Goal: Task Accomplishment & Management: Manage account settings

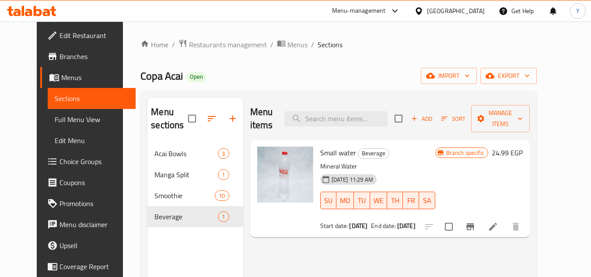
click at [537, 84] on div "Home / Restaurants management / Menus / Sections Copa Acai Open import export M…" at bounding box center [338, 210] width 396 height 343
click at [530, 77] on span "export" at bounding box center [508, 75] width 42 height 11
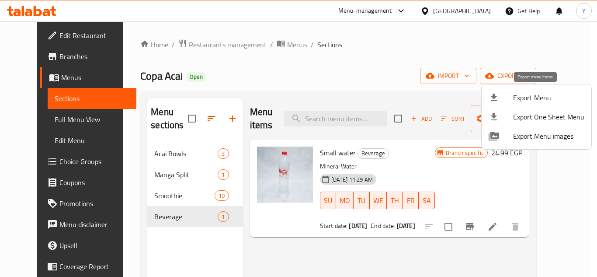
click at [530, 94] on span "Export Menu" at bounding box center [548, 97] width 71 height 10
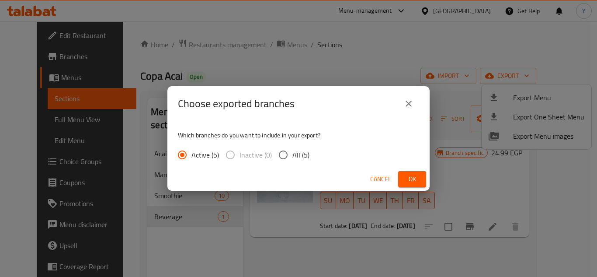
click at [284, 159] on input "All (5)" at bounding box center [283, 155] width 18 height 18
radio input "true"
click at [415, 177] on span "Ok" at bounding box center [412, 179] width 14 height 11
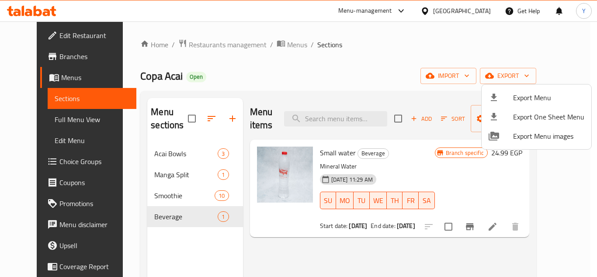
click at [477, 9] on div at bounding box center [298, 138] width 597 height 277
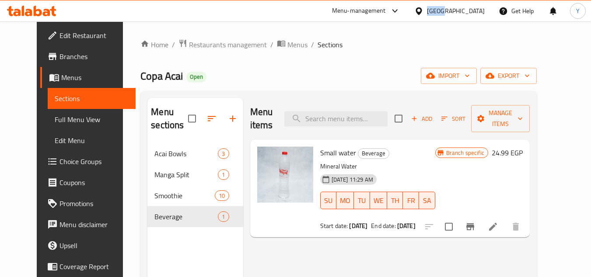
click at [477, 9] on div "Egypt" at bounding box center [456, 11] width 58 height 10
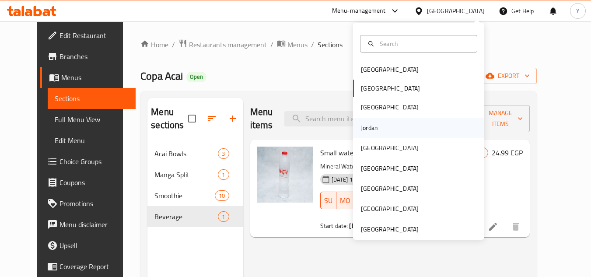
click at [377, 125] on div "Jordan" at bounding box center [369, 128] width 31 height 20
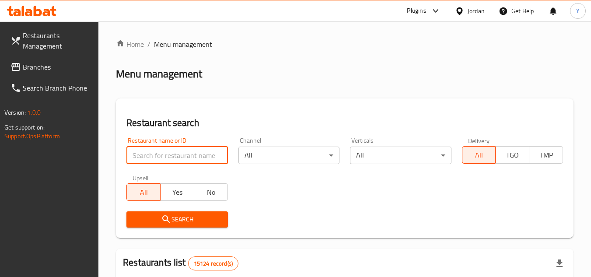
paste input "632284"
type input "632284"
click button "Search" at bounding box center [176, 219] width 101 height 16
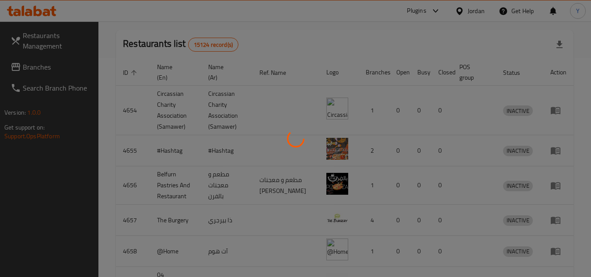
scroll to position [106, 0]
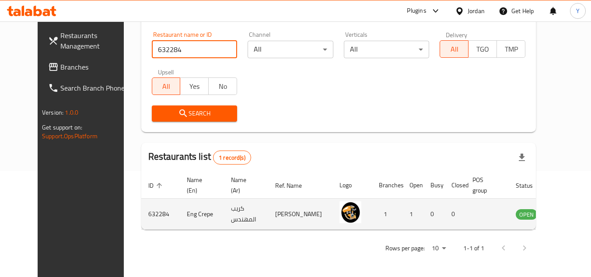
click at [562, 215] on icon "enhanced table" at bounding box center [567, 214] width 10 height 7
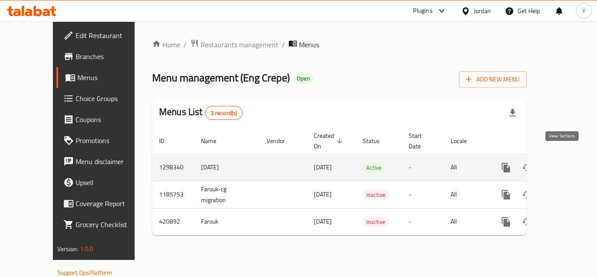
click at [566, 164] on icon "enhanced table" at bounding box center [570, 168] width 8 height 8
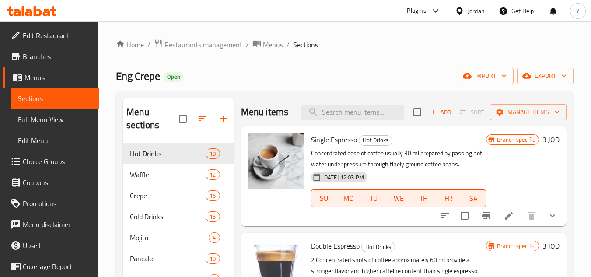
scroll to position [44, 0]
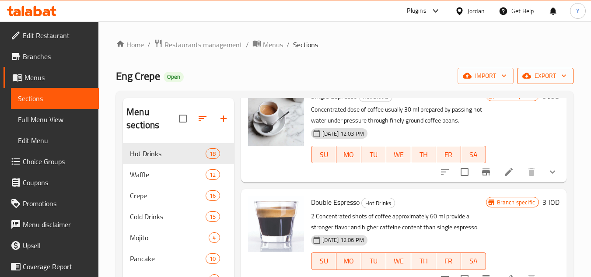
click at [532, 83] on button "export" at bounding box center [545, 76] width 56 height 16
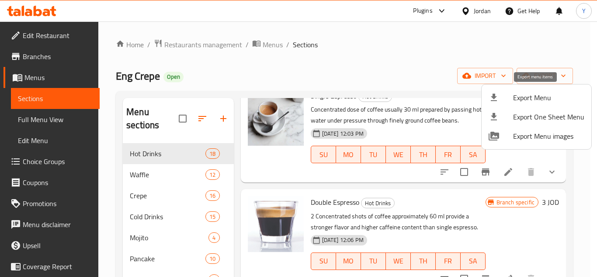
click at [529, 95] on span "Export Menu" at bounding box center [548, 97] width 71 height 10
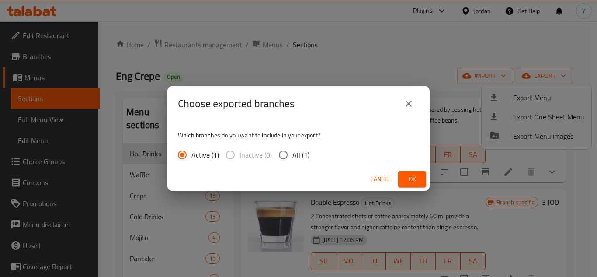
click at [291, 150] on input "All (1)" at bounding box center [283, 155] width 18 height 18
radio input "true"
click at [407, 178] on span "Ok" at bounding box center [412, 179] width 14 height 11
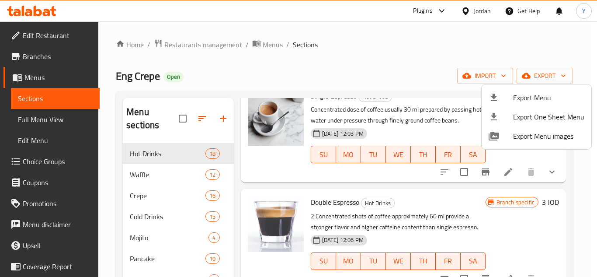
click at [366, 83] on div at bounding box center [298, 138] width 597 height 277
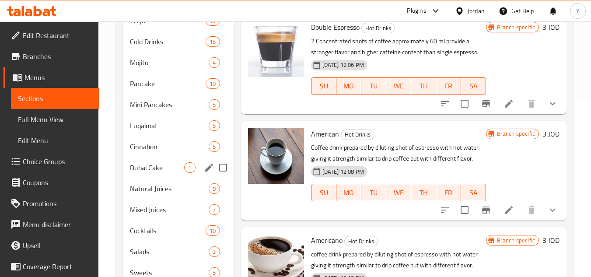
scroll to position [209, 0]
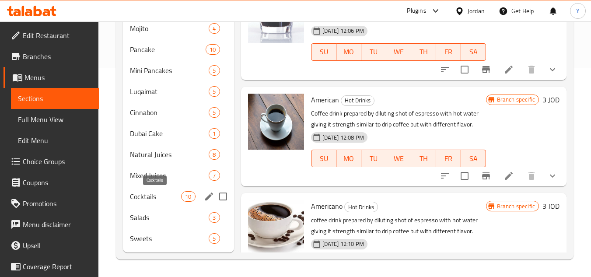
click at [162, 191] on span "Cocktails" at bounding box center [155, 196] width 51 height 10
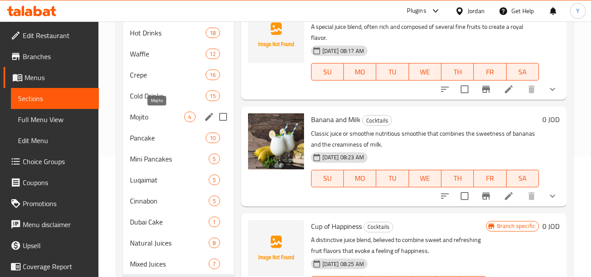
scroll to position [78, 0]
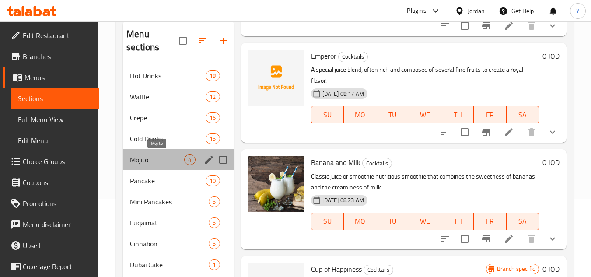
click at [151, 156] on span "Mojito" at bounding box center [157, 159] width 54 height 10
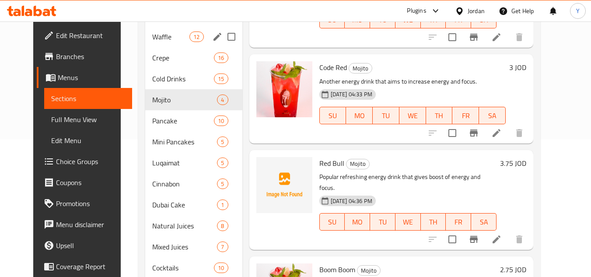
scroll to position [34, 0]
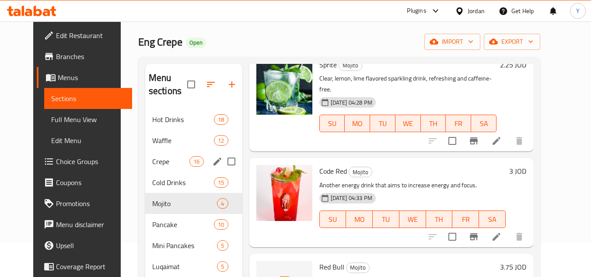
click at [161, 173] on div "Cold Drinks 15" at bounding box center [193, 182] width 97 height 21
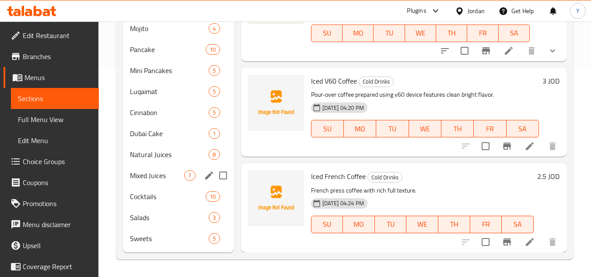
scroll to position [34, 0]
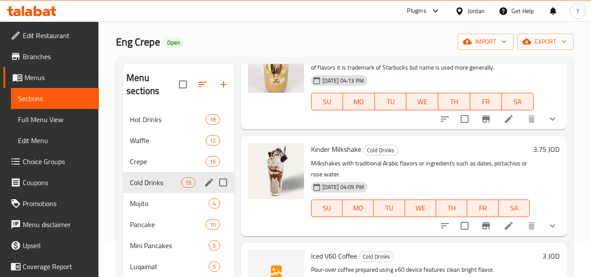
click at [157, 173] on div "Cold Drinks 15" at bounding box center [178, 182] width 111 height 21
click at [157, 171] on div "Crepe 16" at bounding box center [178, 161] width 111 height 21
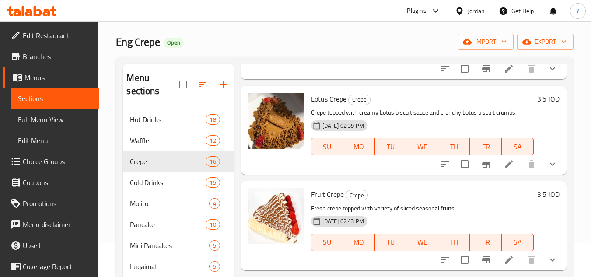
scroll to position [810, 0]
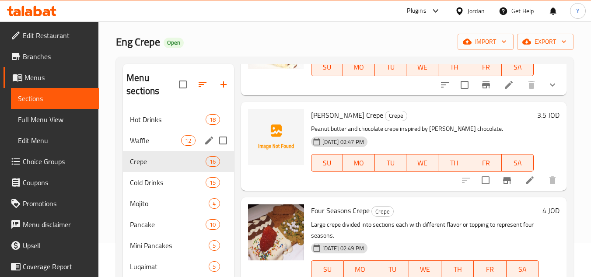
click at [144, 140] on span "Waffle" at bounding box center [155, 140] width 51 height 10
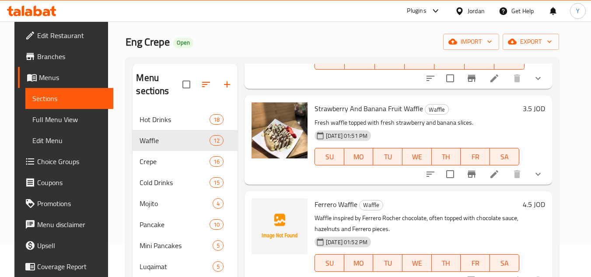
scroll to position [154, 0]
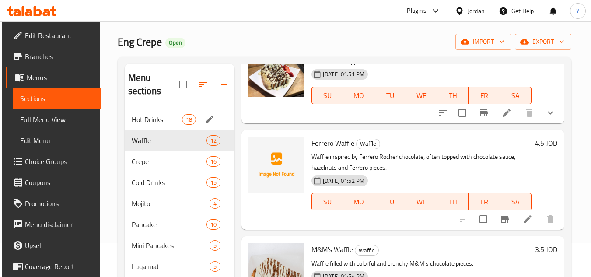
click at [179, 120] on span "Hot Drinks" at bounding box center [157, 119] width 50 height 10
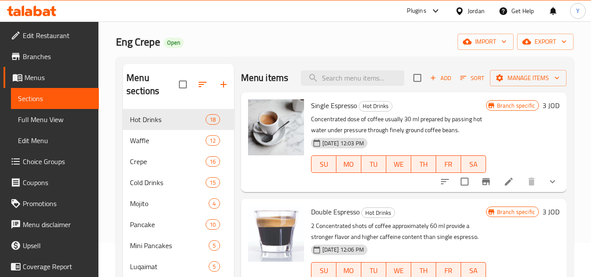
click at [343, 92] on div "Menu items Add Sort Manage items" at bounding box center [403, 78] width 325 height 28
click at [350, 86] on input "search" at bounding box center [352, 77] width 103 height 15
paste input "La Gourmet Salmon"
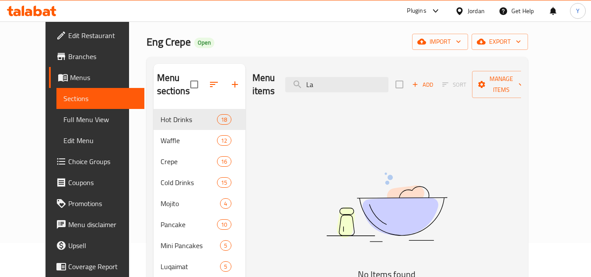
type input "L"
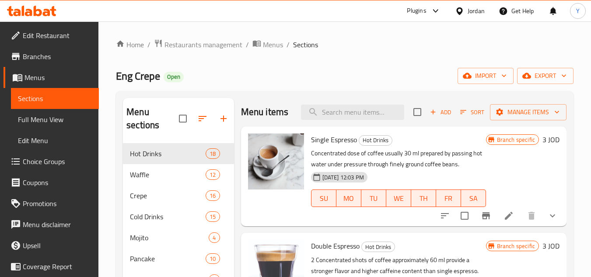
click at [266, 40] on span "Menus" at bounding box center [273, 44] width 20 height 10
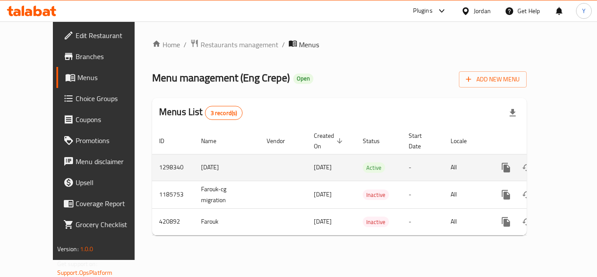
click at [570, 157] on link "enhanced table" at bounding box center [569, 167] width 21 height 21
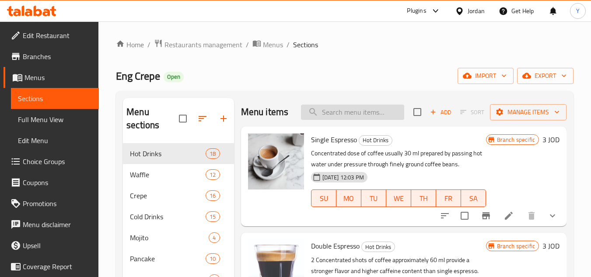
click at [379, 120] on input "search" at bounding box center [352, 112] width 103 height 15
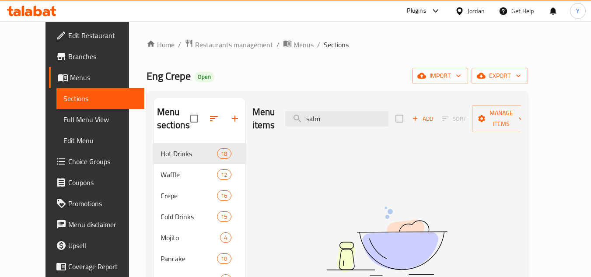
type input "salm"
drag, startPoint x: 351, startPoint y: 114, endPoint x: 233, endPoint y: 119, distance: 118.2
click at [233, 119] on div "Menu sections Hot Drinks 18 Waffle 12 Crepe 16 Cold Drinks 15 Mojito 4 Pancake …" at bounding box center [337, 279] width 367 height 363
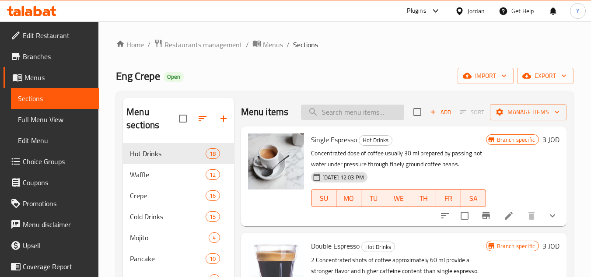
paste input "Vegetarian Pizza"
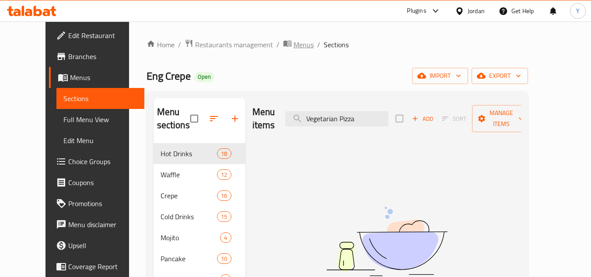
type input "Vegetarian Pizza"
click at [293, 45] on span "Menus" at bounding box center [303, 44] width 20 height 10
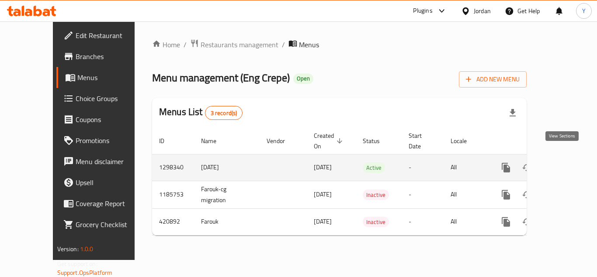
click at [564, 162] on icon "enhanced table" at bounding box center [569, 167] width 10 height 10
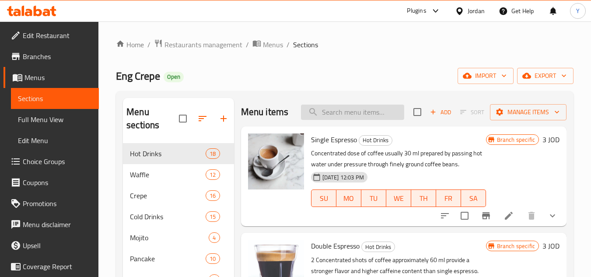
click at [337, 120] on input "search" at bounding box center [352, 112] width 103 height 15
type input "pizza"
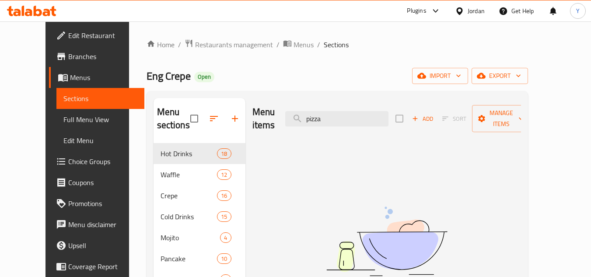
drag, startPoint x: 366, startPoint y: 107, endPoint x: 0, endPoint y: 104, distance: 365.7
click at [45, 112] on div "Edit Restaurant Branches Menus Sections Full Menu View Edit Menu Choice Groups …" at bounding box center [295, 253] width 500 height 464
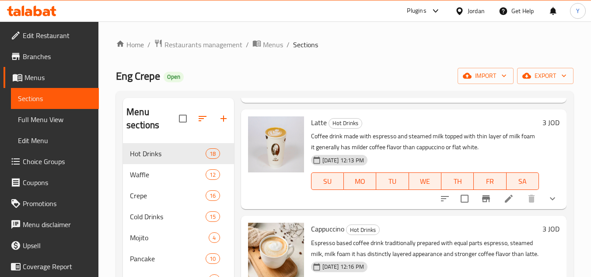
scroll to position [525, 0]
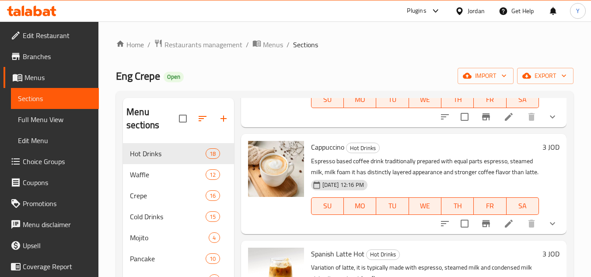
click at [335, 154] on span "Cappuccino" at bounding box center [327, 146] width 33 height 13
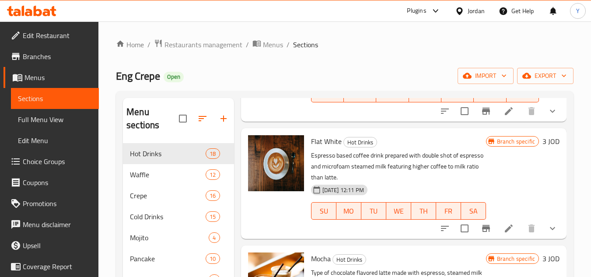
scroll to position [875, 0]
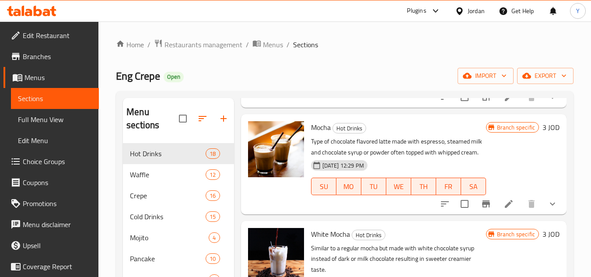
click at [325, 134] on span "Mocha" at bounding box center [321, 127] width 20 height 13
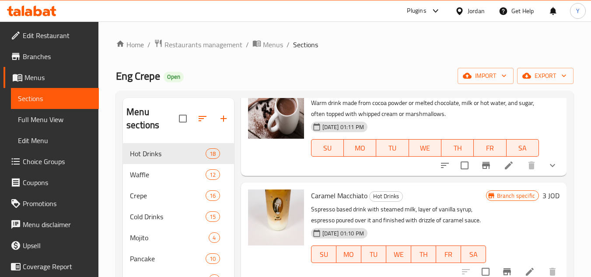
scroll to position [1225, 0]
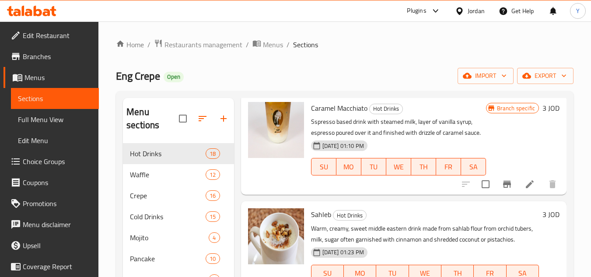
click at [356, 115] on span "Caramel Macchiato" at bounding box center [339, 107] width 56 height 13
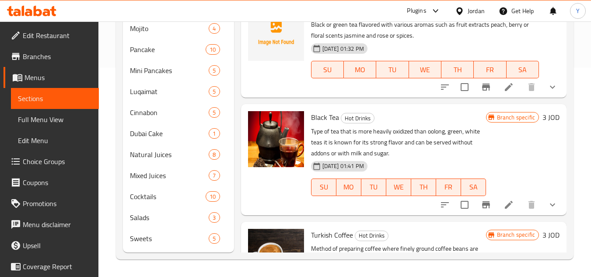
scroll to position [1457, 0]
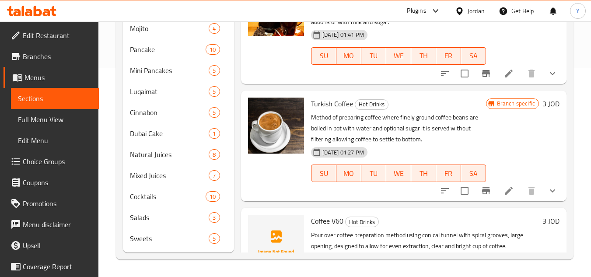
click at [330, 110] on span "Turkish Coffee" at bounding box center [332, 103] width 42 height 13
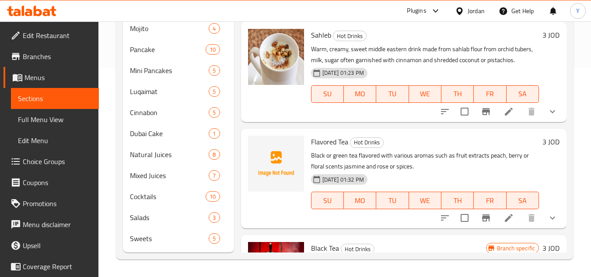
scroll to position [1194, 0]
click at [332, 149] on span "Flavored Tea" at bounding box center [329, 142] width 37 height 13
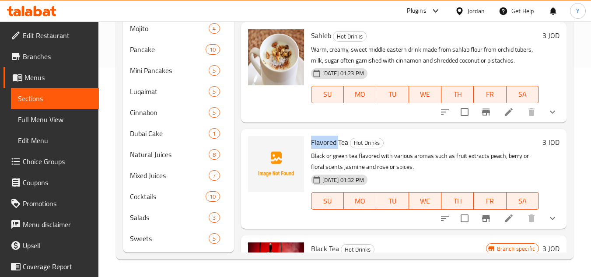
click at [332, 149] on span "Flavored Tea" at bounding box center [329, 142] width 37 height 13
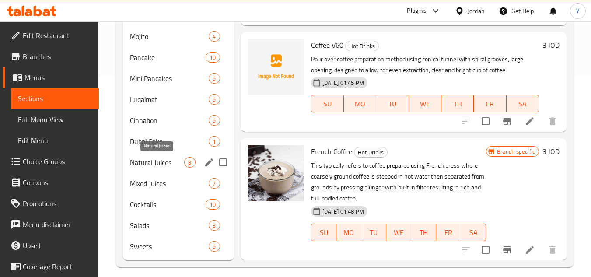
scroll to position [34, 0]
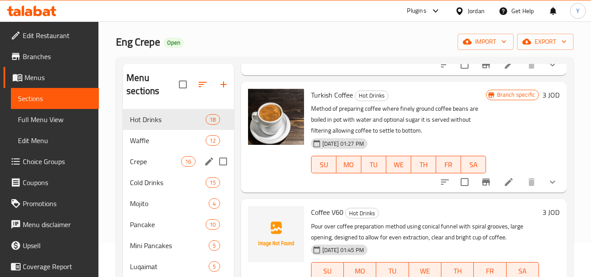
click at [167, 141] on span "Waffle" at bounding box center [168, 140] width 76 height 10
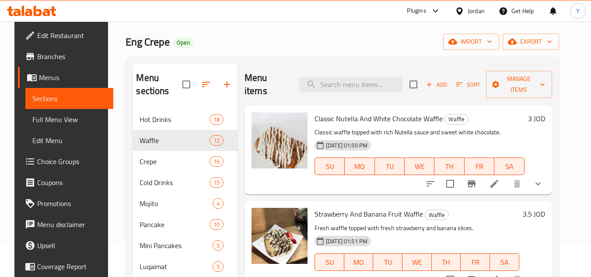
click at [374, 118] on span "Classic Nutella And White Chocolate Waffle" at bounding box center [378, 118] width 128 height 13
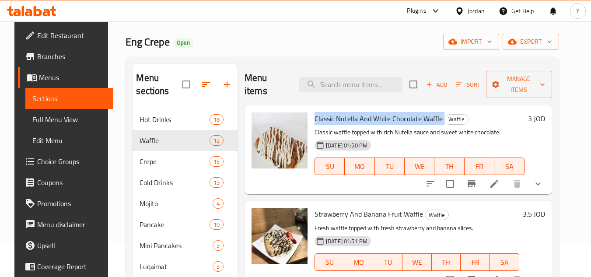
click at [374, 118] on span "Classic Nutella And White Chocolate Waffle" at bounding box center [378, 118] width 128 height 13
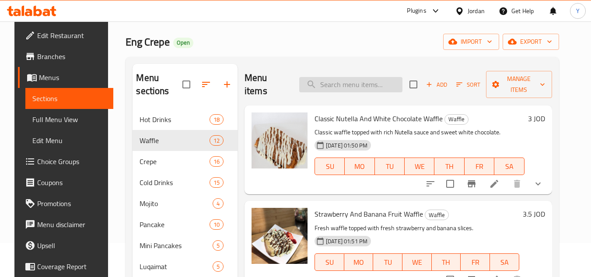
click at [358, 89] on input "search" at bounding box center [350, 84] width 103 height 15
paste input "كريب سبيشال"
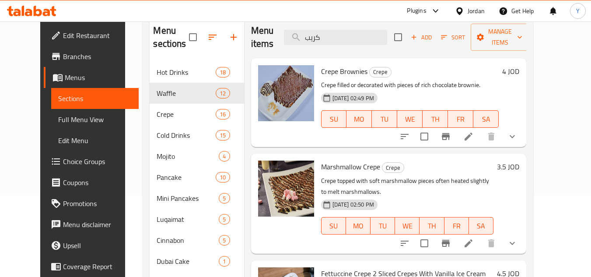
scroll to position [78, 0]
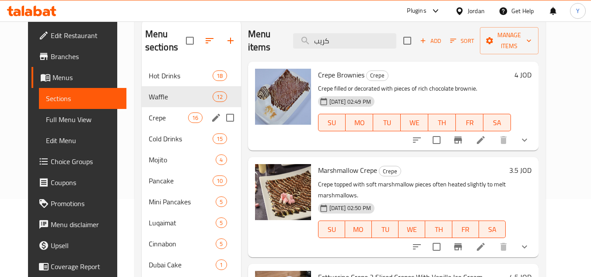
type input "كريب"
click at [164, 121] on span "Crepe" at bounding box center [169, 117] width 40 height 10
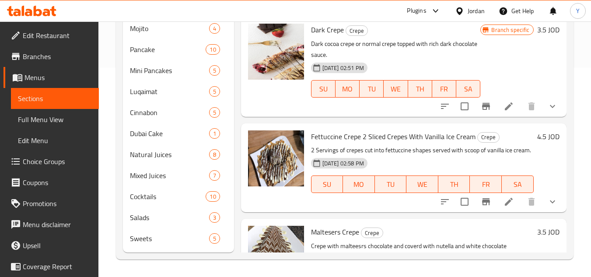
scroll to position [1299, 0]
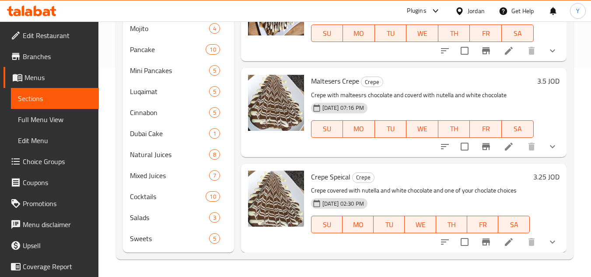
click at [338, 178] on span "Crepe Speical" at bounding box center [330, 176] width 39 height 13
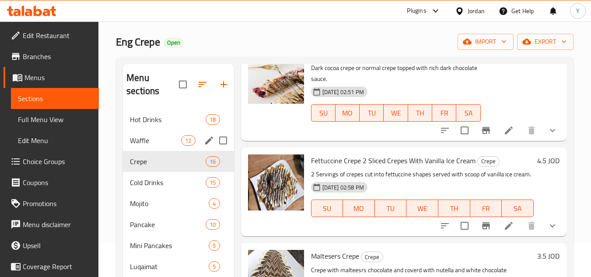
click at [168, 149] on div "Waffle 12" at bounding box center [178, 140] width 111 height 21
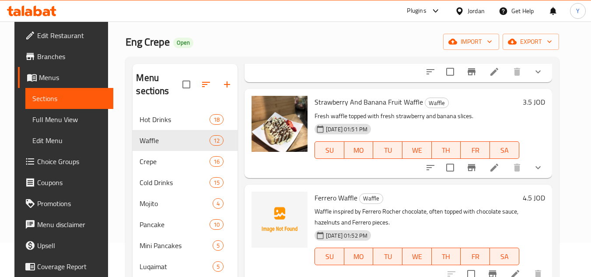
scroll to position [42, 0]
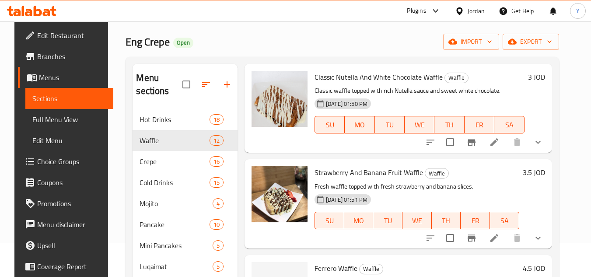
click at [382, 172] on span "Strawberry And Banana Fruit Waffle" at bounding box center [368, 172] width 108 height 13
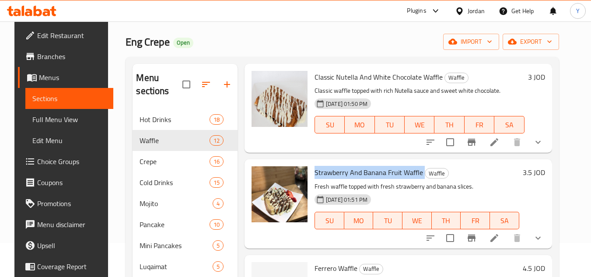
click at [382, 172] on span "Strawberry And Banana Fruit Waffle" at bounding box center [368, 172] width 108 height 13
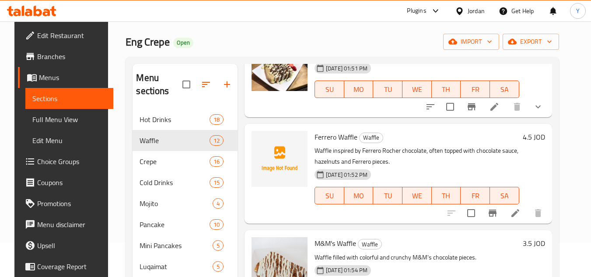
click at [336, 141] on span "Ferrero Waffle" at bounding box center [335, 136] width 43 height 13
click at [336, 140] on span "Ferrero Waffle" at bounding box center [335, 136] width 43 height 13
copy h6 "Ferrero Waffle"
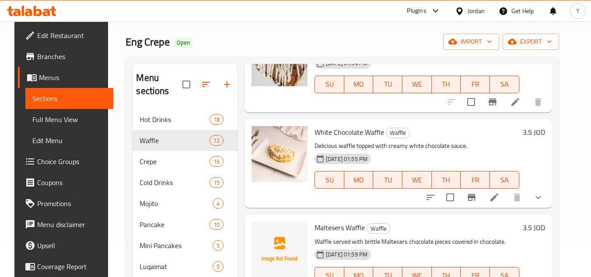
scroll to position [391, 0]
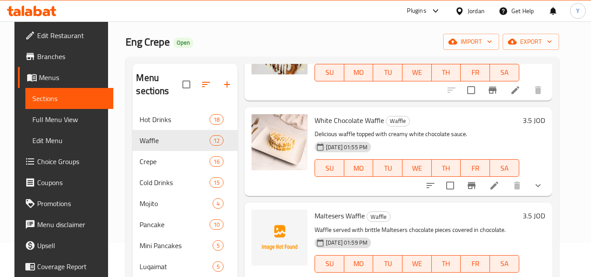
click at [342, 208] on div "Maltesers Waffle Waffle Waffle served with brittle Maltesers chocolate pieces c…" at bounding box center [417, 247] width 212 height 82
copy h6 "Maltesers Waffle"
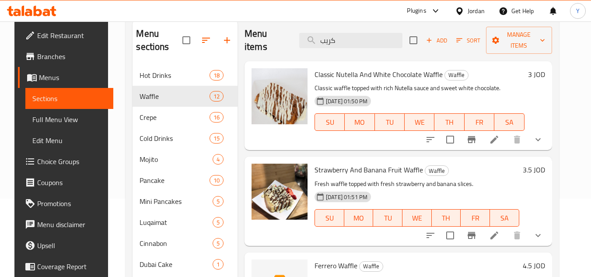
scroll to position [78, 0]
drag, startPoint x: 250, startPoint y: 41, endPoint x: 207, endPoint y: 39, distance: 43.4
click at [207, 39] on div "Menu sections Hot Drinks 18 Waffle 12 Crepe 16 Cold Drinks 15 Mojito 4 Pancake …" at bounding box center [342, 201] width 419 height 363
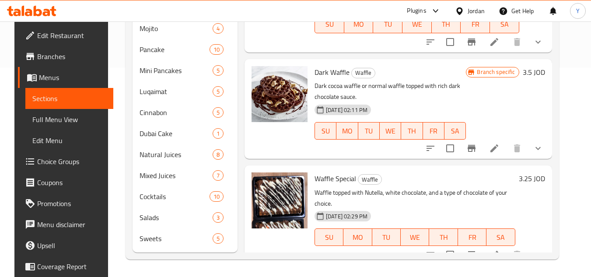
scroll to position [873, 0]
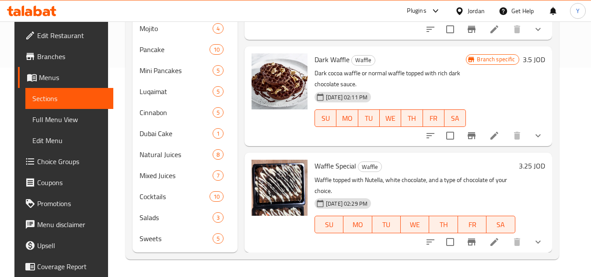
click at [548, 244] on button "show more" at bounding box center [537, 241] width 21 height 21
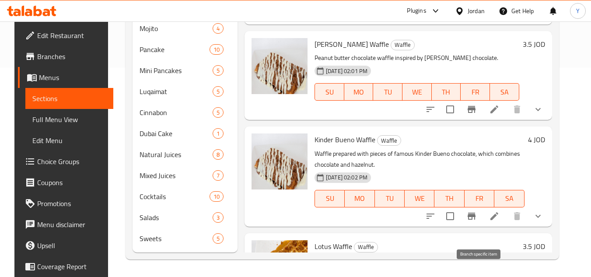
scroll to position [353, 0]
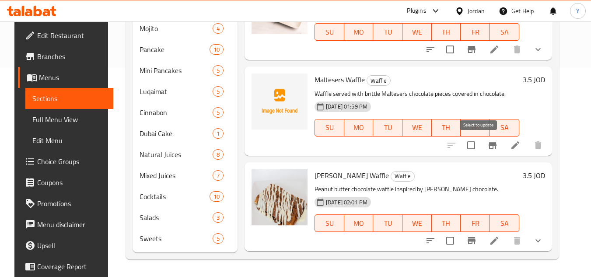
drag, startPoint x: 474, startPoint y: 148, endPoint x: 477, endPoint y: 181, distance: 32.9
click at [474, 148] on input "checkbox" at bounding box center [471, 145] width 18 height 18
checkbox input "true"
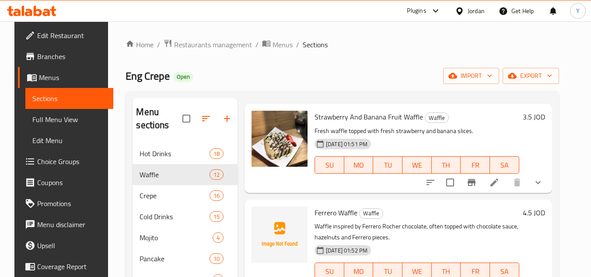
scroll to position [219, 0]
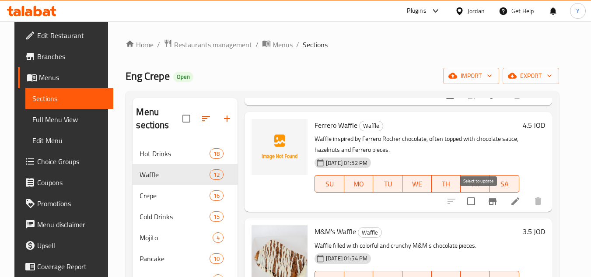
click at [474, 200] on input "checkbox" at bounding box center [471, 201] width 18 height 18
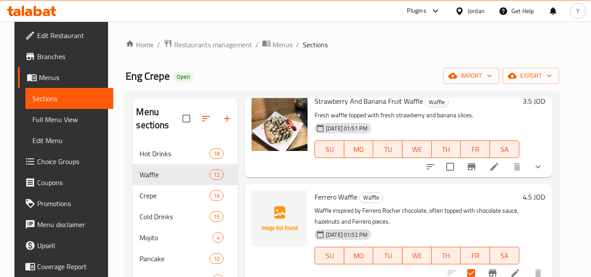
scroll to position [0, 0]
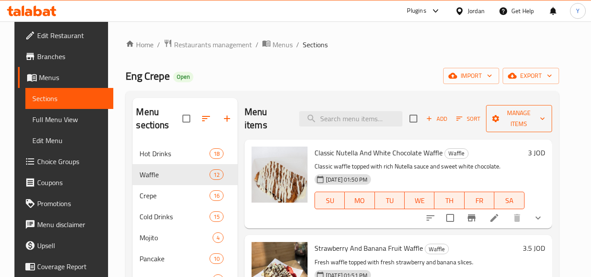
click at [510, 126] on span "Manage items" at bounding box center [519, 119] width 52 height 22
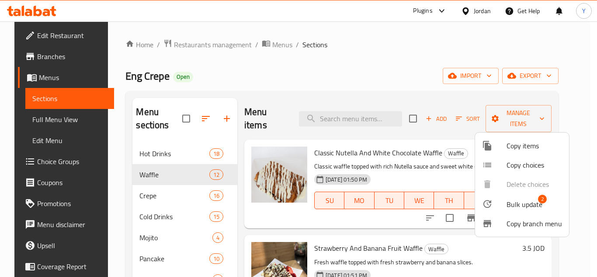
click at [497, 202] on div at bounding box center [494, 204] width 24 height 10
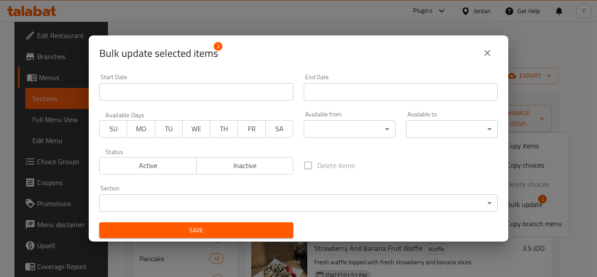
click at [231, 166] on span "Inactive" at bounding box center [245, 165] width 90 height 13
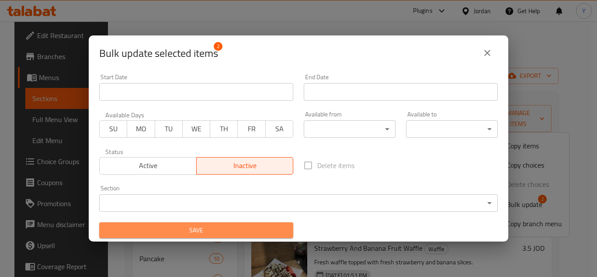
click at [228, 226] on span "Save" at bounding box center [196, 230] width 180 height 11
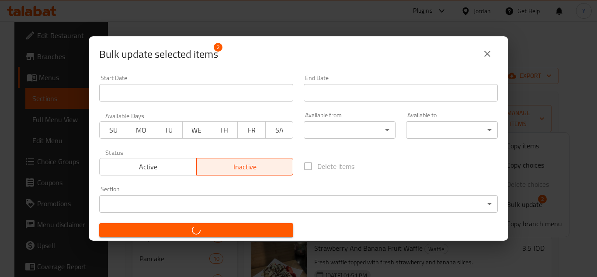
checkbox input "false"
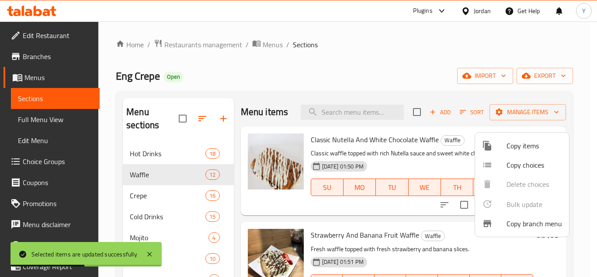
click at [139, 192] on div at bounding box center [298, 138] width 597 height 277
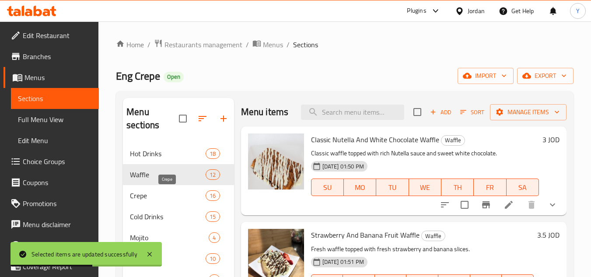
click at [140, 198] on span "Crepe" at bounding box center [168, 195] width 76 height 10
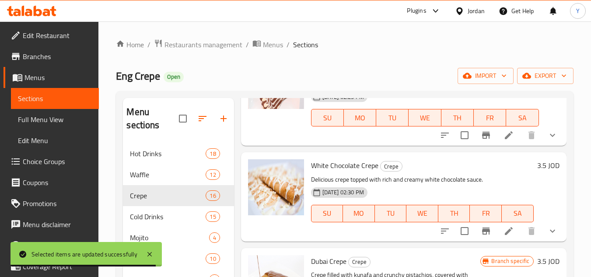
scroll to position [87, 0]
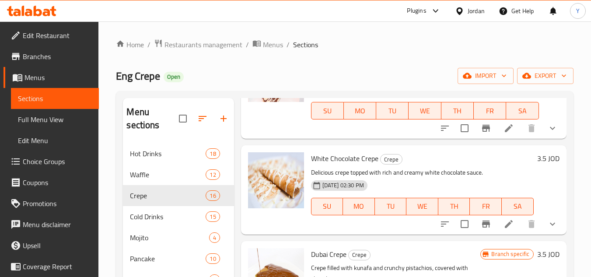
click at [365, 165] on span "White Chocolate Crepe" at bounding box center [344, 158] width 67 height 13
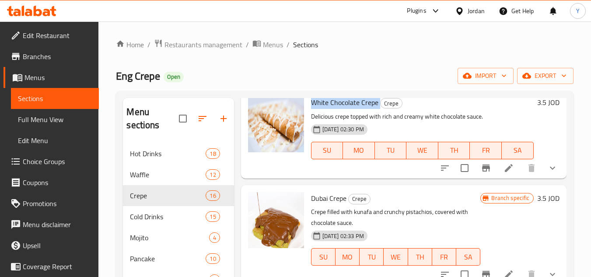
scroll to position [175, 0]
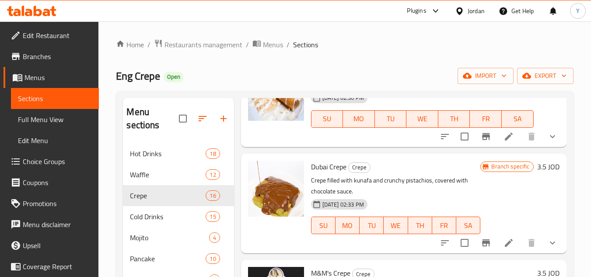
click at [335, 173] on span "Dubai Crepe" at bounding box center [328, 166] width 35 height 13
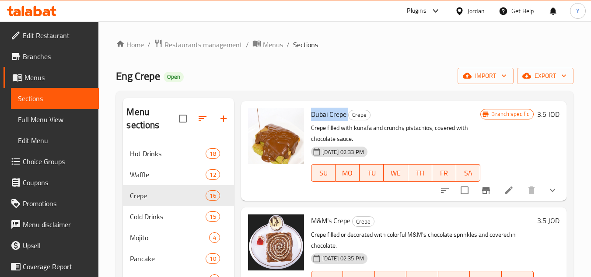
scroll to position [306, 0]
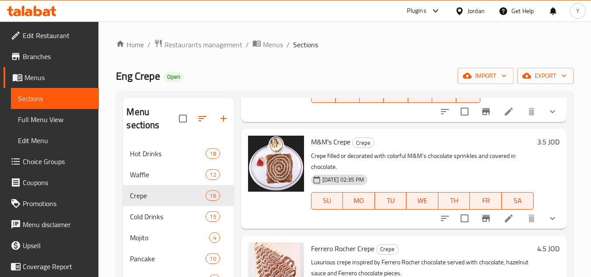
click at [311, 148] on span "M&M's Crepe" at bounding box center [330, 141] width 39 height 13
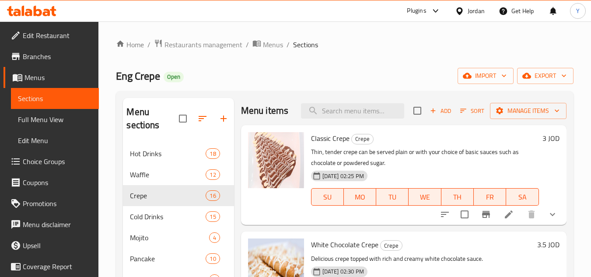
scroll to position [0, 0]
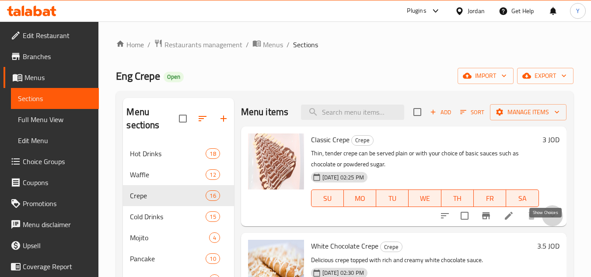
click at [547, 221] on icon "show more" at bounding box center [552, 215] width 10 height 10
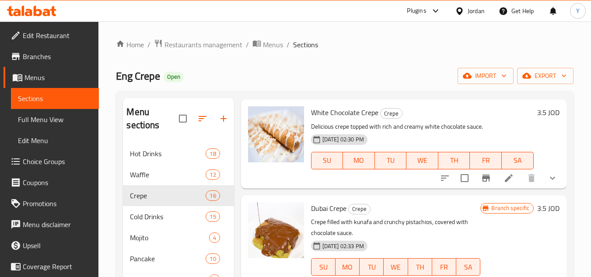
scroll to position [219, 0]
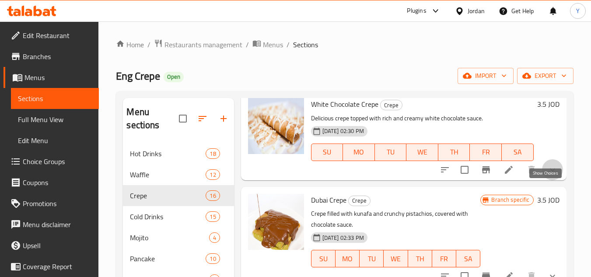
click at [550, 171] on icon "show more" at bounding box center [552, 169] width 5 height 3
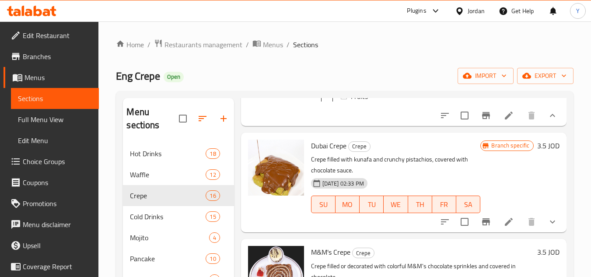
scroll to position [437, 0]
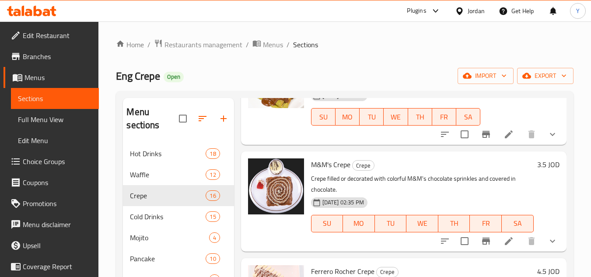
click at [537, 145] on div at bounding box center [498, 134] width 129 height 21
click at [547, 140] on icon "show more" at bounding box center [552, 134] width 10 height 10
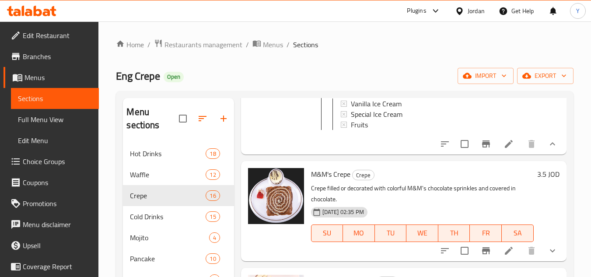
scroll to position [612, 0]
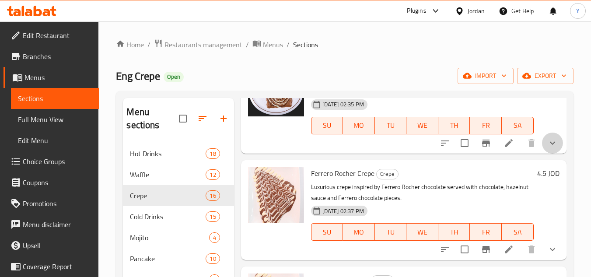
click at [542, 154] on button "show more" at bounding box center [552, 143] width 21 height 21
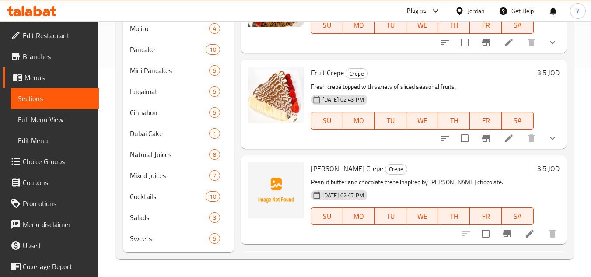
scroll to position [845, 0]
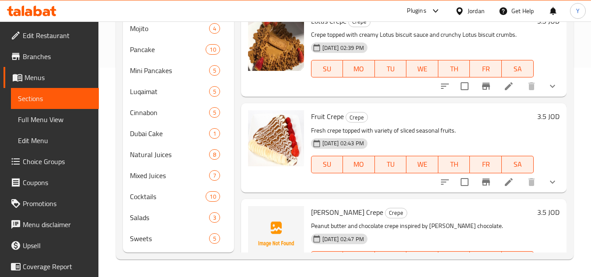
click at [542, 192] on button "show more" at bounding box center [552, 181] width 21 height 21
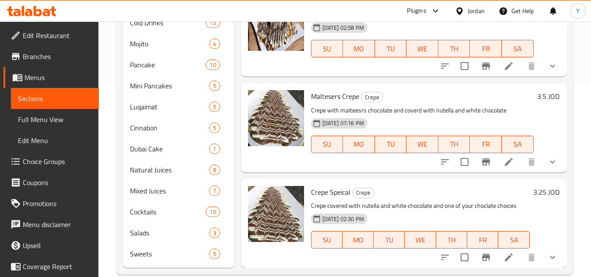
scroll to position [209, 0]
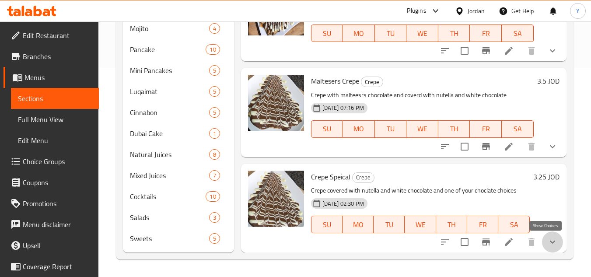
click at [550, 244] on icon "show more" at bounding box center [552, 242] width 5 height 3
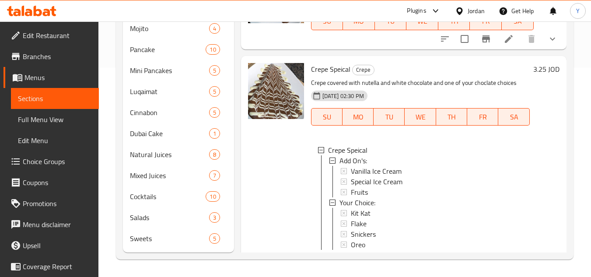
scroll to position [1672, 0]
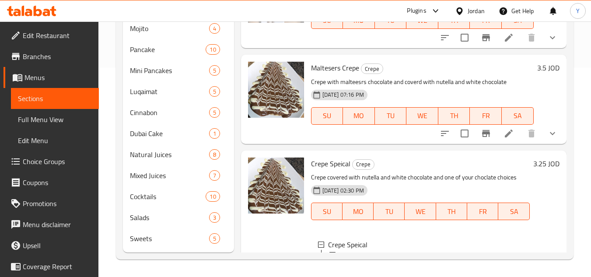
click at [545, 144] on button "show more" at bounding box center [552, 133] width 21 height 21
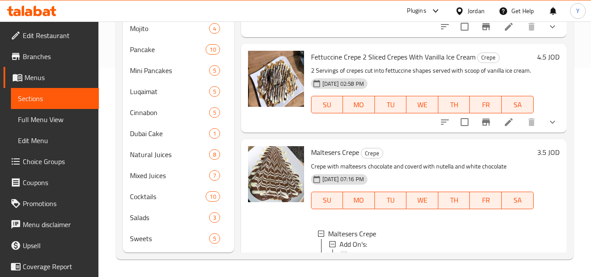
scroll to position [1585, 0]
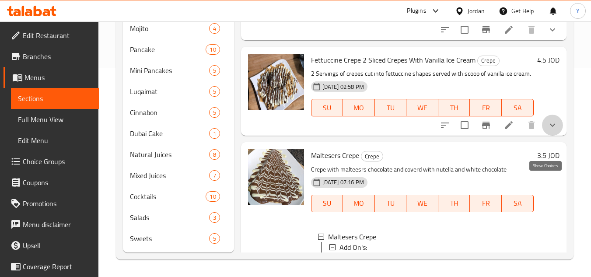
click at [551, 130] on icon "show more" at bounding box center [552, 125] width 10 height 10
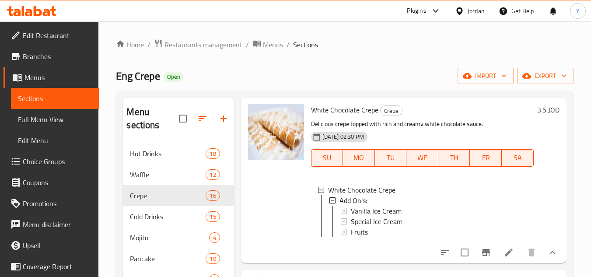
scroll to position [0, 0]
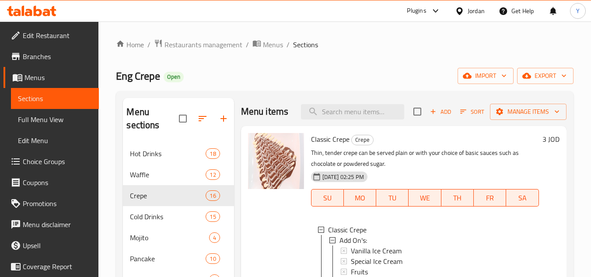
click at [436, 117] on span "Add" at bounding box center [441, 112] width 24 height 10
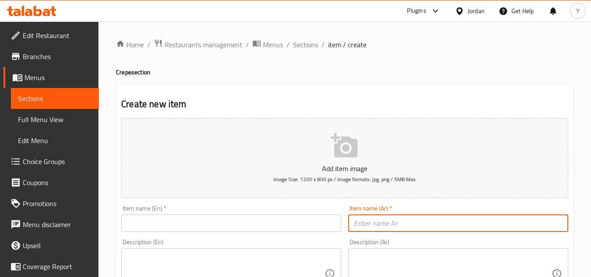
paste input "كريب رول (كريب محشو موز)"
click at [353, 226] on input "كريب رول (كريب محشو موز)" at bounding box center [458, 222] width 220 height 17
click at [401, 226] on input "كريب رول (كريب محشو موز" at bounding box center [458, 222] width 220 height 17
type input "كريب رول كريب محشو موز"
click at [206, 228] on input "text" at bounding box center [231, 222] width 220 height 17
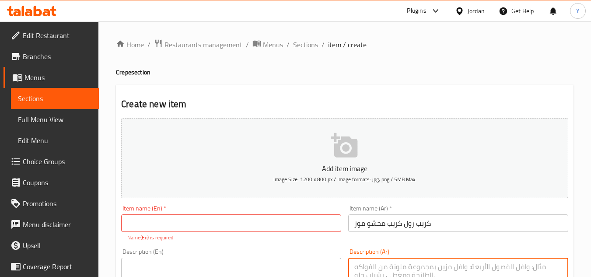
paste textarea "كريب ملفوف ومحشو بقطع الموز الطازجة، وغالباً ما يُغطى بالصوص."
type textarea "كريب ملفوف ومحشو بقطع الموز الطازجة، وغالباً ما يُغطى بالصوص."
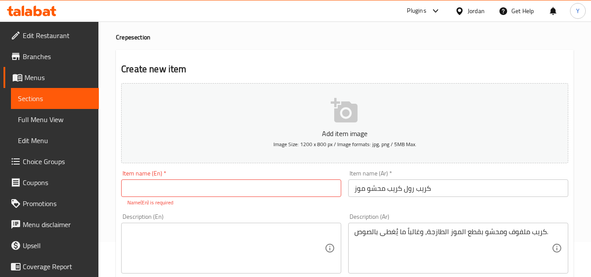
scroll to position [87, 0]
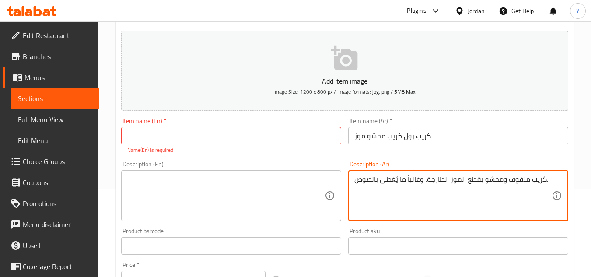
click at [436, 188] on textarea "كريب ملفوف ومحشو بقطع الموز الطازجة، وغالباً ما يُغطى بالصوص." at bounding box center [452, 196] width 197 height 42
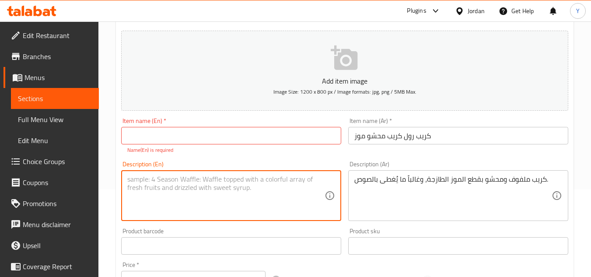
click at [199, 196] on textarea at bounding box center [225, 196] width 197 height 42
paste textarea "A crepe rolled and filled with fresh banana slices, often topped with sauce."
type textarea "A crepe rolled and filled with fresh banana slices, often topped with sauce."
click at [480, 135] on input "كريب رول كريب محشو موز" at bounding box center [458, 135] width 220 height 17
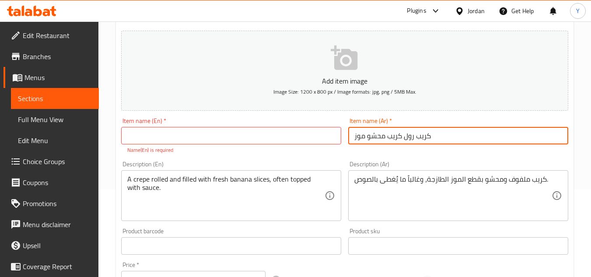
click at [480, 135] on input "كريب رول كريب محشو موز" at bounding box center [458, 135] width 220 height 17
click at [481, 135] on input "كريب رول كريب محشو موز" at bounding box center [458, 135] width 220 height 17
click at [194, 132] on input "text" at bounding box center [231, 135] width 220 height 17
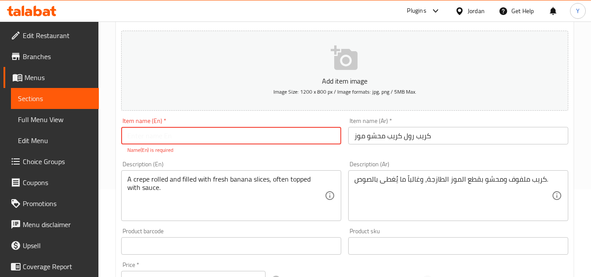
paste input "Crepe roll, crepe stuffed with banana"
click at [148, 136] on input "Crepe roll, crepe stuffed with banana" at bounding box center [231, 135] width 220 height 17
click at [161, 136] on input "Crepe Roll, crepe stuffed with banana" at bounding box center [231, 135] width 220 height 17
click at [179, 136] on input "Crepe Roll, Crepe stuffed with banana" at bounding box center [231, 135] width 220 height 17
click at [204, 135] on input "Crepe Roll, Crepe Stuffed with banana" at bounding box center [231, 135] width 220 height 17
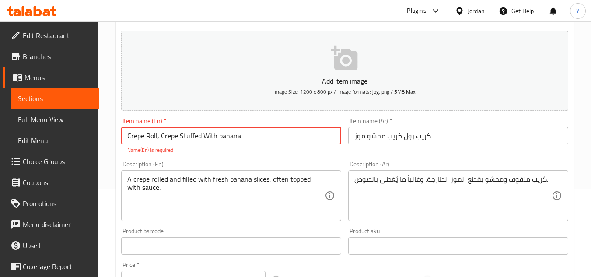
click at [218, 136] on input "Crepe Roll, Crepe Stuffed With banana" at bounding box center [231, 135] width 220 height 17
type input "Crepe Roll, Crepe Stuffed With [PERSON_NAME]"
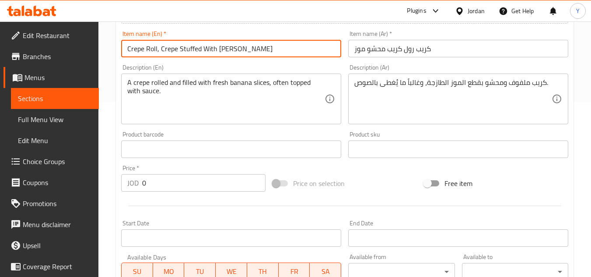
scroll to position [175, 0]
drag, startPoint x: 93, startPoint y: 178, endPoint x: 75, endPoint y: 178, distance: 17.5
click at [73, 178] on div "Edit Restaurant Branches Menus Sections Full Menu View Edit Menu Choice Groups …" at bounding box center [295, 144] width 591 height 597
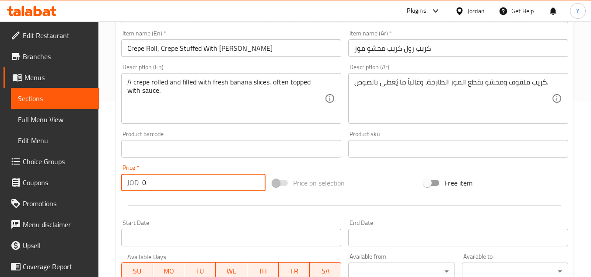
paste input "3.5"
type input "3.50"
click at [160, 203] on div at bounding box center [345, 205] width 454 height 21
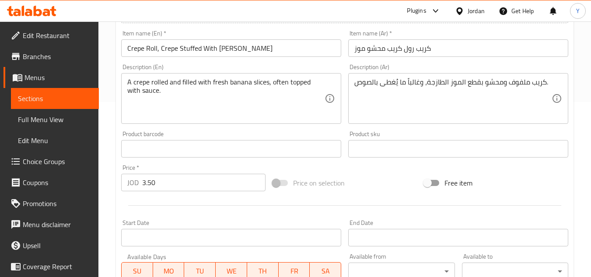
click at [264, 46] on input "Crepe Roll, Crepe Stuffed With [PERSON_NAME]" at bounding box center [231, 47] width 220 height 17
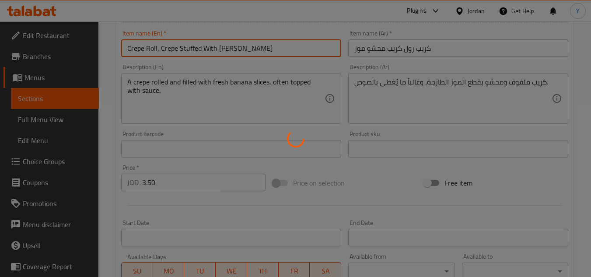
type input "0"
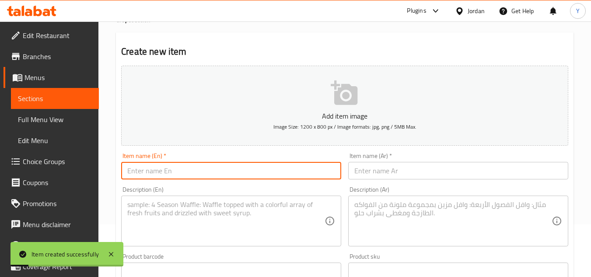
scroll to position [0, 0]
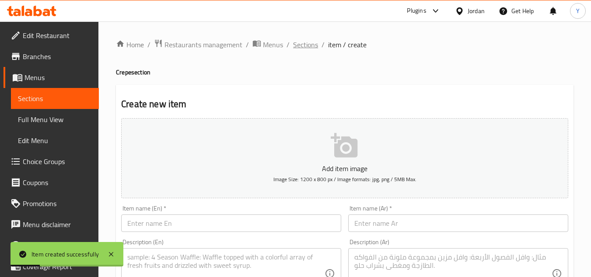
click at [301, 49] on span "Sections" at bounding box center [305, 44] width 25 height 10
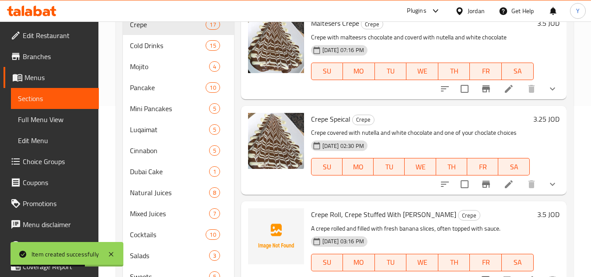
scroll to position [209, 0]
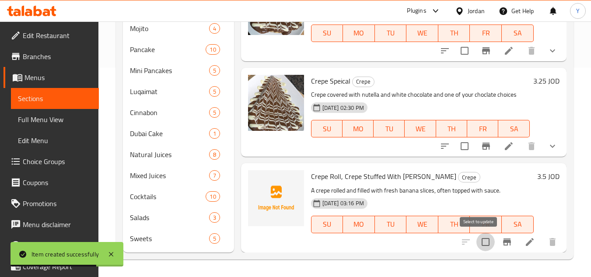
click at [481, 241] on input "checkbox" at bounding box center [485, 242] width 18 height 18
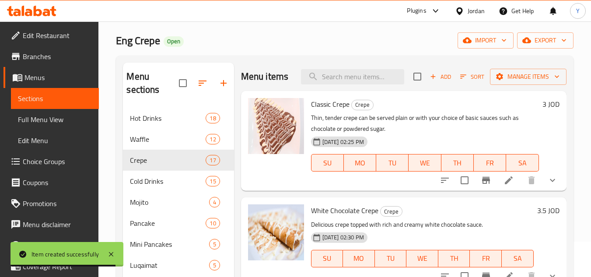
scroll to position [0, 0]
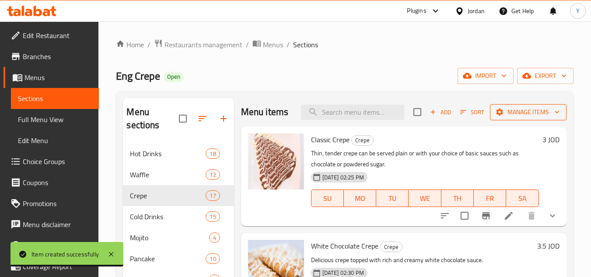
click at [517, 117] on span "Manage items" at bounding box center [528, 112] width 63 height 11
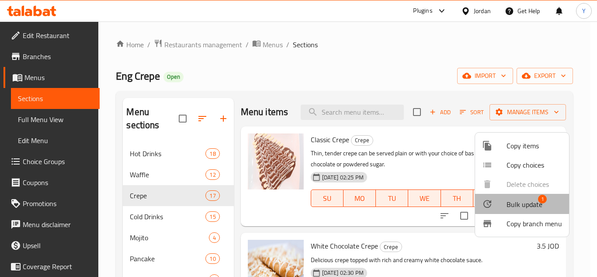
click at [501, 202] on div at bounding box center [494, 204] width 24 height 10
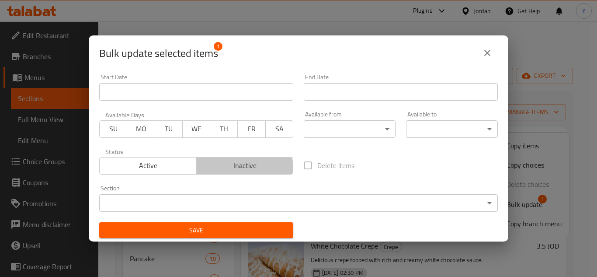
click at [230, 171] on span "Inactive" at bounding box center [245, 165] width 90 height 13
click at [220, 222] on button "Save" at bounding box center [196, 230] width 194 height 16
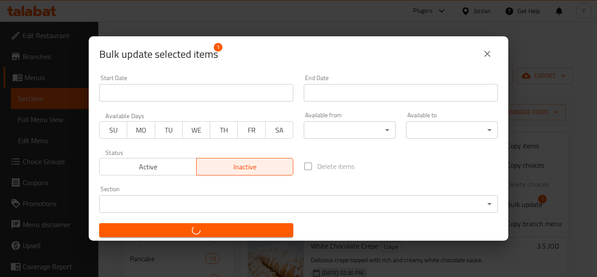
checkbox input "false"
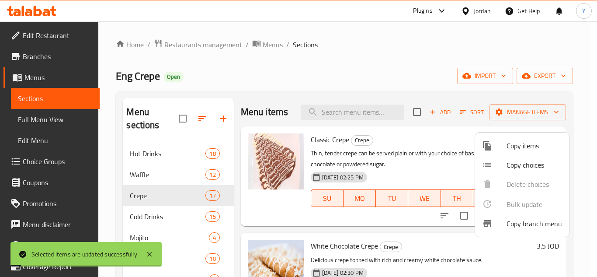
click at [448, 183] on div at bounding box center [298, 138] width 597 height 277
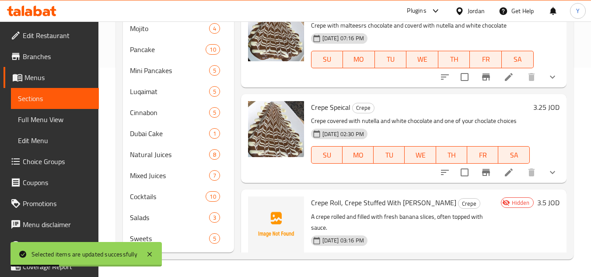
scroll to position [1405, 0]
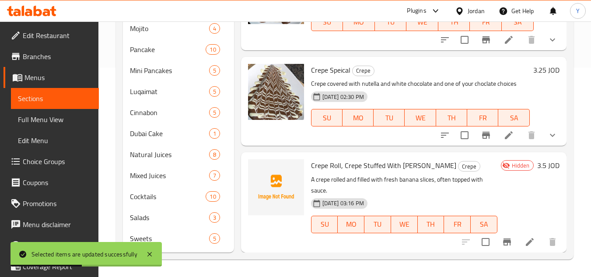
click at [356, 164] on span "Crepe Roll, Crepe Stuffed With [PERSON_NAME]" at bounding box center [383, 165] width 145 height 13
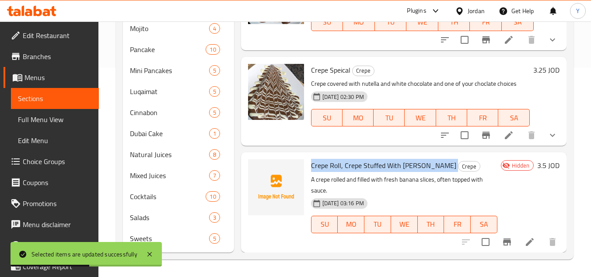
click at [356, 164] on span "Crepe Roll, Crepe Stuffed With [PERSON_NAME]" at bounding box center [383, 165] width 145 height 13
copy h6 "Crepe Roll, Crepe Stuffed With [PERSON_NAME]"
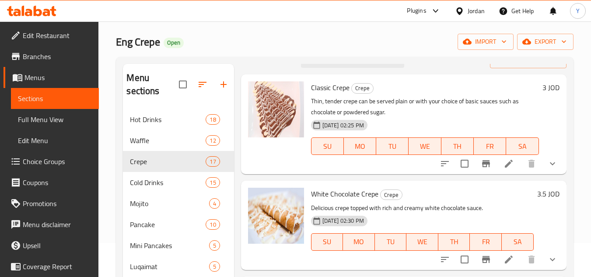
scroll to position [0, 0]
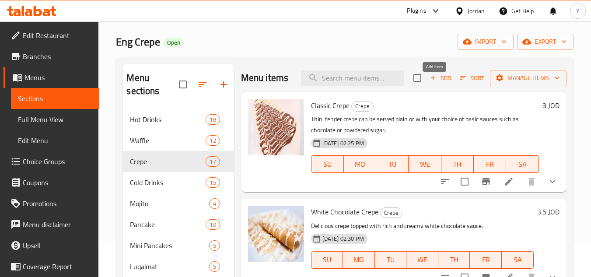
click at [436, 83] on span "Add" at bounding box center [441, 78] width 24 height 10
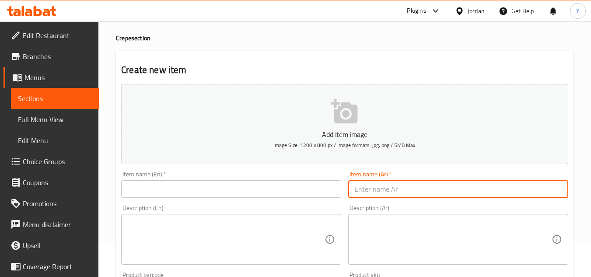
paste input "كريب بستاشيو"
type input "كريب بستاشيو"
drag, startPoint x: 242, startPoint y: 184, endPoint x: 234, endPoint y: 184, distance: 7.4
click at [241, 184] on input "text" at bounding box center [231, 188] width 220 height 17
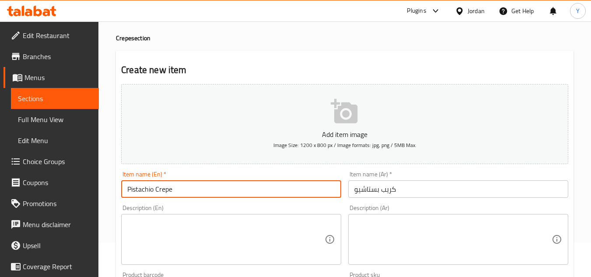
type input "Pistachio Crepe"
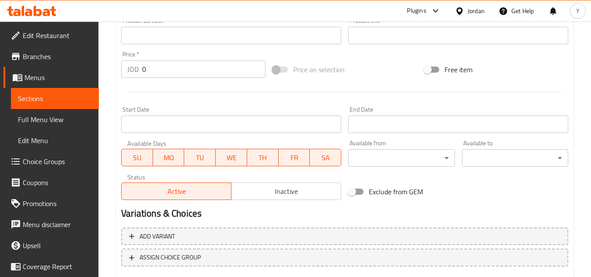
scroll to position [210, 0]
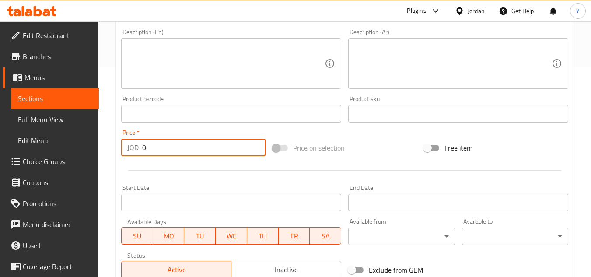
drag, startPoint x: 166, startPoint y: 150, endPoint x: 92, endPoint y: 145, distance: 74.5
click at [77, 138] on div "Edit Restaurant Branches Menus Sections Full Menu View Edit Menu Choice Groups …" at bounding box center [295, 109] width 591 height 597
paste input "4.5"
type input "4.50"
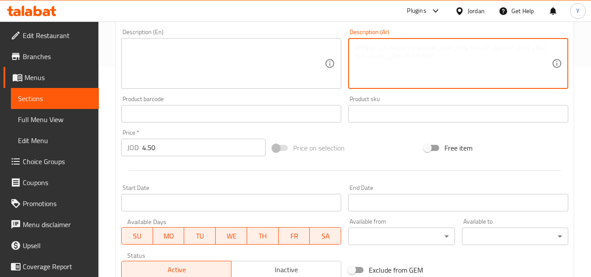
paste textarea "كريب بنكهة الفستق، غالباً ما يُغطى بصوص الفستق وقد يحتوي على قطع من الفستق."
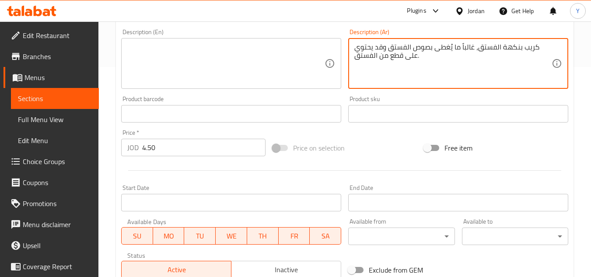
type textarea "كريب بنكهة الفستق، غالباً ما يُغطى بصوص الفستق وقد يحتوي على قطع من الفستق."
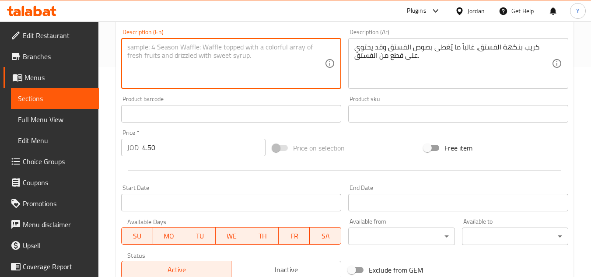
paste textarea "Pistachio-flavored crepe, often topped with pistachio sauce and may contain pis…"
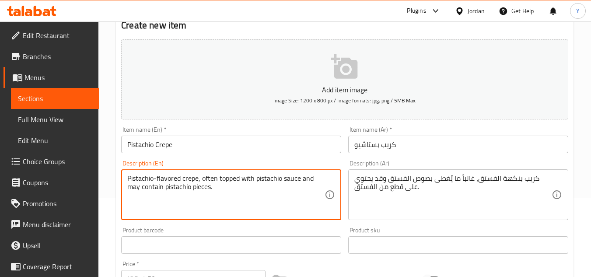
type textarea "Pistachio-flavored crepe, often topped with pistachio sauce and may contain pis…"
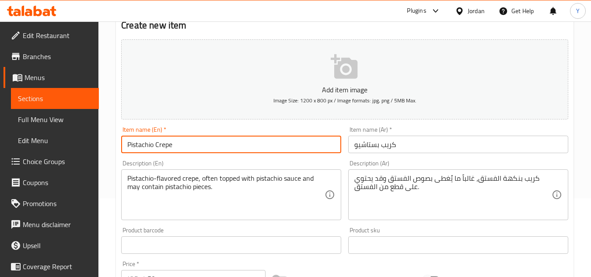
click at [233, 143] on input "Pistachio Crepe" at bounding box center [231, 144] width 220 height 17
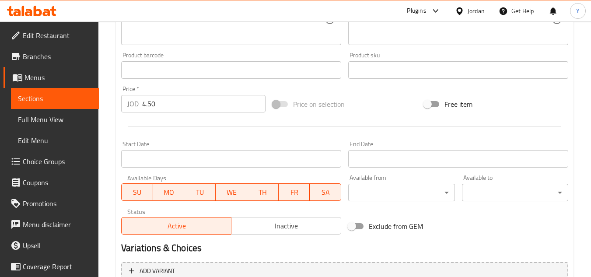
click at [262, 224] on span "Inactive" at bounding box center [286, 226] width 103 height 13
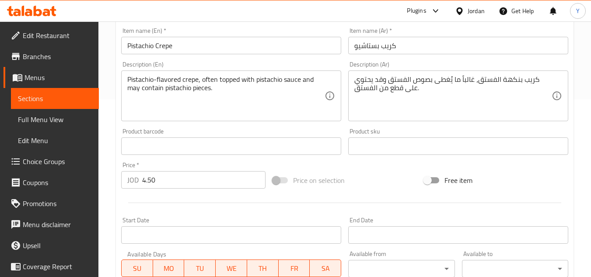
scroll to position [35, 0]
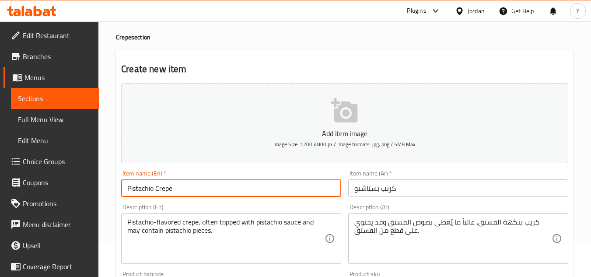
drag, startPoint x: 146, startPoint y: 190, endPoint x: 108, endPoint y: 189, distance: 37.2
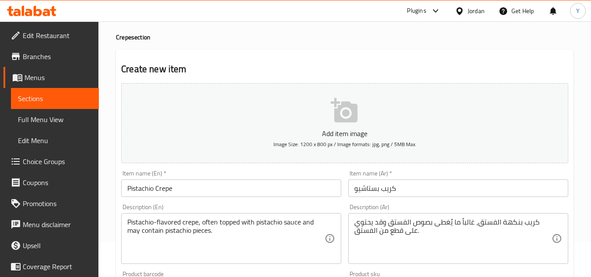
click at [137, 187] on input "Pistachio Crepe" at bounding box center [231, 187] width 220 height 17
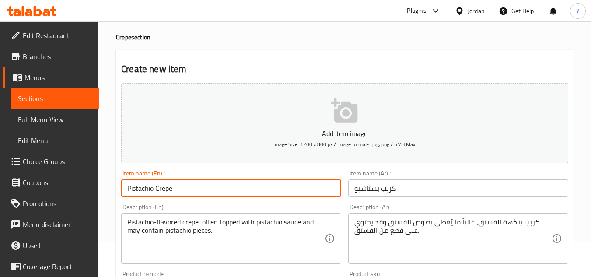
click at [195, 189] on input "Pistachio Crepe" at bounding box center [231, 187] width 220 height 17
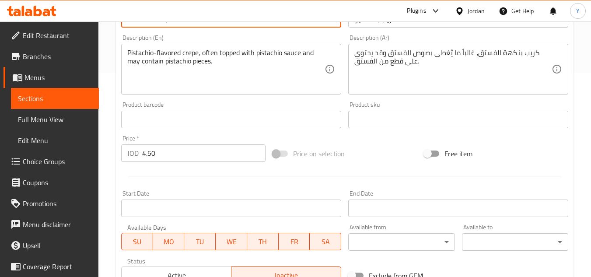
scroll to position [79, 0]
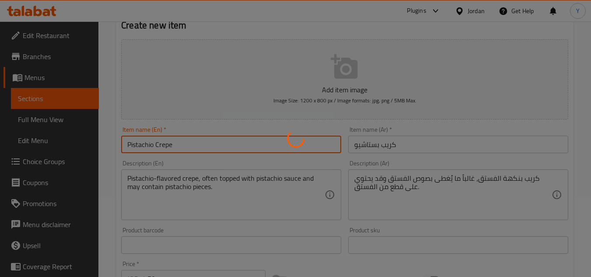
type input "0"
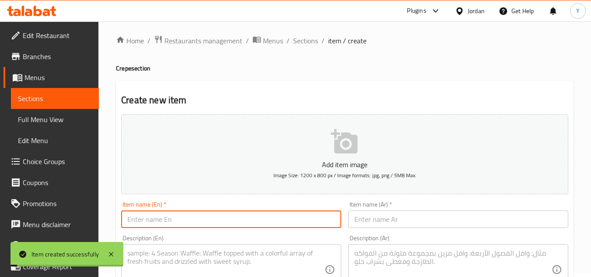
scroll to position [0, 0]
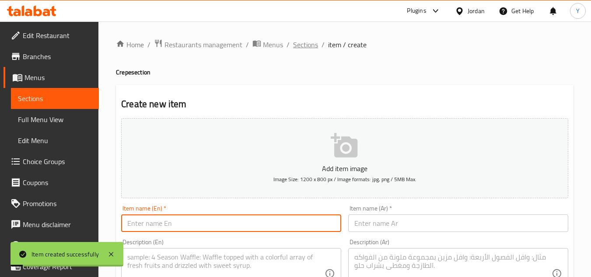
click at [310, 42] on span "Sections" at bounding box center [305, 44] width 25 height 10
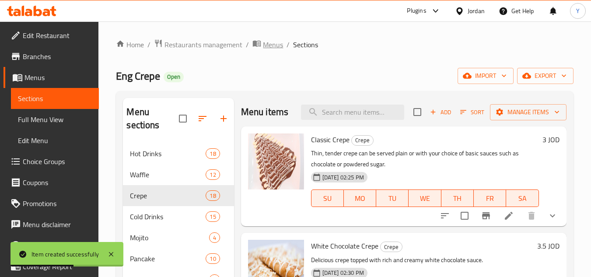
click at [267, 46] on span "Menus" at bounding box center [273, 44] width 20 height 10
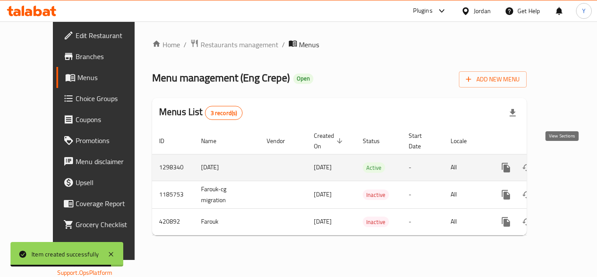
click at [569, 160] on link "enhanced table" at bounding box center [569, 167] width 21 height 21
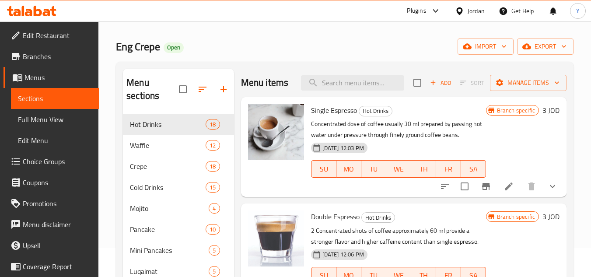
scroll to position [131, 0]
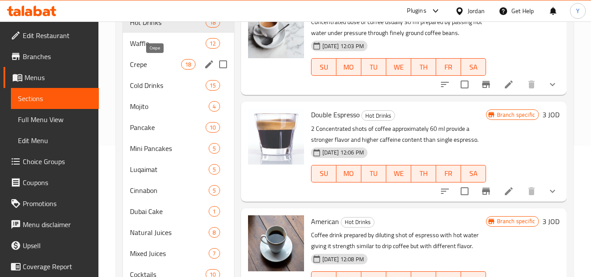
click at [165, 67] on span "Crepe" at bounding box center [155, 64] width 51 height 10
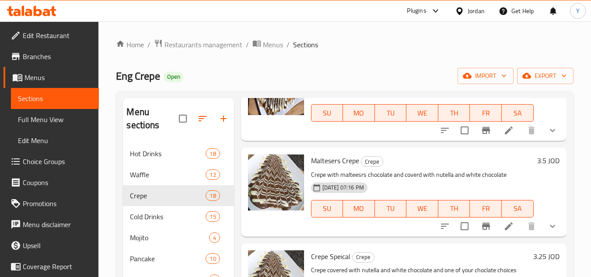
scroll to position [1356, 0]
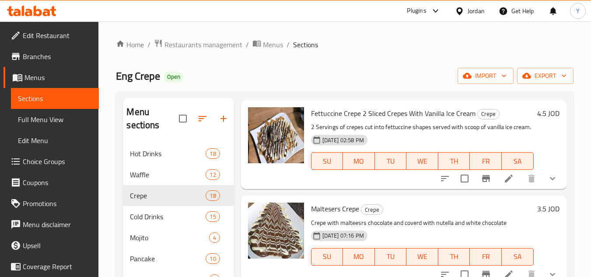
click at [363, 133] on div "Fettuccine Crepe 2 Sliced Crepes With Vanilla Ice Cream Crepe 2 Servings of cre…" at bounding box center [422, 145] width 230 height 82
click at [361, 133] on p "2 Servings of crepes cut into fettuccine shapes served with scoop of vanilla ic…" at bounding box center [422, 127] width 223 height 11
drag, startPoint x: 361, startPoint y: 134, endPoint x: 334, endPoint y: 135, distance: 27.1
click at [361, 133] on p "2 Servings of crepes cut into fettuccine shapes served with scoop of vanilla ic…" at bounding box center [422, 127] width 223 height 11
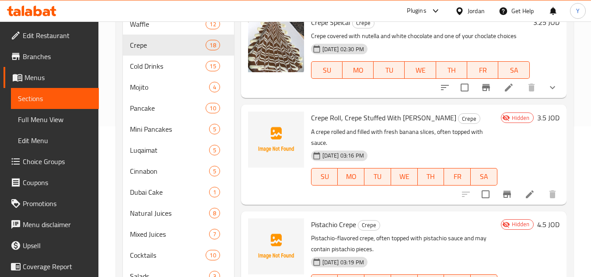
scroll to position [209, 0]
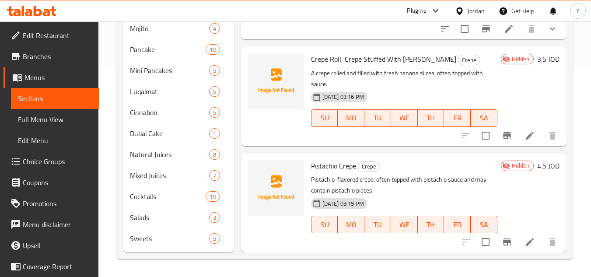
click at [334, 177] on p "Pistachio-flavored crepe, often topped with pistachio sauce and may contain pis…" at bounding box center [404, 185] width 186 height 22
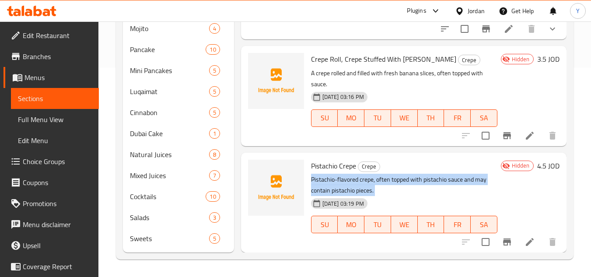
click at [334, 177] on p "Pistachio-flavored crepe, often topped with pistachio sauce and may contain pis…" at bounding box center [404, 185] width 186 height 22
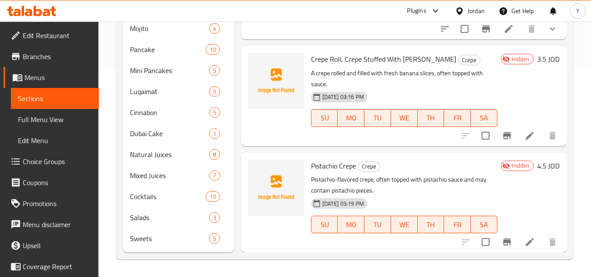
click at [339, 73] on p "A crepe rolled and filled with fresh banana slices, often topped with sauce." at bounding box center [404, 79] width 186 height 22
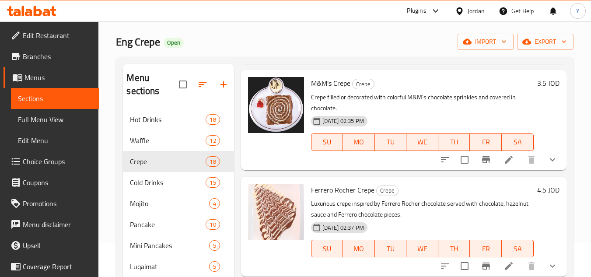
scroll to position [13, 0]
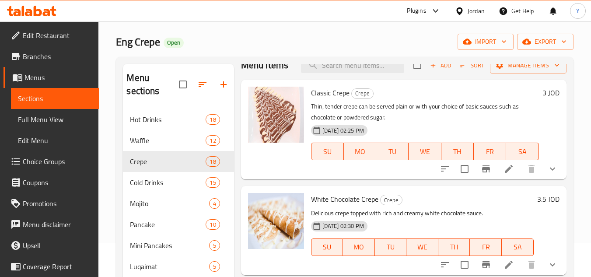
click at [432, 68] on span "Add" at bounding box center [441, 65] width 24 height 10
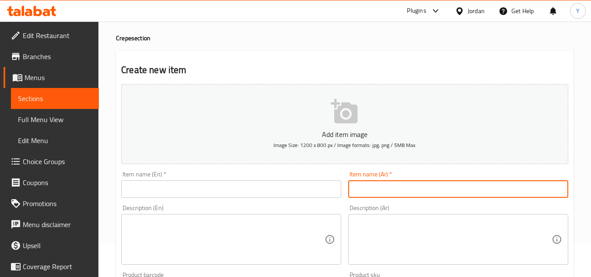
paste input "فوتوتشيني كريب"
type input "فوتوتشيني كريب"
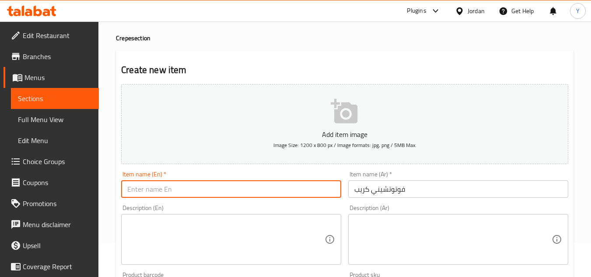
paste input "Fettuccine Crepe"
type input "Fettuccine Crepe"
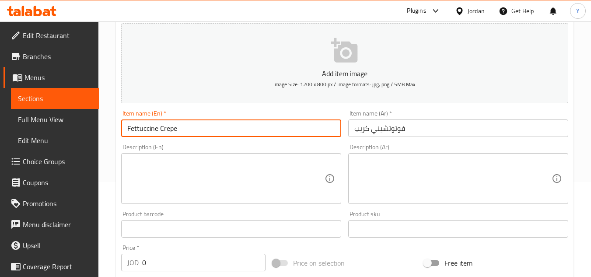
scroll to position [165, 0]
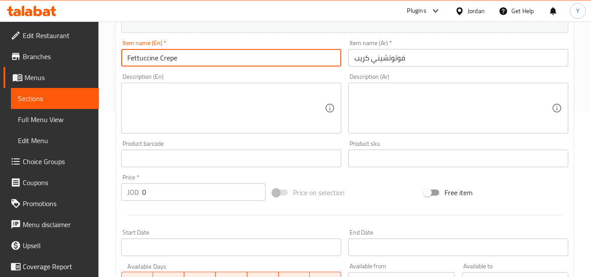
drag, startPoint x: 164, startPoint y: 192, endPoint x: 68, endPoint y: 187, distance: 96.3
click at [68, 187] on div "Edit Restaurant Branches Menus Sections Full Menu View Edit Menu Choice Groups …" at bounding box center [295, 154] width 591 height 597
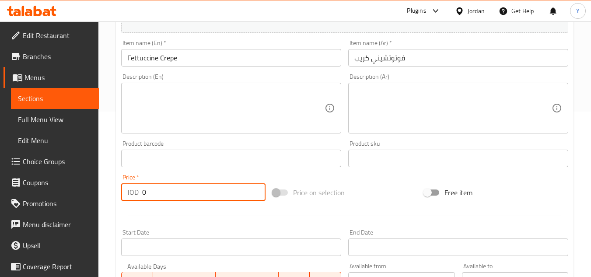
paste input "4.5"
type input "4.50"
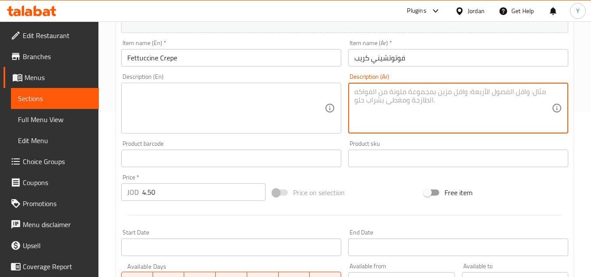
paste textarea "كريب مقطع إلى شرائط رفيعة تشبه معكرونة الفوتوتشيني، ومغطى بالصوصات، مما يعطيه م…"
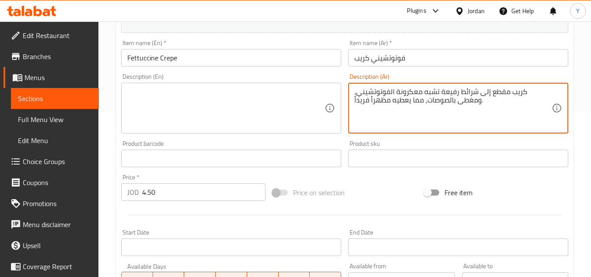
type textarea "كريب مقطع إلى شرائط رفيعة تشبه معكرونة الفوتوتشيني، ومغطى بالصوصات، مما يعطيه م…"
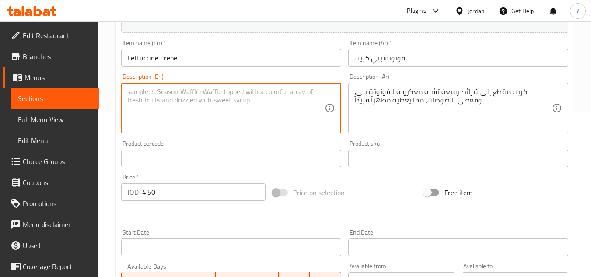
paste textarea "Crepe cut into thin strips resembling fettuccine pasta, and covered with sauces…"
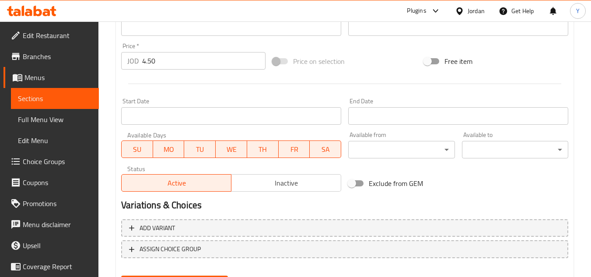
type textarea "Crepe cut into thin strips resembling fettuccine pasta, and covered with sauces…"
click at [267, 182] on span "Inactive" at bounding box center [286, 183] width 103 height 13
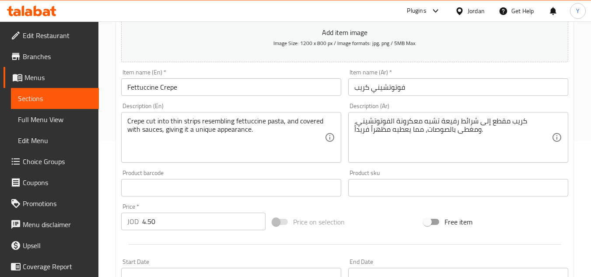
scroll to position [34, 0]
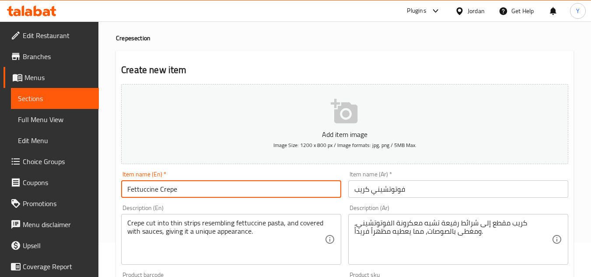
drag, startPoint x: 208, startPoint y: 192, endPoint x: 124, endPoint y: 194, distance: 84.0
click at [124, 194] on input "Fettuccine Crepe" at bounding box center [231, 188] width 220 height 17
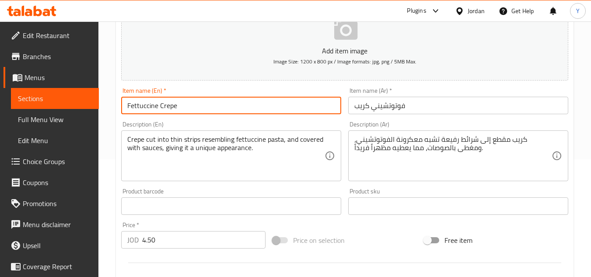
scroll to position [165, 0]
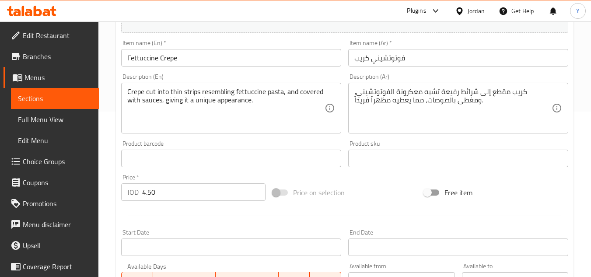
drag, startPoint x: 134, startPoint y: 121, endPoint x: 157, endPoint y: 108, distance: 25.9
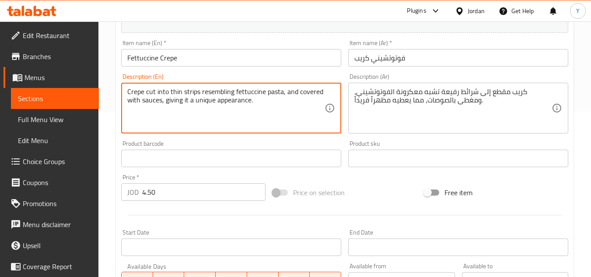
click at [204, 62] on input "Fettuccine Crepe" at bounding box center [231, 57] width 220 height 17
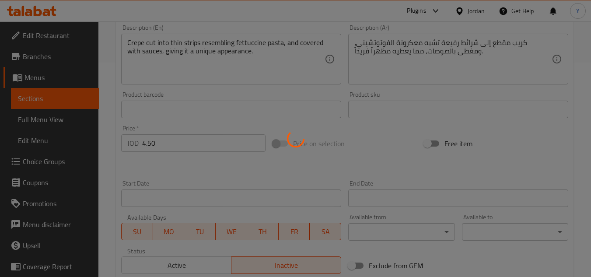
type input "0"
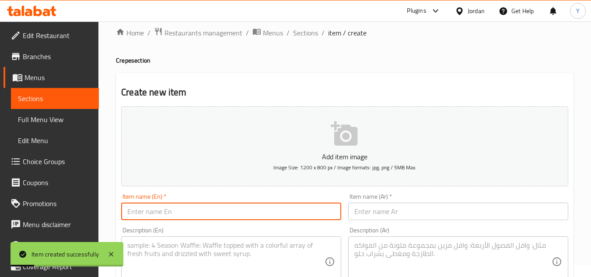
scroll to position [0, 0]
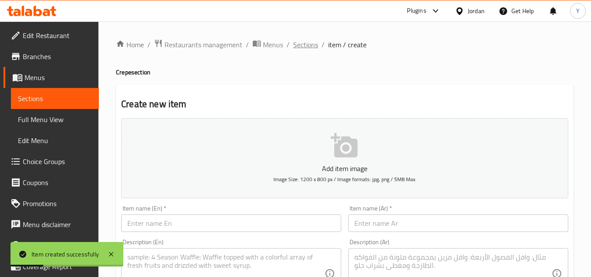
click at [293, 43] on span "Sections" at bounding box center [305, 44] width 25 height 10
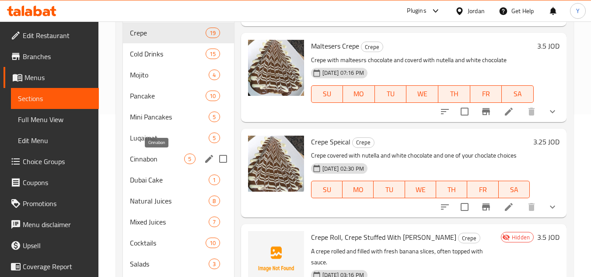
scroll to position [78, 0]
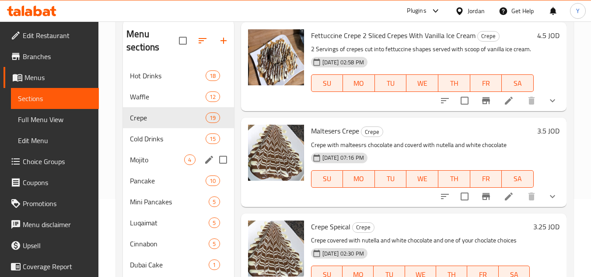
click at [171, 143] on span "Cold Drinks" at bounding box center [168, 138] width 76 height 10
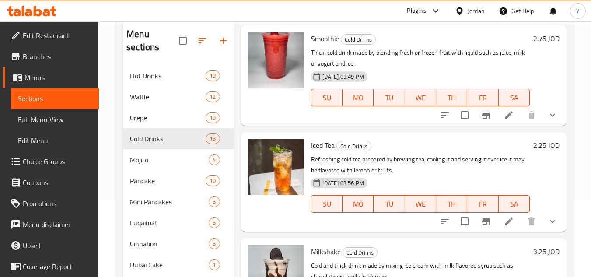
scroll to position [831, 0]
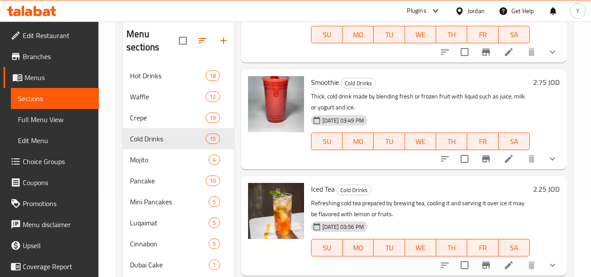
click at [542, 165] on button "show more" at bounding box center [552, 158] width 21 height 21
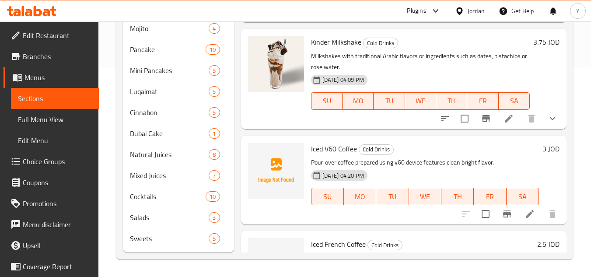
scroll to position [1404, 0]
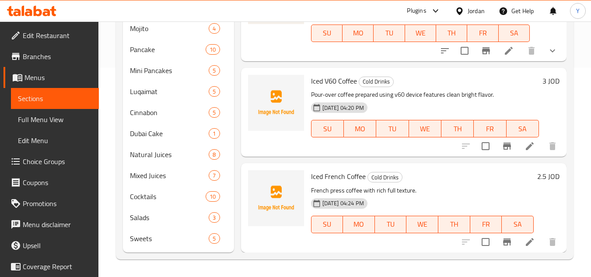
click at [482, 146] on input "checkbox" at bounding box center [485, 146] width 18 height 18
checkbox input "true"
click at [476, 237] on input "checkbox" at bounding box center [485, 242] width 18 height 18
checkbox input "true"
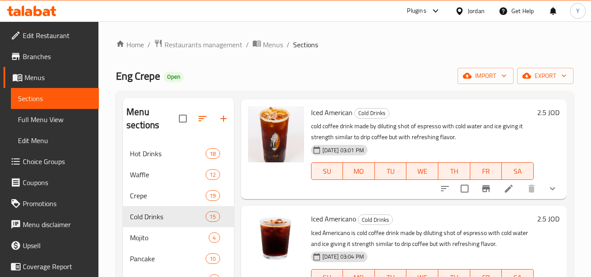
scroll to position [0, 0]
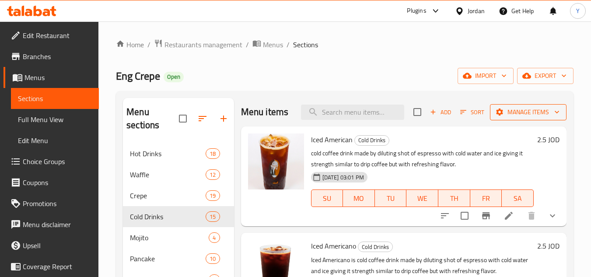
click at [527, 118] on span "Manage items" at bounding box center [528, 112] width 63 height 11
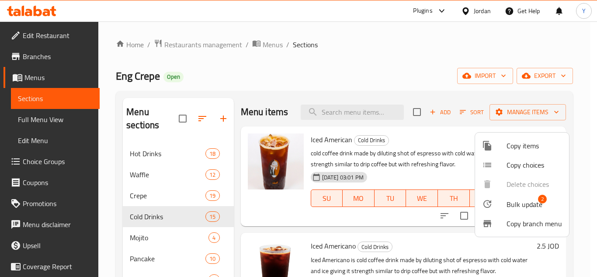
click at [505, 202] on div at bounding box center [494, 204] width 24 height 10
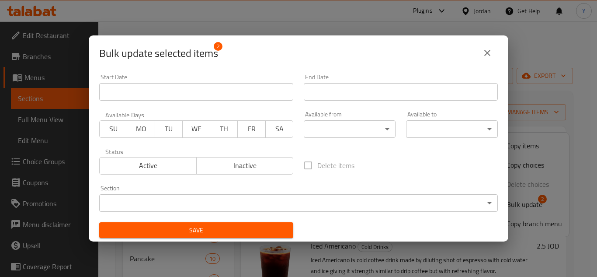
click at [274, 165] on span "Inactive" at bounding box center [245, 165] width 90 height 13
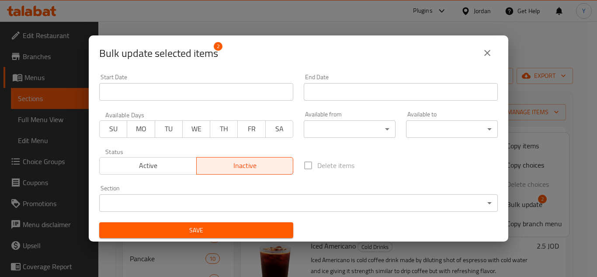
click at [235, 223] on button "Save" at bounding box center [196, 230] width 194 height 16
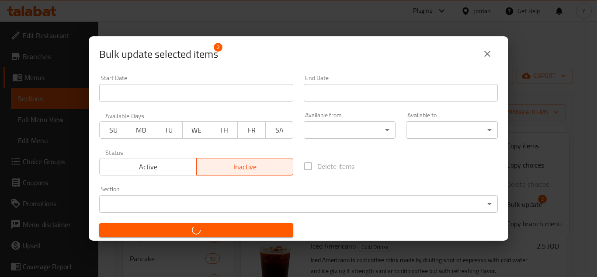
checkbox input "false"
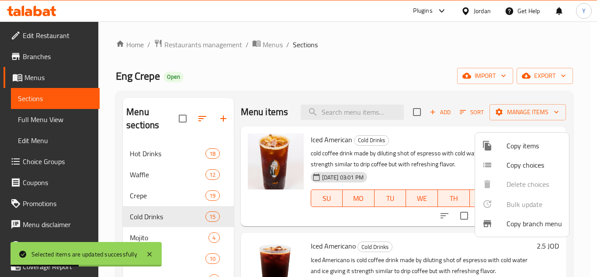
click at [437, 150] on div at bounding box center [298, 138] width 597 height 277
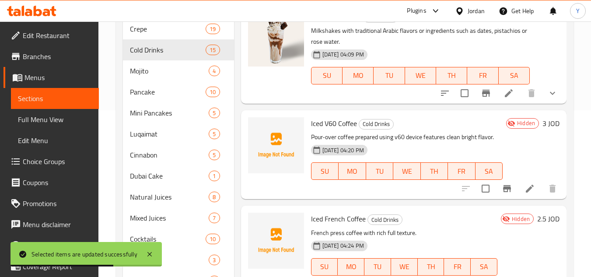
scroll to position [209, 0]
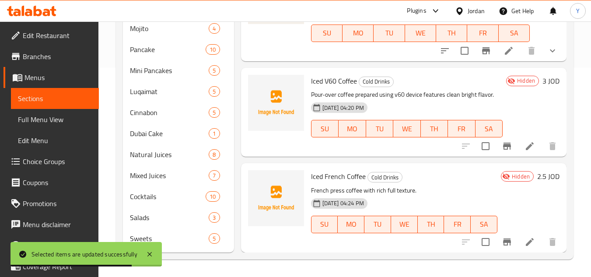
click at [333, 174] on span "Iced French Coffee" at bounding box center [338, 176] width 55 height 13
copy h6 "Iced French Coffee"
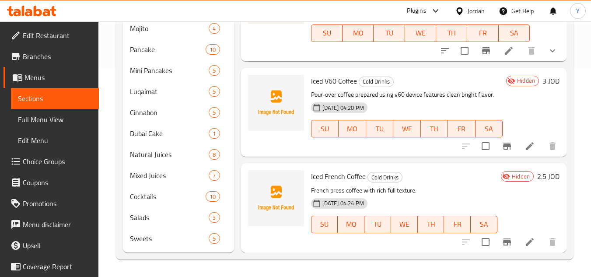
drag, startPoint x: 407, startPoint y: 155, endPoint x: 367, endPoint y: 152, distance: 40.4
click at [407, 155] on div "Iced V60 Coffee Cold Drinks Pour-over coffee prepared using v60 device features…" at bounding box center [403, 112] width 325 height 89
click at [325, 80] on span "Iced V60 Coffee" at bounding box center [334, 80] width 46 height 13
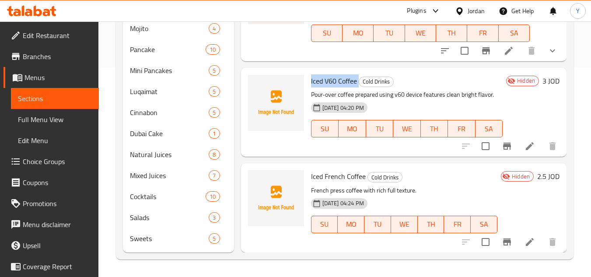
copy h6 "Iced V60 Coffee"
click at [334, 89] on p "Pour-over coffee prepared using v60 device features clean bright flavor." at bounding box center [407, 94] width 192 height 11
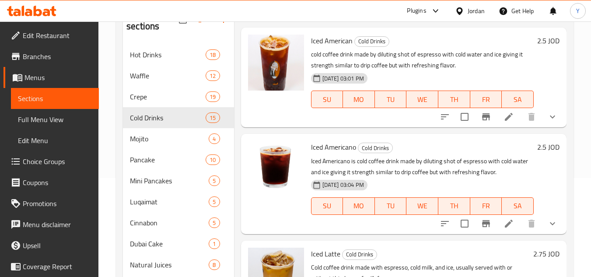
scroll to position [34, 0]
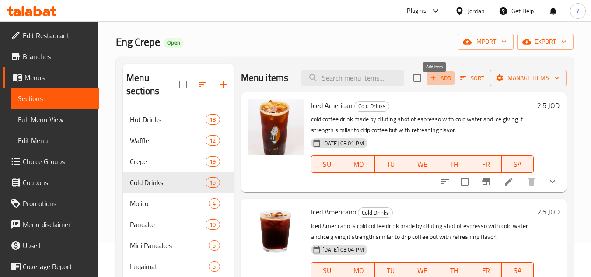
click at [441, 83] on span "Add" at bounding box center [441, 78] width 24 height 10
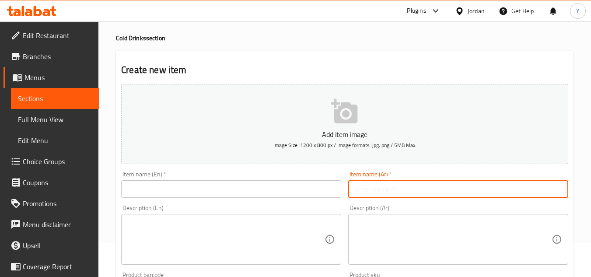
paste input "سموثي حليب"
type input "سموثي حليب"
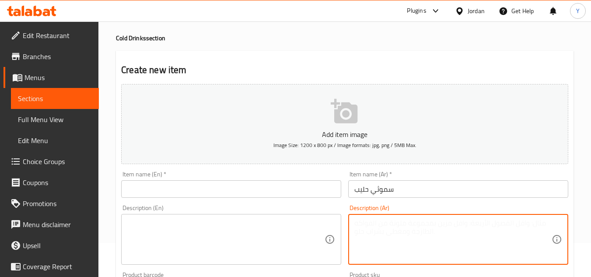
paste textarea "سموثي يُحضّر باستخدام الحليب كمكون أساسي مع الفاكهة أو النكهات الأخرى."
type textarea "سموثي يُحضّر باستخدام الحليب كمكون أساسي مع الفاكهة أو النكهات الأخرى."
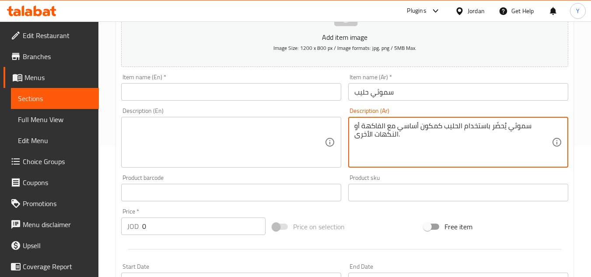
scroll to position [209, 0]
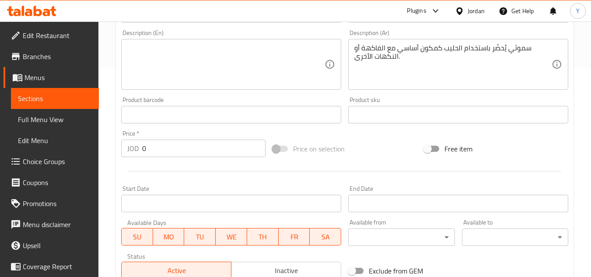
click at [171, 158] on div "Price   * JOD 0 Price *" at bounding box center [193, 144] width 151 height 34
drag, startPoint x: 154, startPoint y: 141, endPoint x: 128, endPoint y: 145, distance: 26.5
click at [128, 145] on div "JOD 0 Price *" at bounding box center [193, 148] width 144 height 17
paste input "3.25"
type input "3.25"
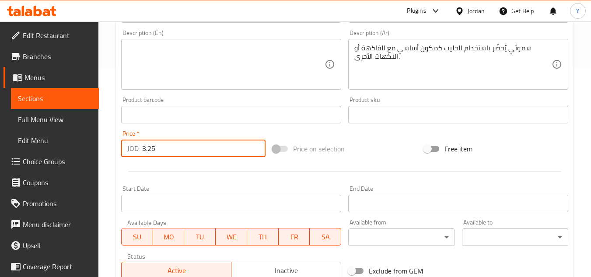
click at [211, 170] on div at bounding box center [345, 171] width 454 height 21
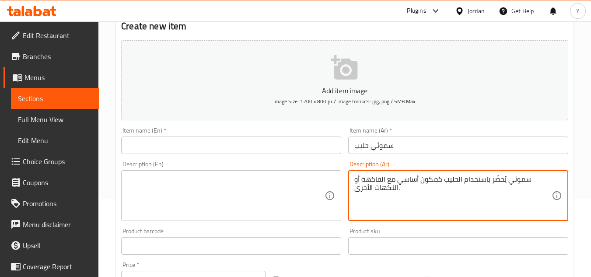
click at [400, 175] on textarea "سموثي يُحضّر باستخدام الحليب كمكون أساسي مع الفاكهة أو النكهات الأخرى." at bounding box center [452, 196] width 197 height 42
click at [165, 205] on textarea at bounding box center [225, 196] width 197 height 42
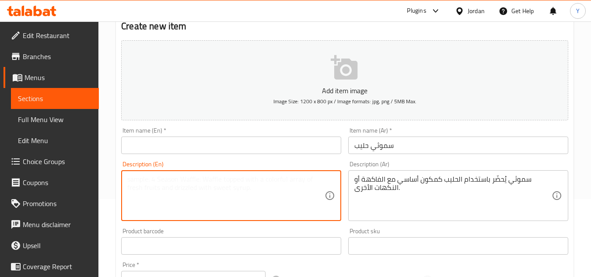
paste textarea "A smoothie made using milk as the main ingredient with fruit or other flavors."
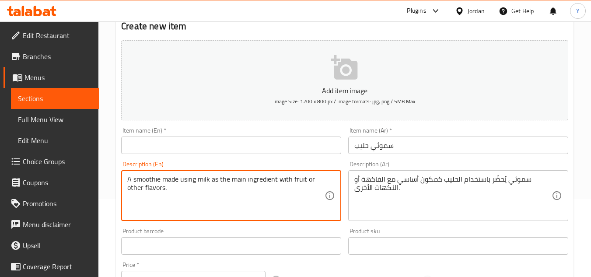
type textarea "A smoothie made using milk as the main ingredient with fruit or other flavors."
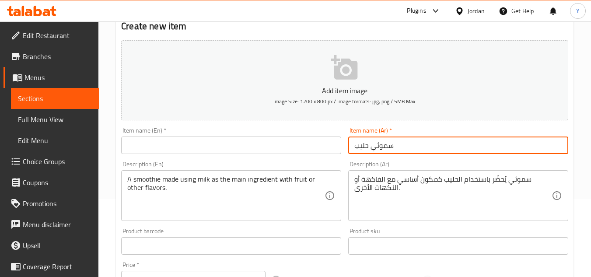
drag, startPoint x: 418, startPoint y: 140, endPoint x: 292, endPoint y: 134, distance: 126.1
click at [292, 134] on div "Add item image Image Size: 1200 x 800 px / Image formats: jpg, png / 5MB Max. I…" at bounding box center [345, 225] width 454 height 377
click at [158, 150] on input "text" at bounding box center [231, 144] width 220 height 17
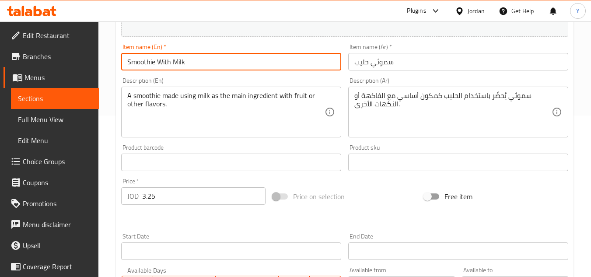
scroll to position [209, 0]
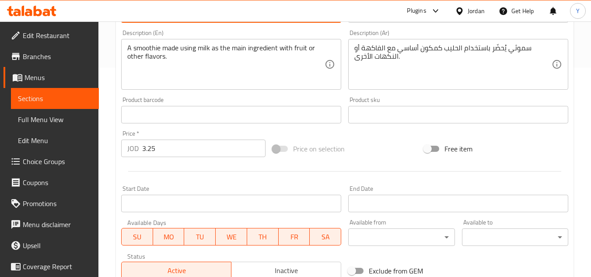
type input "Smoothie With Milk"
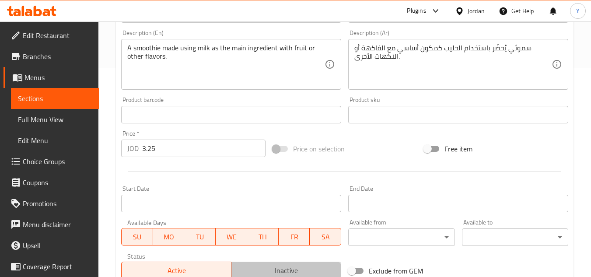
click at [246, 263] on button "Inactive" at bounding box center [286, 270] width 110 height 17
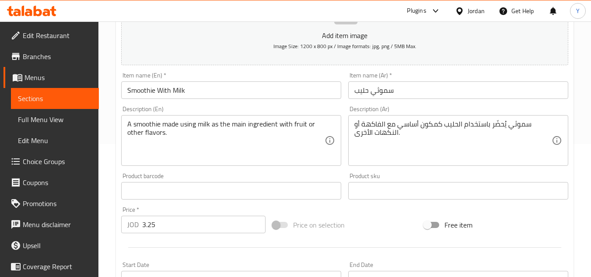
scroll to position [78, 0]
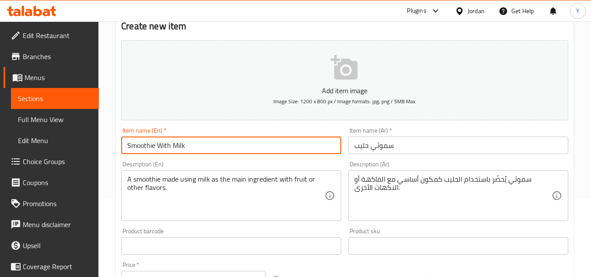
drag, startPoint x: 125, startPoint y: 155, endPoint x: 0, endPoint y: 142, distance: 125.3
click at [0, 142] on div "Edit Restaurant Branches Menus Sections Full Menu View Edit Menu Choice Groups …" at bounding box center [295, 242] width 591 height 597
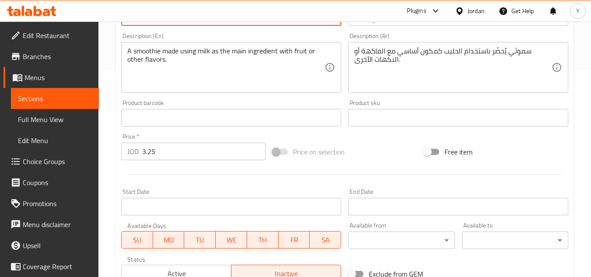
scroll to position [297, 0]
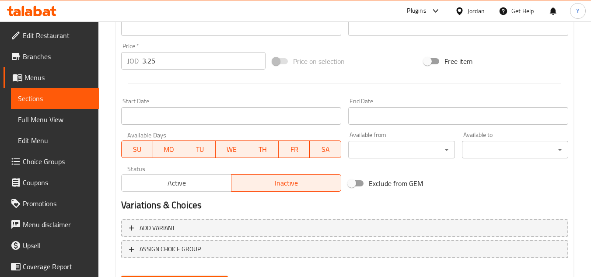
click at [126, 80] on div at bounding box center [345, 83] width 454 height 21
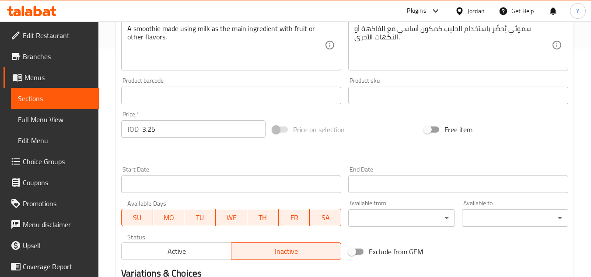
scroll to position [122, 0]
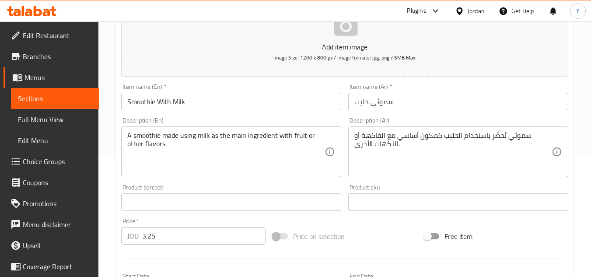
click at [215, 108] on input "Smoothie With Milk" at bounding box center [231, 101] width 220 height 17
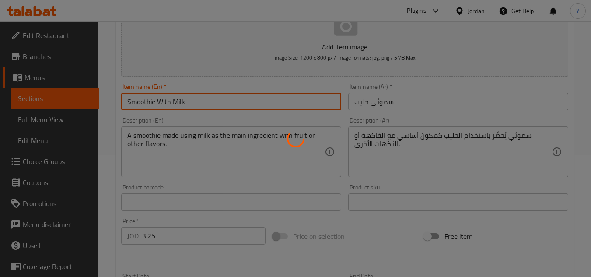
type input "0"
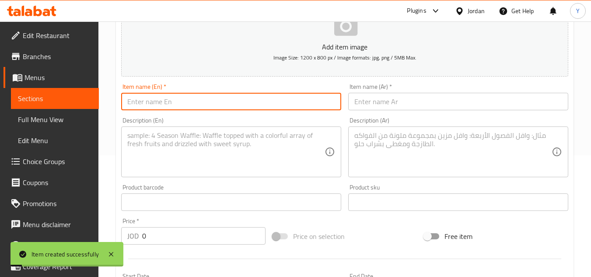
scroll to position [0, 0]
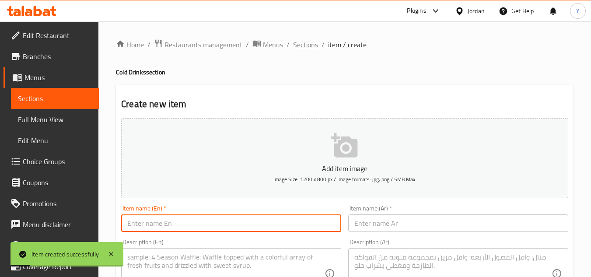
click at [307, 46] on span "Sections" at bounding box center [305, 44] width 25 height 10
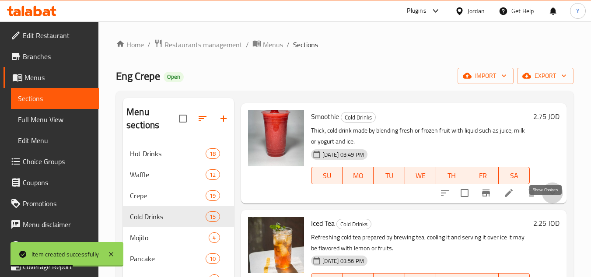
click at [548, 198] on icon "show more" at bounding box center [552, 193] width 10 height 10
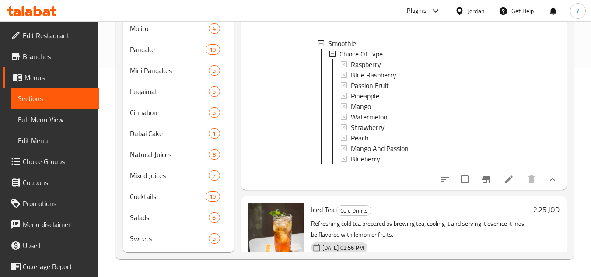
scroll to position [1029, 0]
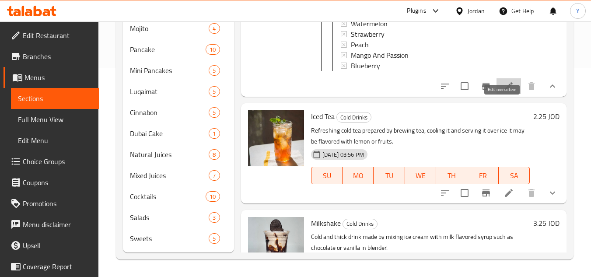
click at [505, 90] on icon at bounding box center [509, 86] width 8 height 8
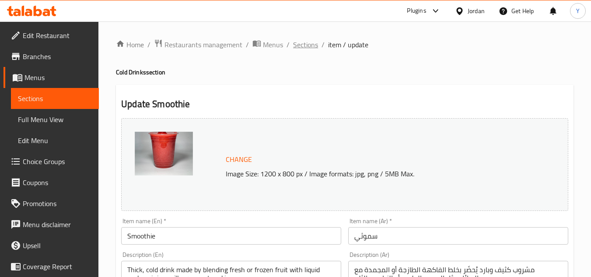
click at [311, 44] on span "Sections" at bounding box center [305, 44] width 25 height 10
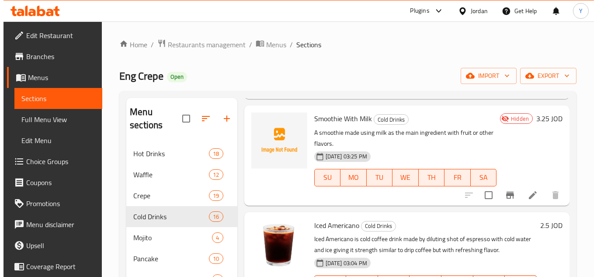
scroll to position [131, 0]
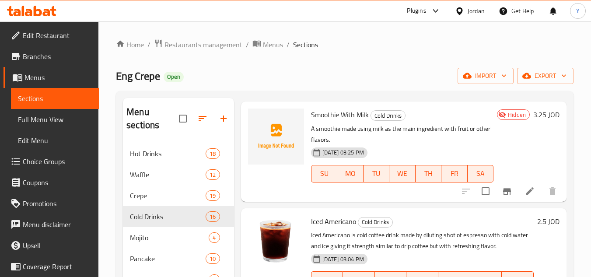
click at [522, 199] on li at bounding box center [529, 191] width 24 height 16
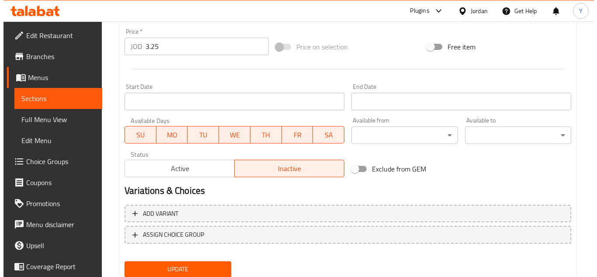
scroll to position [341, 0]
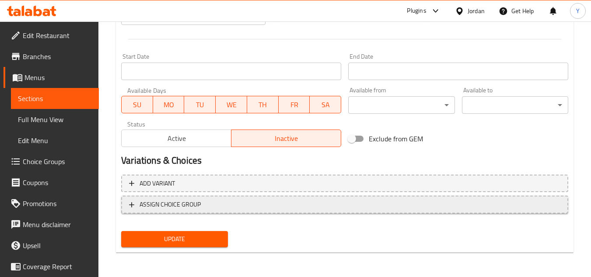
click at [188, 203] on span "ASSIGN CHOICE GROUP" at bounding box center [170, 204] width 61 height 11
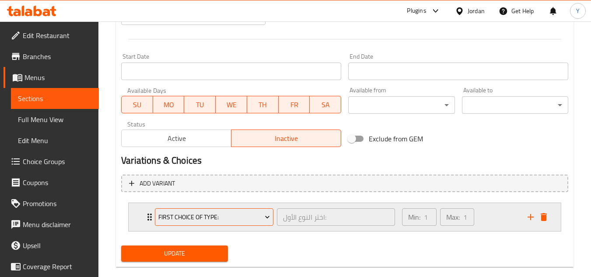
click at [182, 216] on span "First Choice Of Type:" at bounding box center [214, 217] width 112 height 11
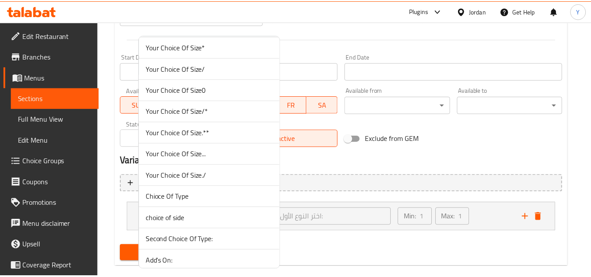
scroll to position [875, 0]
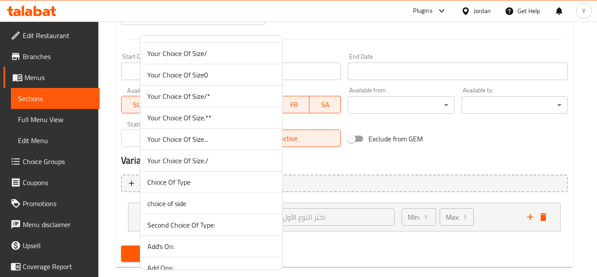
click at [241, 182] on span "Chioce Of Type" at bounding box center [211, 182] width 128 height 10
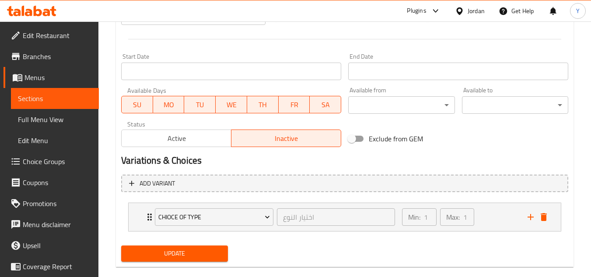
click at [182, 250] on span "Update" at bounding box center [174, 253] width 92 height 11
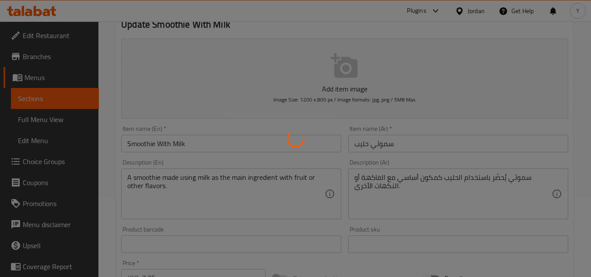
scroll to position [0, 0]
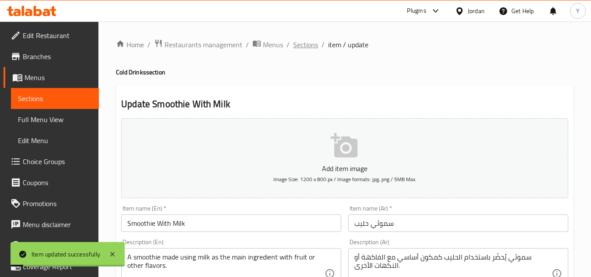
click at [306, 49] on span "Sections" at bounding box center [305, 44] width 25 height 10
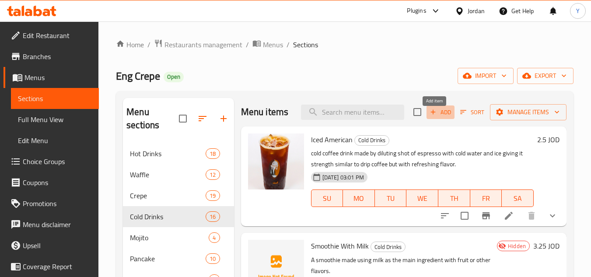
click at [444, 116] on span "Add" at bounding box center [441, 112] width 24 height 10
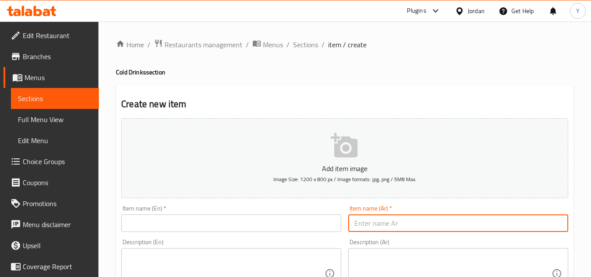
paste input "ميلك شيك عربية"
type input "ميلك شيك عربية"
click at [147, 221] on input "text" at bounding box center [231, 222] width 220 height 17
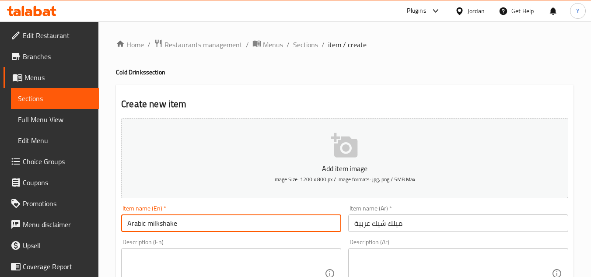
type input "Arabic milkshake"
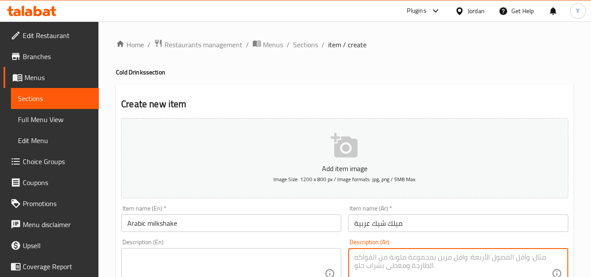
paste textarea "ميلك شيك بنكهات أو مكونات عربية تقليدية، مثل التمر، الفستق، أو ماء الورد."
type textarea "ميلك شيك بنكهات أو مكونات عربية تقليدية، مثل التمر، الفستق، أو ماء الورد."
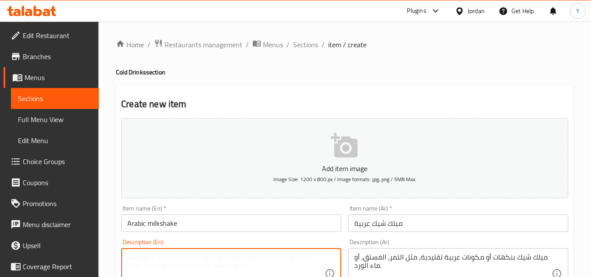
paste textarea "Milkshakes with traditional Arabic flavors or ingredients, such as dates, pista…"
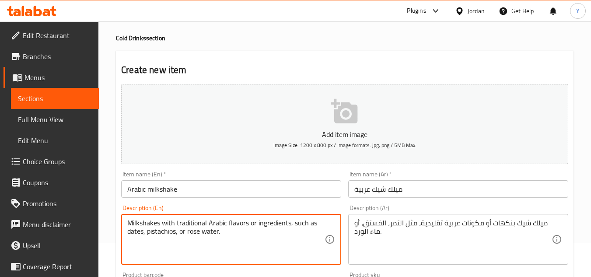
scroll to position [131, 0]
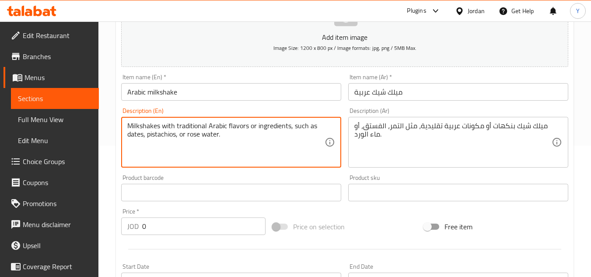
type textarea "Milkshakes with traditional Arabic flavors or ingredients, such as dates, pista…"
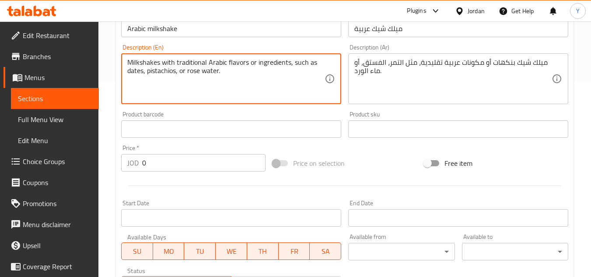
scroll to position [262, 0]
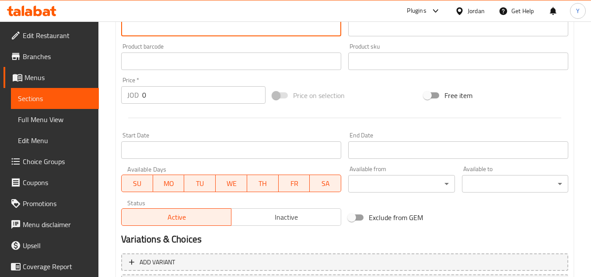
drag, startPoint x: 156, startPoint y: 98, endPoint x: 99, endPoint y: 87, distance: 58.3
click at [99, 87] on div "Home / Restaurants management / Menus / Sections / item / create Cold Drinks se…" at bounding box center [344, 57] width 492 height 597
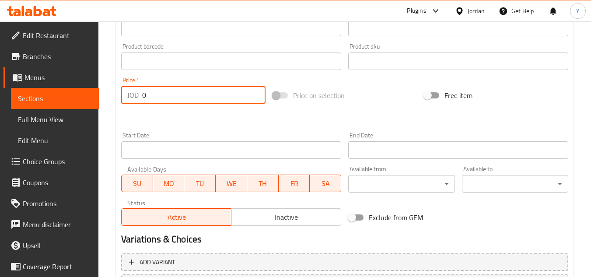
paste input "3.75"
type input "3.75"
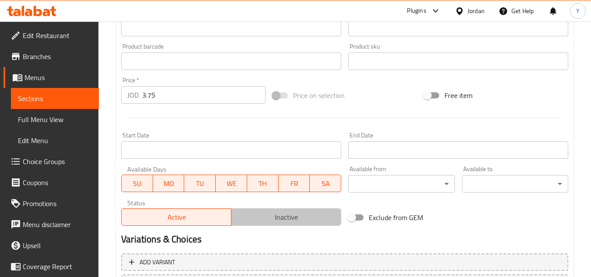
click at [252, 218] on span "Inactive" at bounding box center [286, 217] width 103 height 13
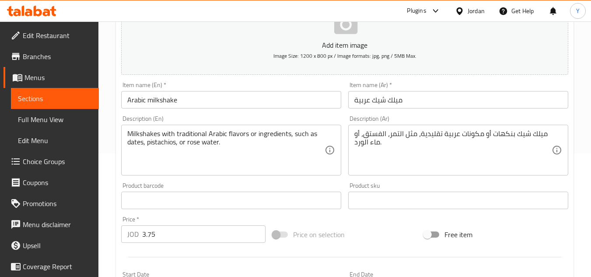
scroll to position [0, 0]
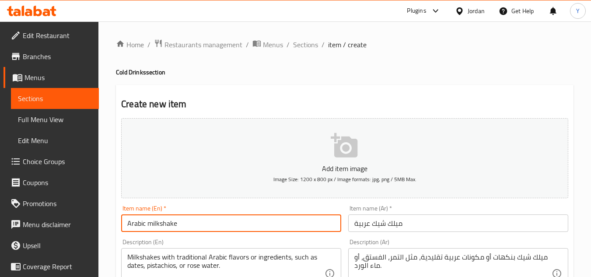
drag, startPoint x: 198, startPoint y: 222, endPoint x: 76, endPoint y: 203, distance: 123.4
click at [145, 223] on input "Arabic milkshake" at bounding box center [231, 222] width 220 height 17
drag, startPoint x: 147, startPoint y: 224, endPoint x: 152, endPoint y: 222, distance: 5.5
click at [152, 222] on input "Arabic milkshake" at bounding box center [231, 222] width 220 height 17
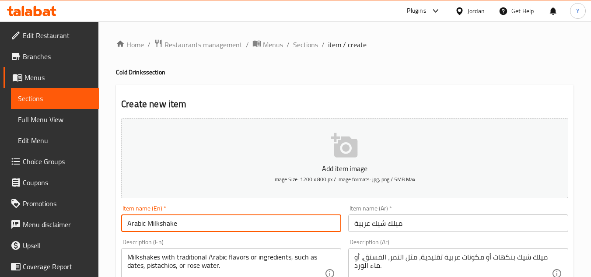
drag, startPoint x: 202, startPoint y: 223, endPoint x: 52, endPoint y: 216, distance: 150.6
click at [199, 220] on input "Arabic Milkshake" at bounding box center [231, 222] width 220 height 17
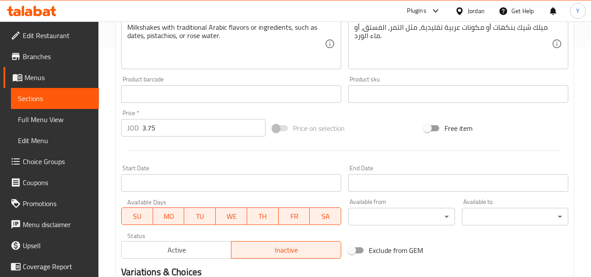
scroll to position [306, 0]
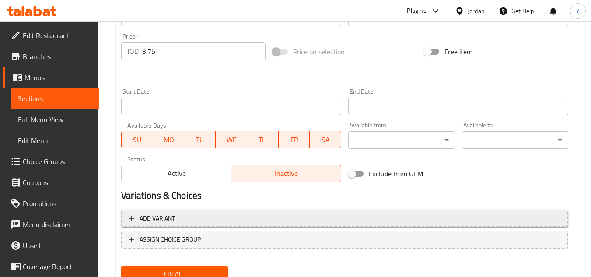
type input "Arabic Milkshake"
click at [121, 266] on button "Create" at bounding box center [174, 274] width 106 height 16
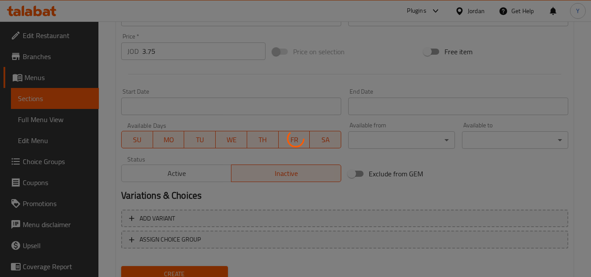
type input "0"
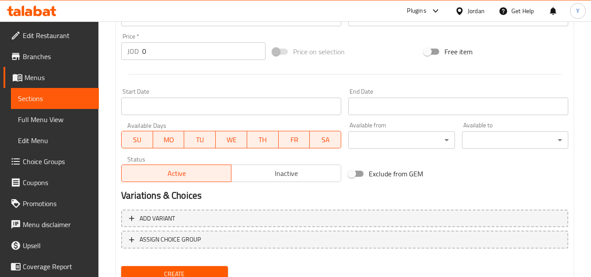
click at [433, 82] on div at bounding box center [345, 73] width 454 height 21
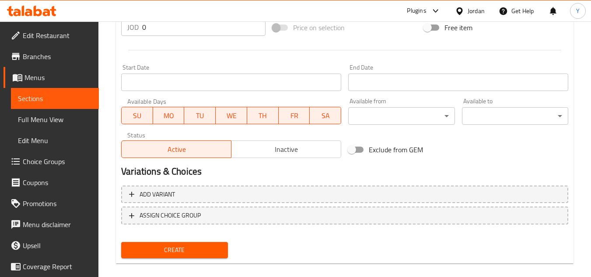
scroll to position [341, 0]
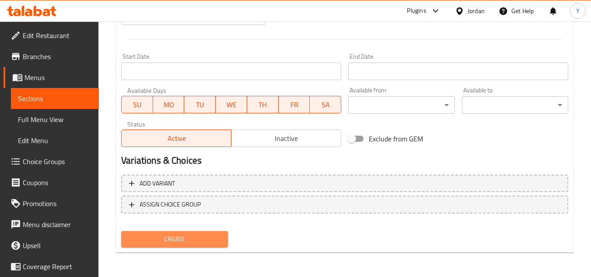
click at [185, 247] on button "Create" at bounding box center [174, 239] width 106 height 16
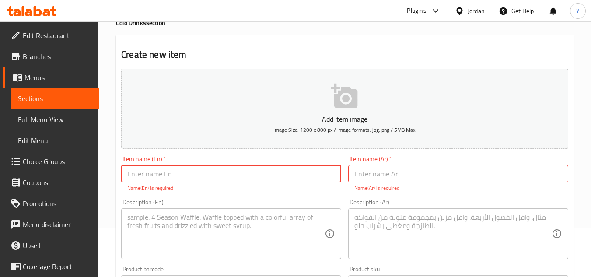
scroll to position [0, 0]
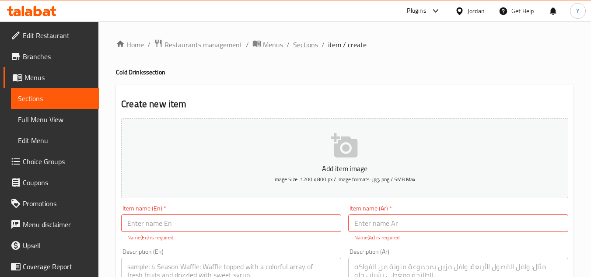
click at [303, 49] on span "Sections" at bounding box center [305, 44] width 25 height 10
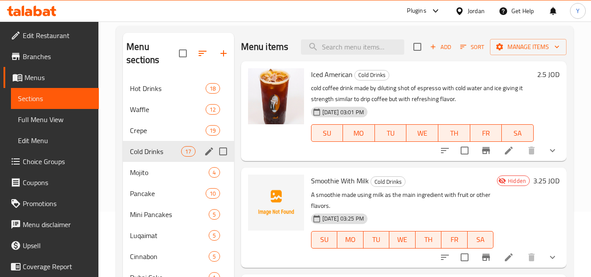
scroll to position [131, 0]
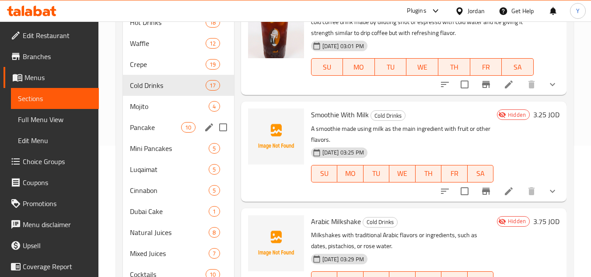
click at [168, 112] on div "Mojito 4" at bounding box center [178, 106] width 111 height 21
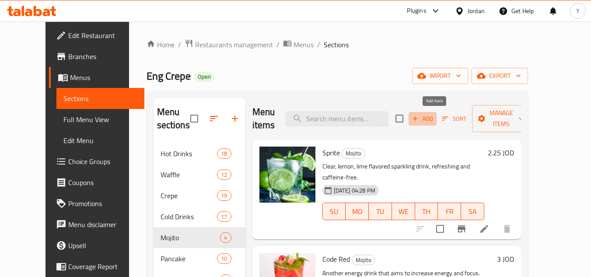
click at [434, 116] on span "Add" at bounding box center [423, 119] width 24 height 10
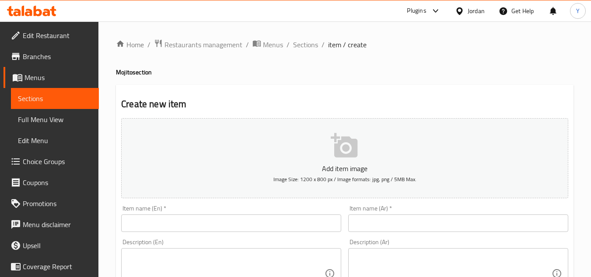
click at [176, 239] on div "Description (En) Description (En)" at bounding box center [231, 269] width 220 height 60
drag, startPoint x: 179, startPoint y: 221, endPoint x: 182, endPoint y: 239, distance: 17.8
click at [179, 221] on input "text" at bounding box center [231, 222] width 220 height 17
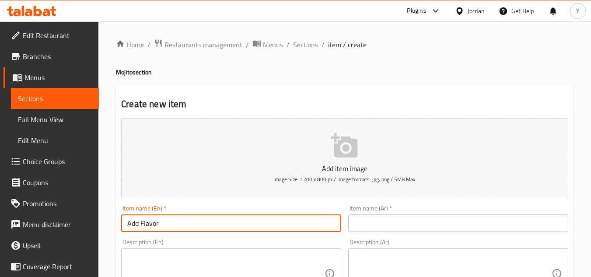
type input "Add Flavor"
click at [395, 226] on input "text" at bounding box center [458, 222] width 220 height 17
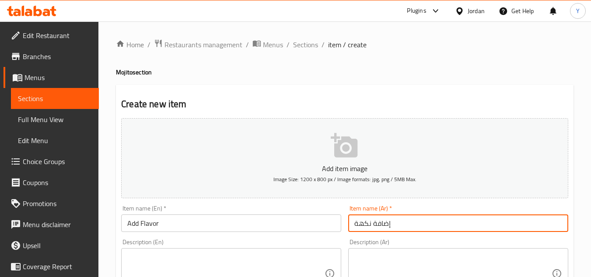
type input "إضافة نكهة"
click at [408, 251] on div "Description (Ar)" at bounding box center [458, 273] width 220 height 51
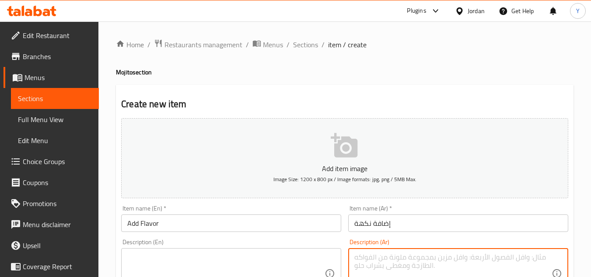
paste textarea "إضافة نكهة مركزة يمكن إضافتها إلى المشروبات لتغيير طعمها."
type textarea "إضافة نكهة مركزة يمكن إضافتها إلى المشروبات لتغيير طعمها."
drag, startPoint x: 245, startPoint y: 249, endPoint x: 242, endPoint y: 256, distance: 8.0
click at [244, 250] on div "Description (En)" at bounding box center [231, 273] width 220 height 51
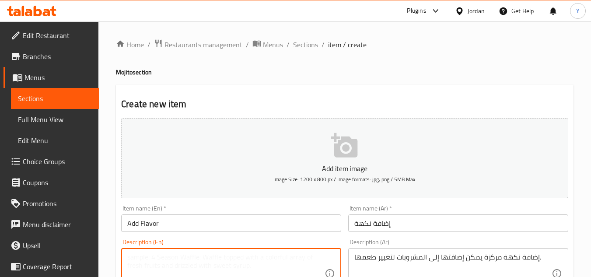
paste textarea "A concentrated flavoring that can be added to drinks to change their taste."
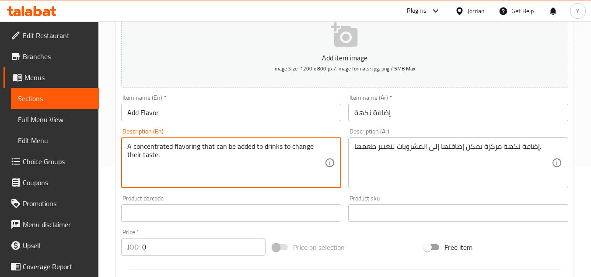
scroll to position [175, 0]
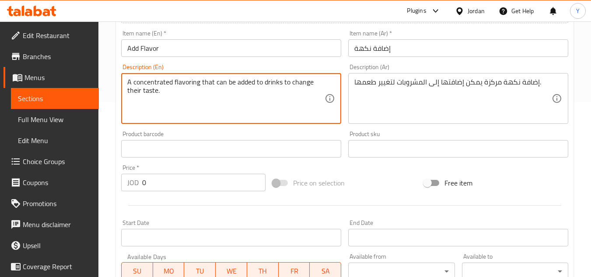
type textarea "A concentrated flavoring that can be added to drinks to change their taste."
drag, startPoint x: 164, startPoint y: 183, endPoint x: 39, endPoint y: 172, distance: 125.6
click at [39, 172] on div "Edit Restaurant Branches Menus Sections Full Menu View Edit Menu Choice Groups …" at bounding box center [295, 144] width 591 height 597
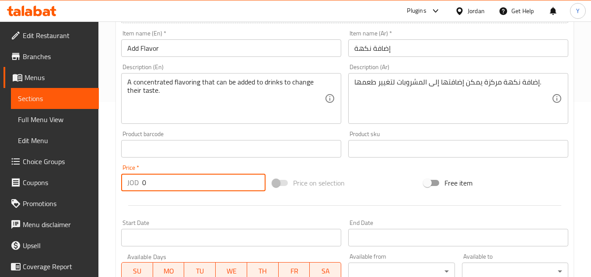
paste input ".50"
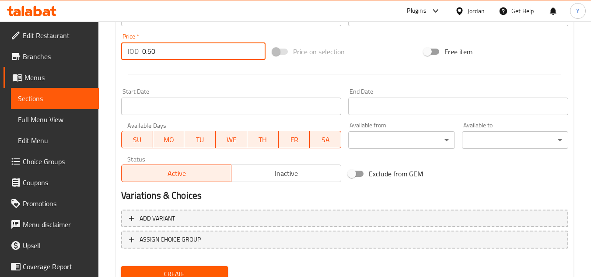
type input "0.50"
click at [249, 173] on span "Inactive" at bounding box center [286, 173] width 103 height 13
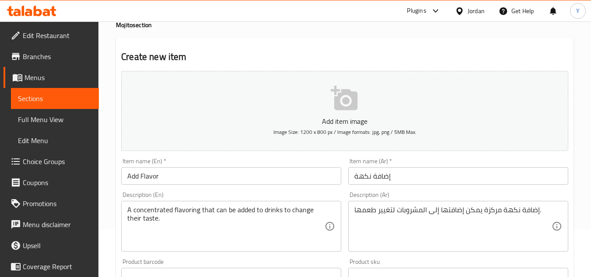
scroll to position [44, 0]
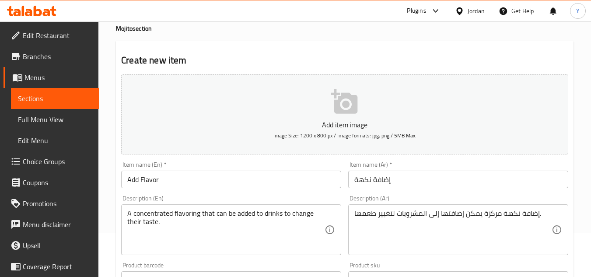
click at [213, 179] on input "Add Flavor" at bounding box center [231, 179] width 220 height 17
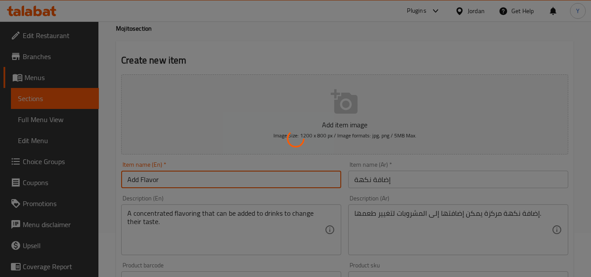
type input "0"
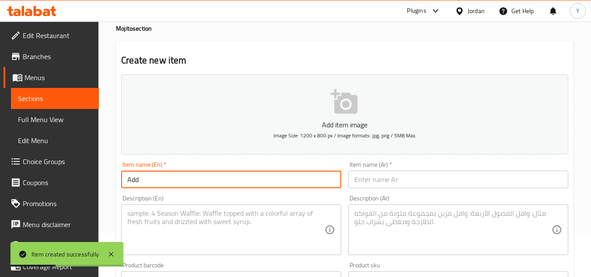
paste input "Whipped crem"
click at [171, 180] on input "Add Whipped crem" at bounding box center [231, 179] width 220 height 17
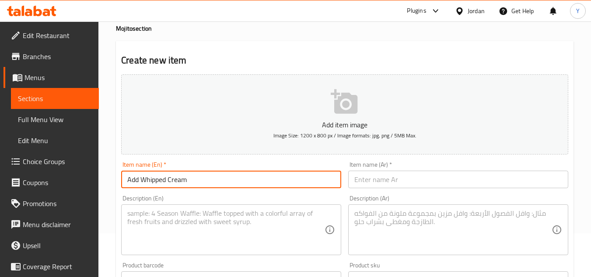
type input "Add Whipped Cream"
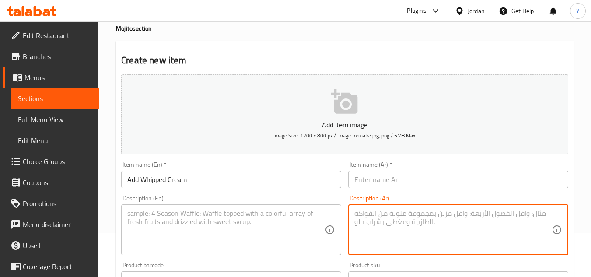
click at [436, 227] on textarea at bounding box center [452, 230] width 197 height 42
paste textarea "كريمة خفيفة ورقيقة، تُستخدم لتزيين المشروبات والحلويات."
type textarea "كريمة خفيفة ورقيقة، تُستخدم لتزيين المشروبات والحلويات."
click at [206, 229] on textarea at bounding box center [225, 230] width 197 height 42
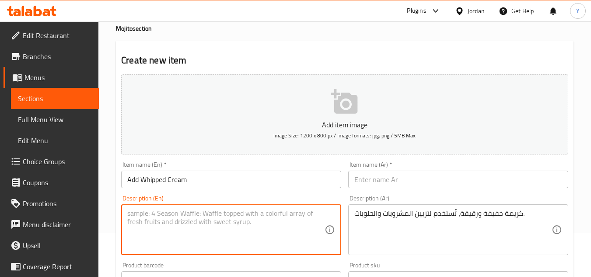
paste textarea "A light, fluffy cream used to decorate drinks and desserts."
type textarea "A light, fluffy cream used to decorate drinks and desserts."
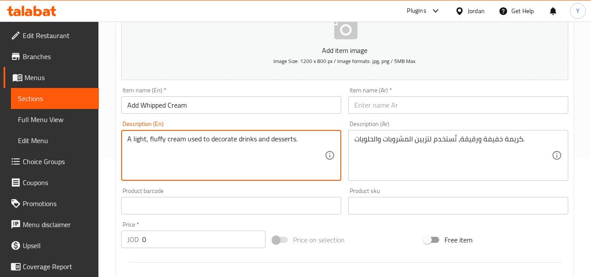
scroll to position [175, 0]
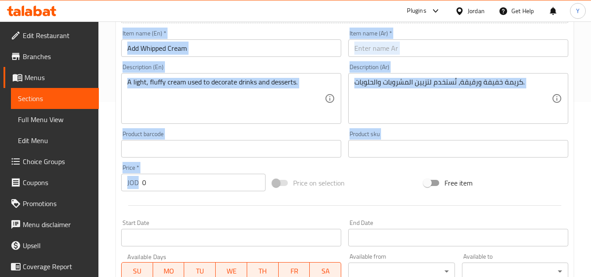
drag, startPoint x: 178, startPoint y: 192, endPoint x: 79, endPoint y: 189, distance: 98.4
click at [79, 189] on div "Edit Restaurant Branches Menus Sections Full Menu View Edit Menu Choice Groups …" at bounding box center [295, 144] width 591 height 597
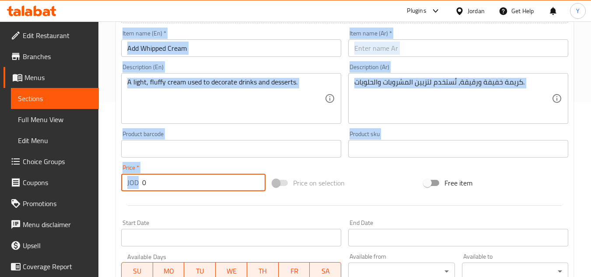
click at [154, 189] on input "0" at bounding box center [203, 182] width 123 height 17
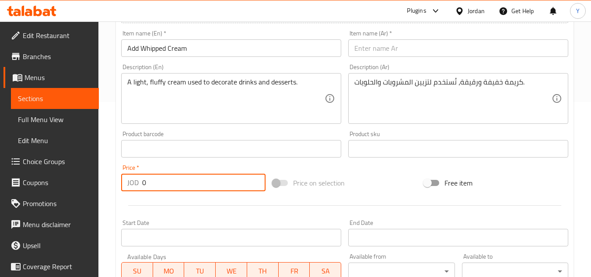
click at [154, 189] on input "0" at bounding box center [203, 182] width 123 height 17
paste input ".50"
type input "0.50"
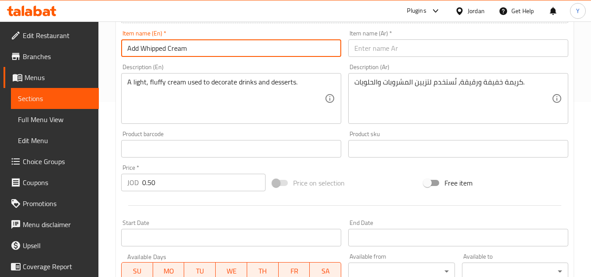
drag, startPoint x: 211, startPoint y: 46, endPoint x: 87, endPoint y: 44, distance: 124.7
click at [87, 44] on div "Edit Restaurant Branches Menus Sections Full Menu View Edit Menu Choice Groups …" at bounding box center [295, 144] width 591 height 597
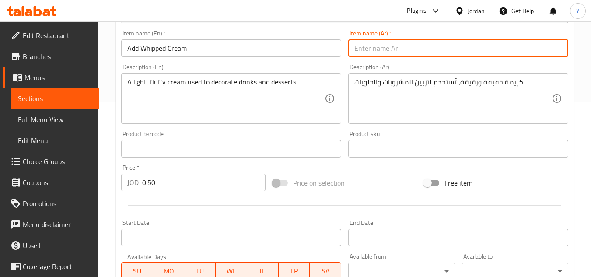
click at [415, 48] on input "text" at bounding box center [458, 47] width 220 height 17
paste input "أضف الكريمة المخفوقة"
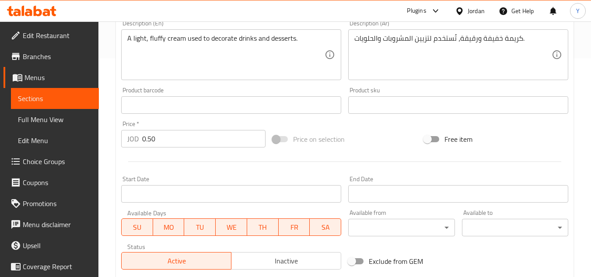
type input "أضف الكريمة المخفوقة"
click at [260, 266] on span "Inactive" at bounding box center [286, 261] width 103 height 13
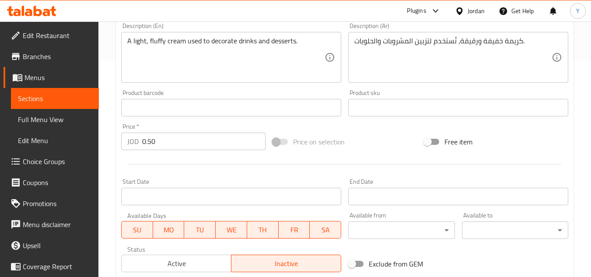
scroll to position [44, 0]
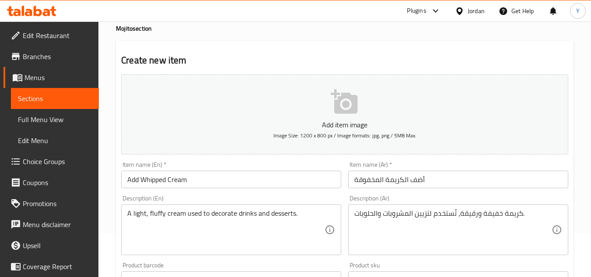
click at [227, 180] on input "Add Whipped Cream" at bounding box center [231, 179] width 220 height 17
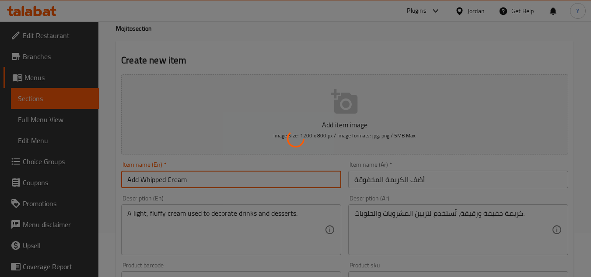
type input "0"
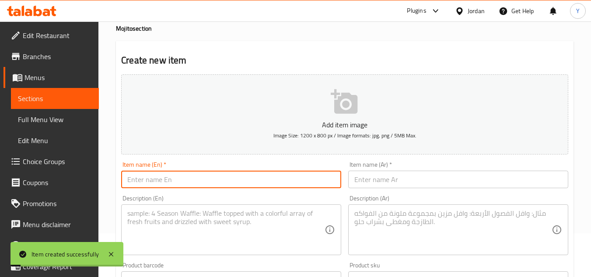
click at [195, 179] on input "text" at bounding box center [231, 179] width 220 height 17
type input "Add Water"
click at [398, 185] on input "text" at bounding box center [458, 179] width 220 height 17
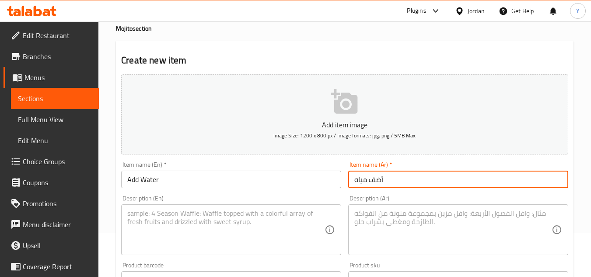
type input "أضف مياه"
click at [380, 227] on textarea at bounding box center [452, 230] width 197 height 42
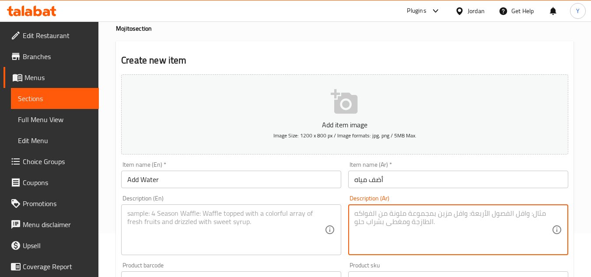
paste textarea "ماء نقي، ضروري للترطيب."
type textarea "ماء نقي، ضروري للترطيب."
click at [156, 238] on textarea at bounding box center [225, 230] width 197 height 42
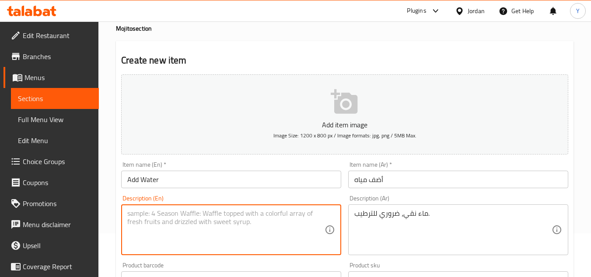
paste textarea "Pure water, essential for hydration."
type textarea "Pure water, essential for hydration."
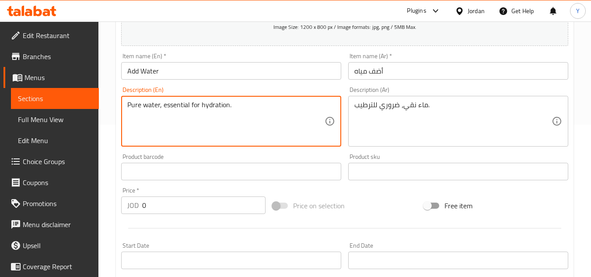
scroll to position [219, 0]
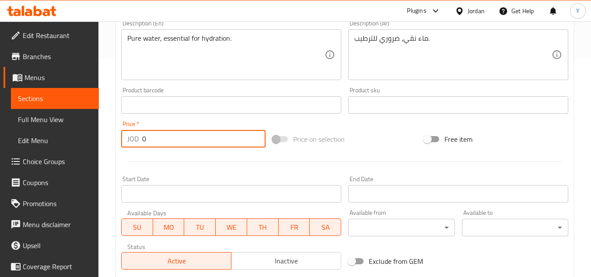
drag, startPoint x: 201, startPoint y: 140, endPoint x: 65, endPoint y: 147, distance: 136.2
click at [65, 147] on div "Edit Restaurant Branches Menus Sections Full Menu View Edit Menu Choice Groups …" at bounding box center [295, 101] width 591 height 597
paste input ".50"
type input "0.50"
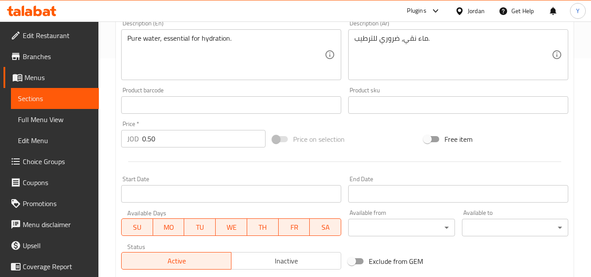
click at [183, 167] on div at bounding box center [345, 161] width 454 height 21
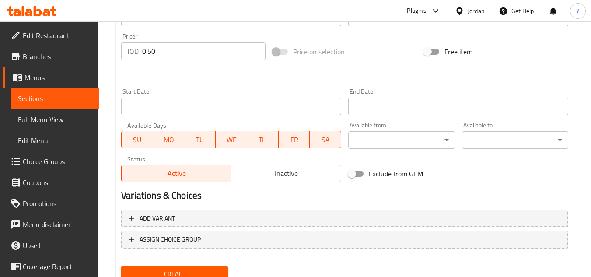
click at [285, 172] on span "Inactive" at bounding box center [286, 173] width 103 height 13
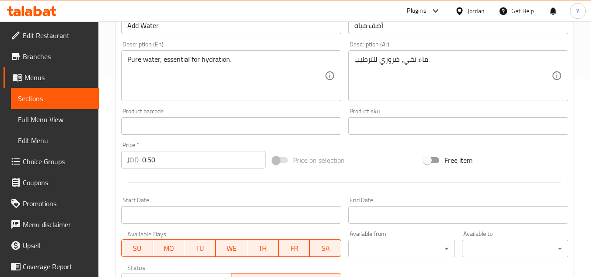
scroll to position [87, 0]
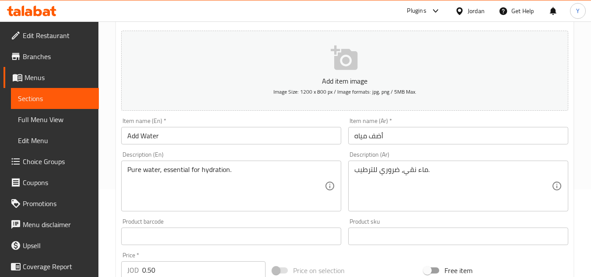
click at [219, 132] on input "Add Water" at bounding box center [231, 135] width 220 height 17
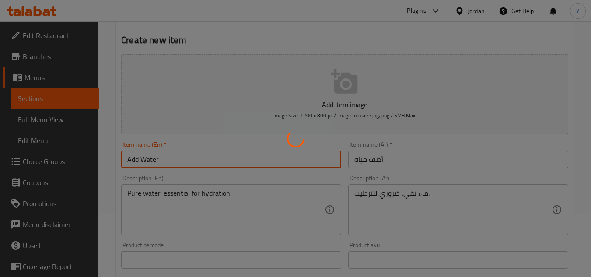
scroll to position [0, 0]
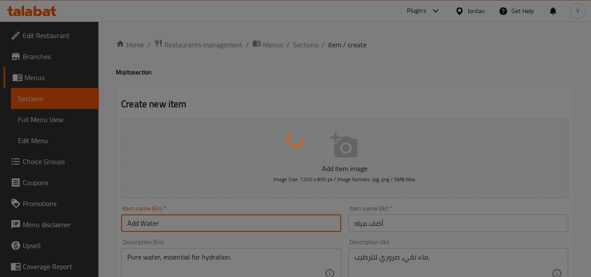
type input "0"
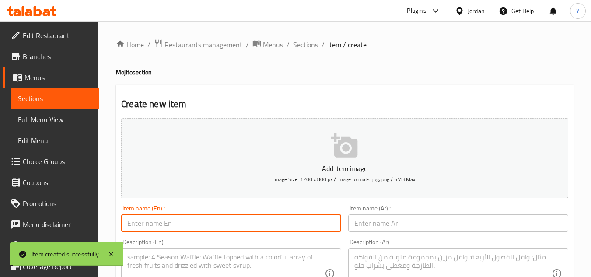
click at [308, 43] on span "Sections" at bounding box center [305, 44] width 25 height 10
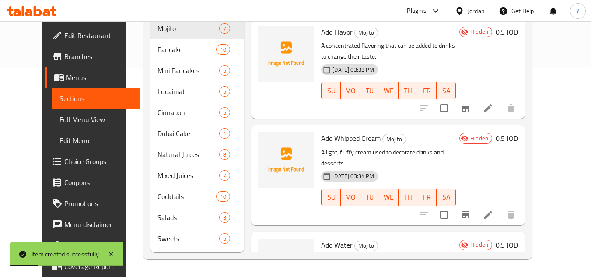
scroll to position [351, 0]
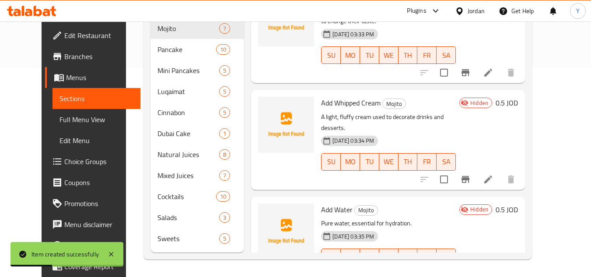
click at [334, 203] on span "Add Water" at bounding box center [336, 209] width 31 height 13
copy h6 "Add Water"
drag, startPoint x: 407, startPoint y: 158, endPoint x: 360, endPoint y: 144, distance: 48.6
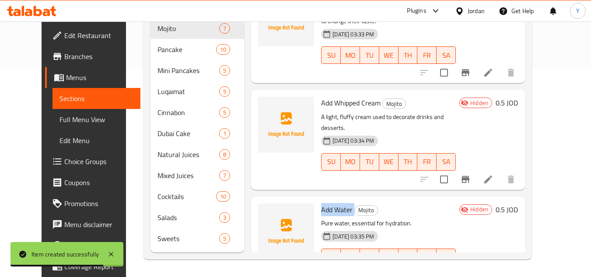
click at [407, 158] on div "Menu items Add Sort Manage items Sprite Mojito Clear, lemon, lime flavored spar…" at bounding box center [384, 70] width 281 height 363
click at [343, 96] on span "Add Whipped Cream" at bounding box center [350, 102] width 59 height 13
copy h6 "Add Whipped Cream"
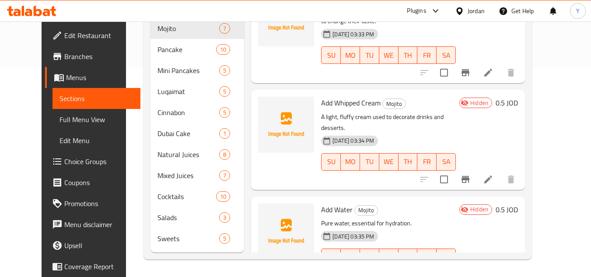
click at [456, 203] on h6 "Add Water Mojito" at bounding box center [388, 209] width 135 height 12
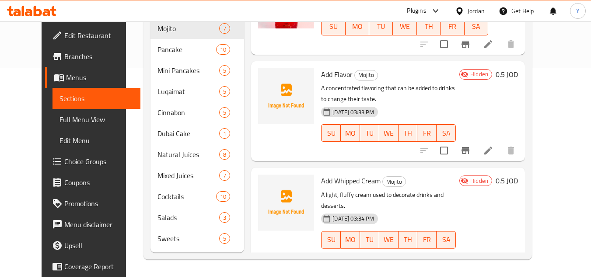
scroll to position [176, 0]
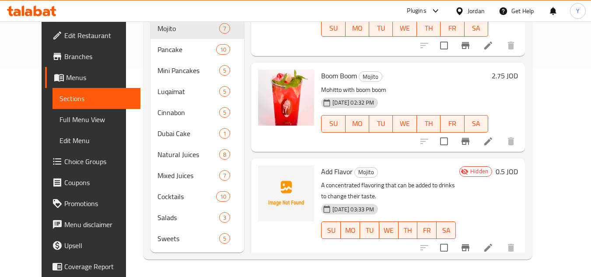
click at [329, 165] on span "Add Flavor" at bounding box center [336, 171] width 31 height 13
copy h6 "Add Flavor"
click at [424, 180] on p "A concentrated flavoring that can be added to drinks to change their taste." at bounding box center [388, 191] width 135 height 22
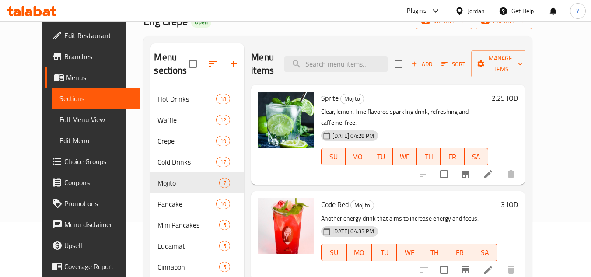
scroll to position [0, 0]
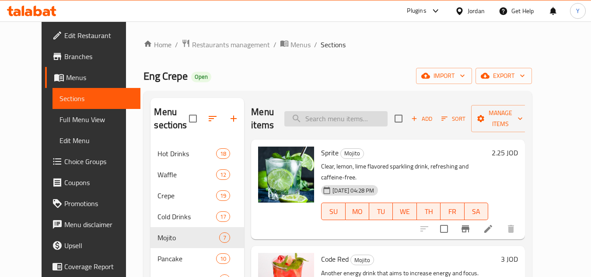
click at [368, 124] on input "search" at bounding box center [335, 118] width 103 height 15
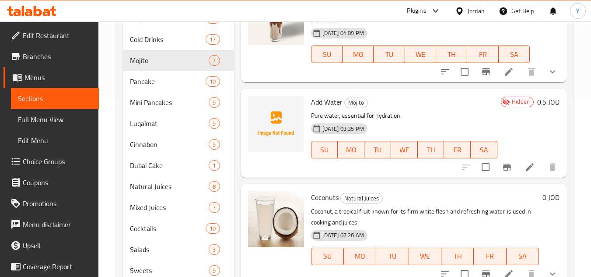
scroll to position [209, 0]
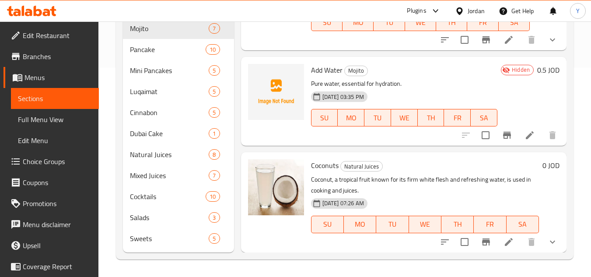
type input "water"
click at [524, 136] on icon at bounding box center [529, 135] width 10 height 10
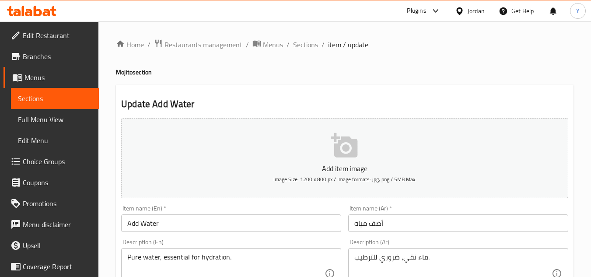
click at [136, 221] on input "Add Water" at bounding box center [231, 222] width 220 height 17
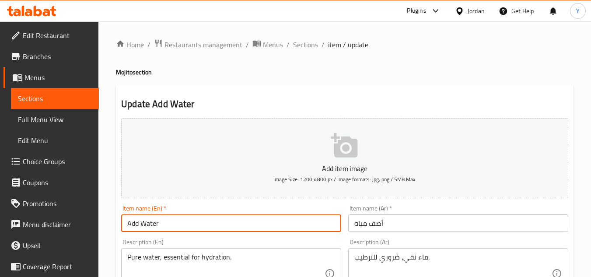
click at [136, 221] on input "Add Water" at bounding box center [231, 222] width 220 height 17
type input "Water"
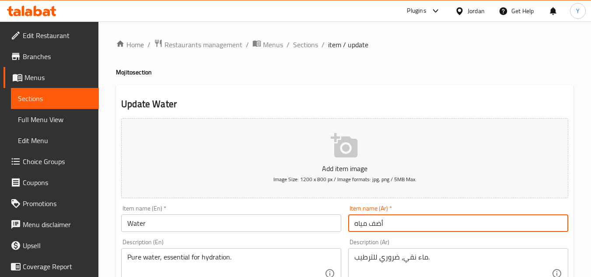
click at [380, 223] on input "أضف مياه" at bounding box center [458, 222] width 220 height 17
type input "مياه"
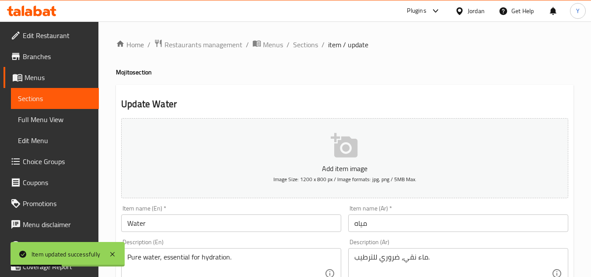
click at [310, 44] on span "Sections" at bounding box center [305, 44] width 25 height 10
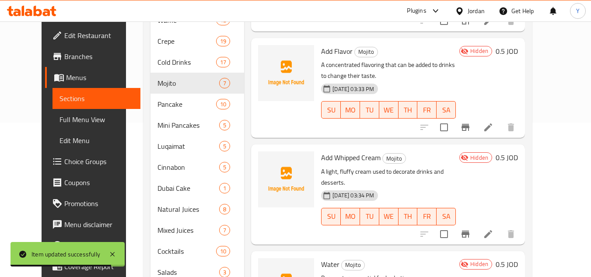
scroll to position [175, 0]
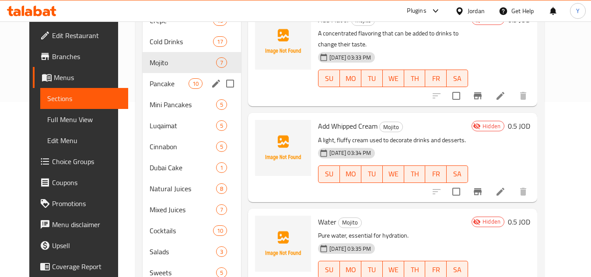
click at [166, 79] on span "Pancake" at bounding box center [169, 83] width 39 height 10
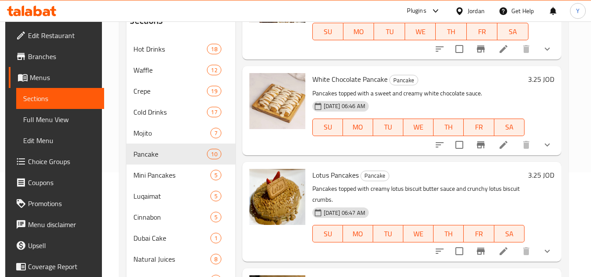
scroll to position [209, 0]
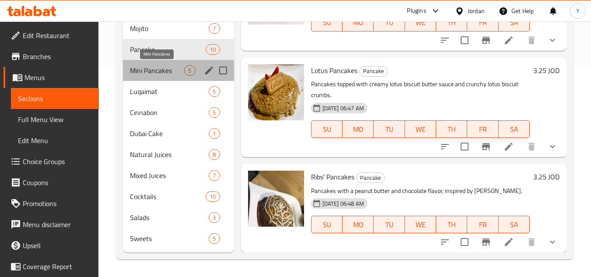
click at [174, 74] on span "Mini Pancakes" at bounding box center [157, 70] width 54 height 10
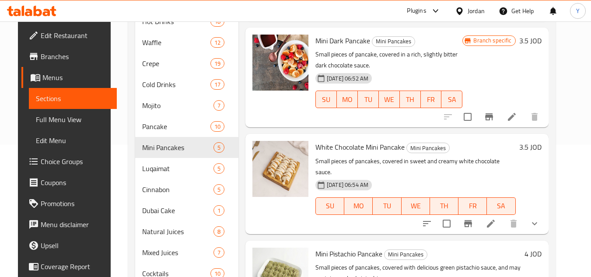
scroll to position [209, 0]
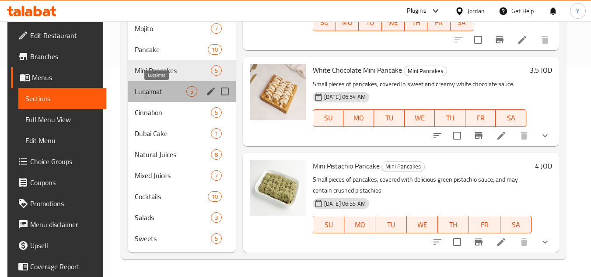
click at [159, 91] on span "Luqaimat" at bounding box center [160, 91] width 51 height 10
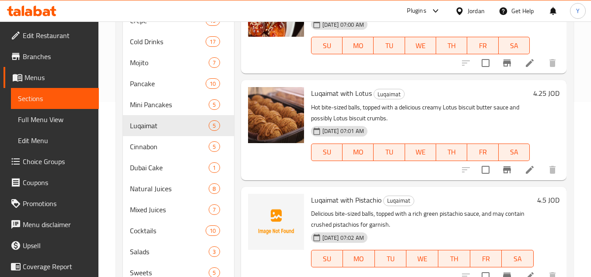
scroll to position [209, 0]
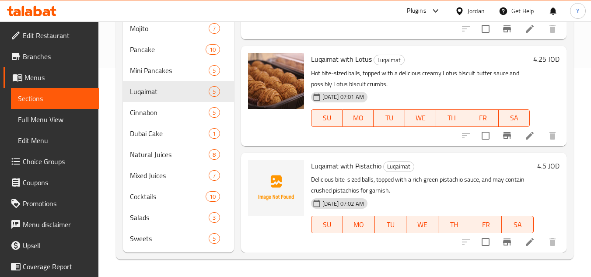
click at [362, 164] on span "Luqaimat with Pistachio" at bounding box center [346, 165] width 70 height 13
copy h6 "Luqaimat with Pistachio"
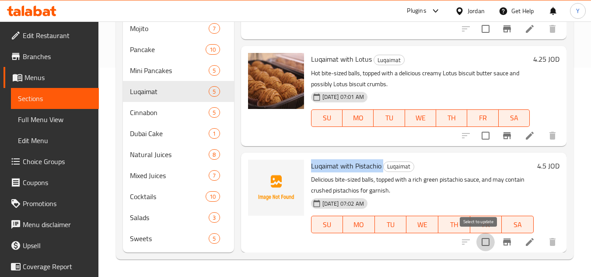
click at [485, 244] on input "checkbox" at bounding box center [485, 242] width 18 height 18
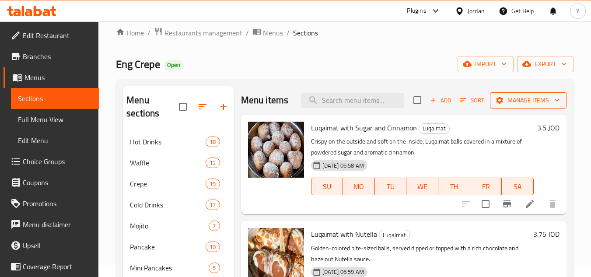
scroll to position [0, 0]
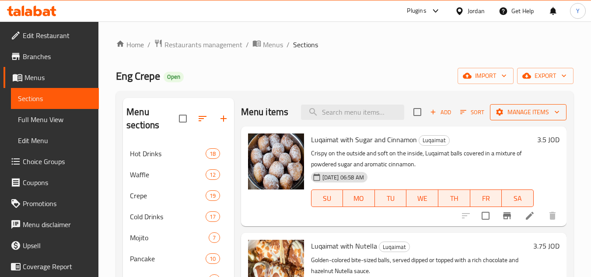
click at [527, 112] on span "Manage items" at bounding box center [528, 112] width 63 height 11
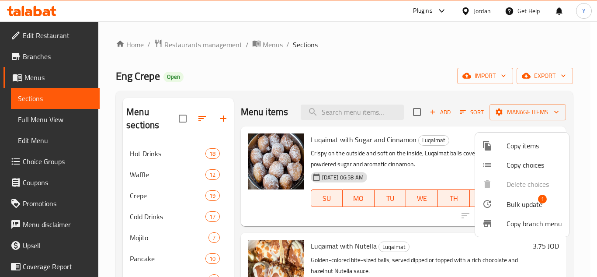
click at [506, 197] on li "Bulk update 1" at bounding box center [522, 204] width 94 height 20
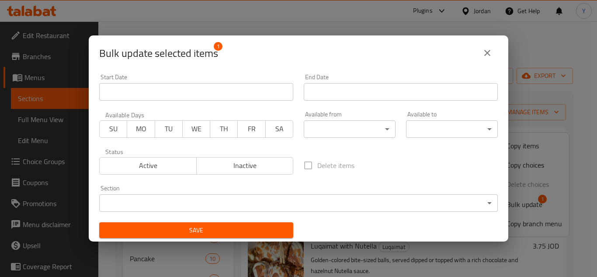
click at [251, 163] on span "Inactive" at bounding box center [245, 165] width 90 height 13
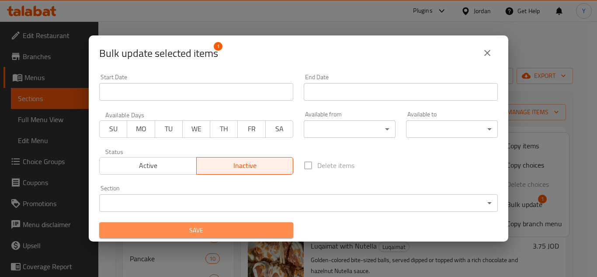
click at [235, 222] on button "Save" at bounding box center [196, 230] width 194 height 16
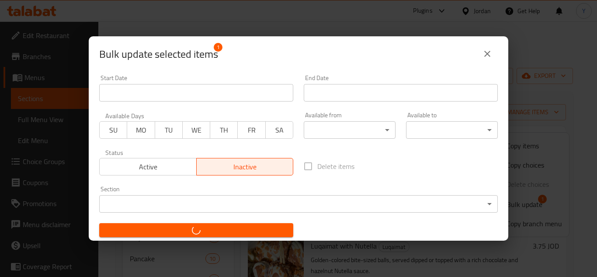
checkbox input "false"
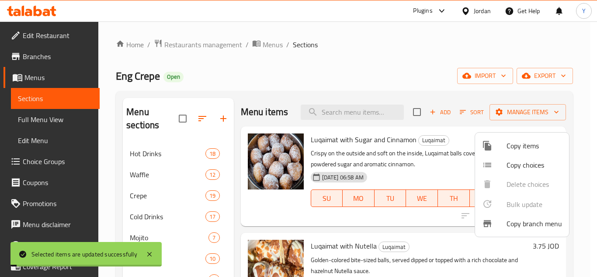
click at [424, 240] on div at bounding box center [298, 138] width 597 height 277
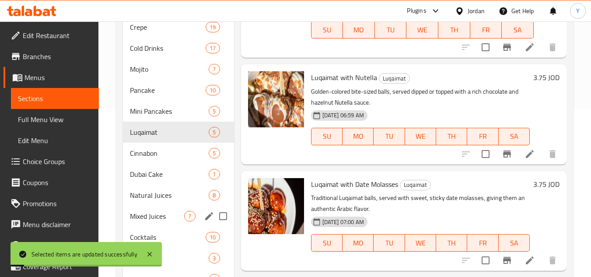
scroll to position [209, 0]
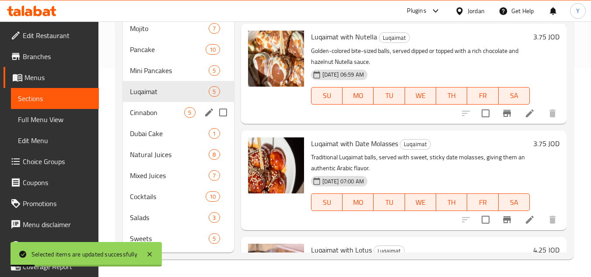
click at [149, 115] on span "Cinnabon" at bounding box center [157, 112] width 54 height 10
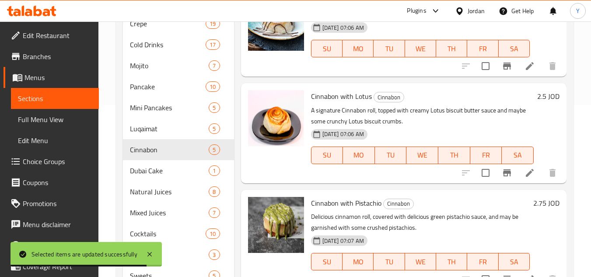
scroll to position [175, 0]
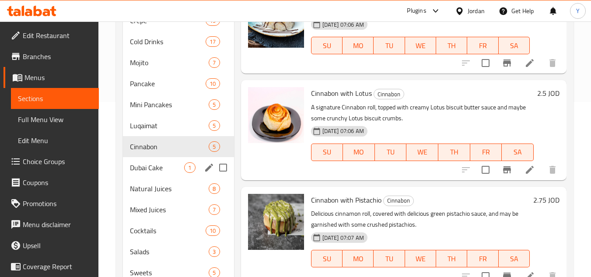
click at [156, 175] on div "Dubai Cake 1" at bounding box center [178, 167] width 111 height 21
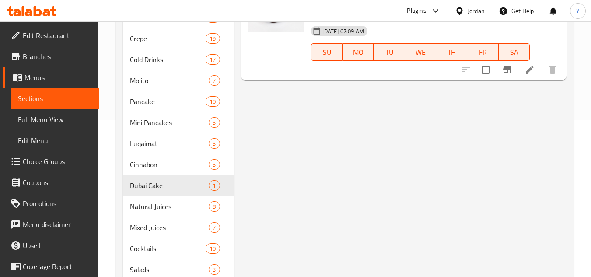
scroll to position [209, 0]
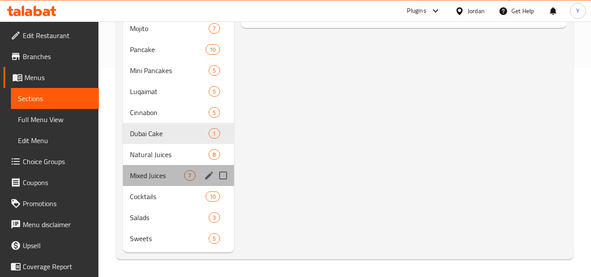
click at [194, 165] on div "Mixed Juices 7" at bounding box center [178, 175] width 111 height 21
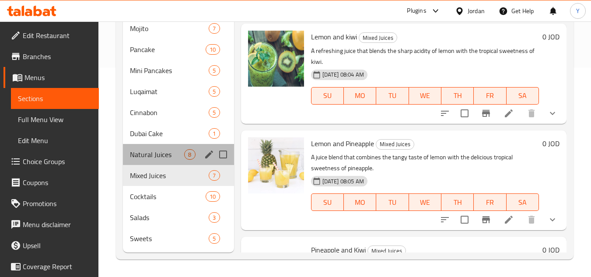
click at [196, 157] on div "Natural Juices 8" at bounding box center [178, 154] width 111 height 21
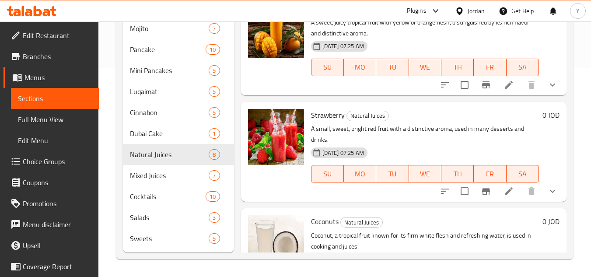
scroll to position [523, 0]
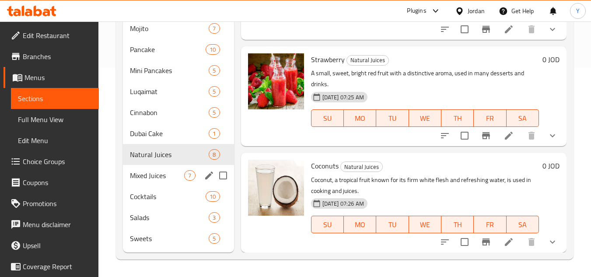
click at [157, 171] on span "Mixed Juices" at bounding box center [157, 175] width 54 height 10
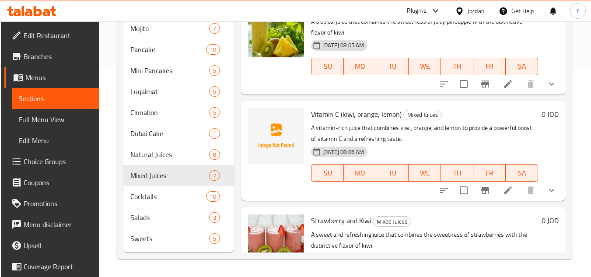
scroll to position [242, 0]
click at [351, 121] on span "Vitamin C (kiwi, orange, lemon)" at bounding box center [356, 114] width 91 height 13
copy h6 "Vitamin C (kiwi, orange, lemon)"
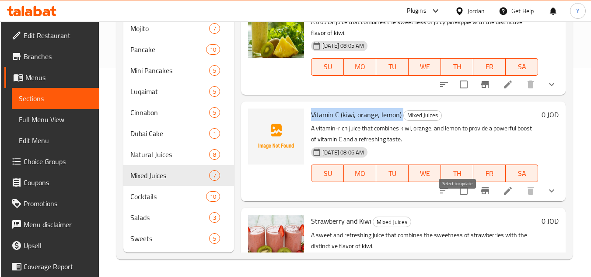
drag, startPoint x: 462, startPoint y: 207, endPoint x: 479, endPoint y: 183, distance: 28.9
click at [462, 200] on input "checkbox" at bounding box center [463, 191] width 18 height 18
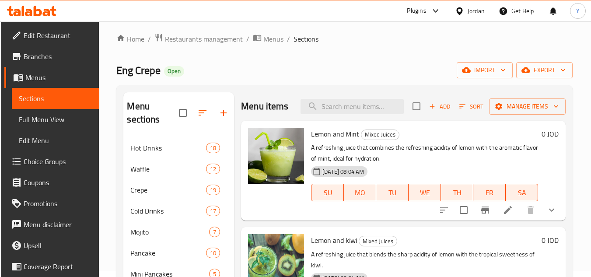
scroll to position [0, 0]
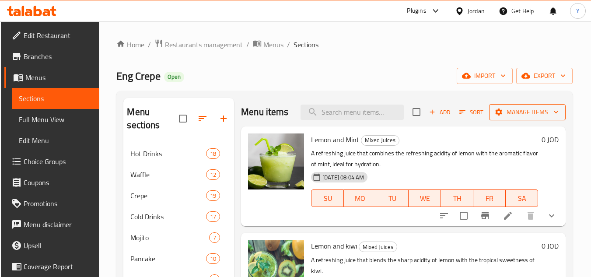
click at [502, 116] on span "Manage items" at bounding box center [527, 112] width 63 height 11
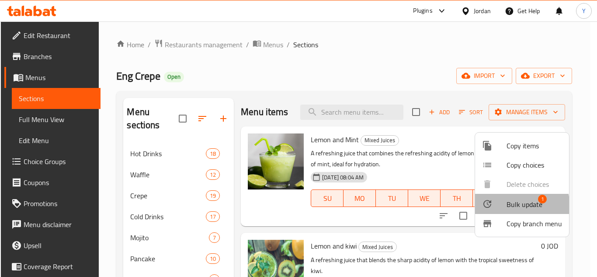
click at [504, 207] on div at bounding box center [494, 204] width 24 height 10
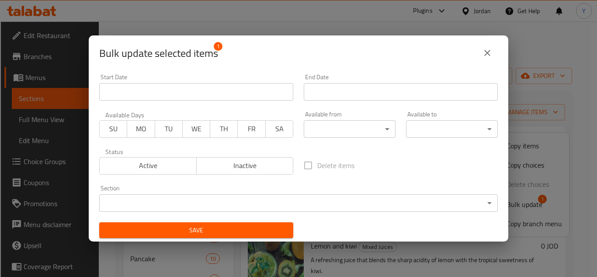
click at [234, 163] on span "Inactive" at bounding box center [245, 165] width 90 height 13
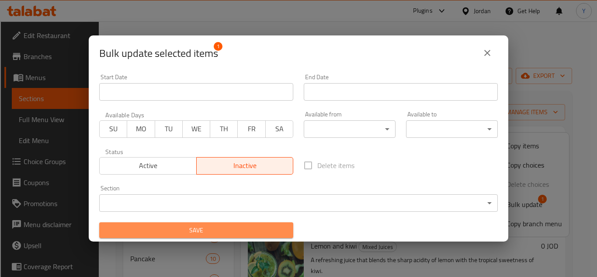
click at [213, 223] on button "Save" at bounding box center [196, 230] width 194 height 16
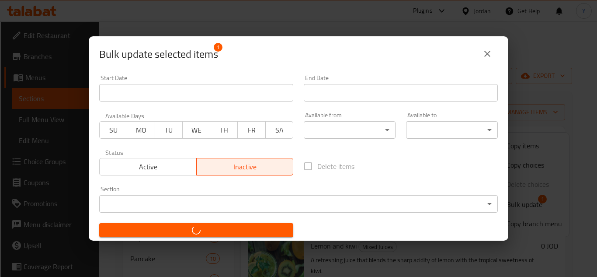
checkbox input "false"
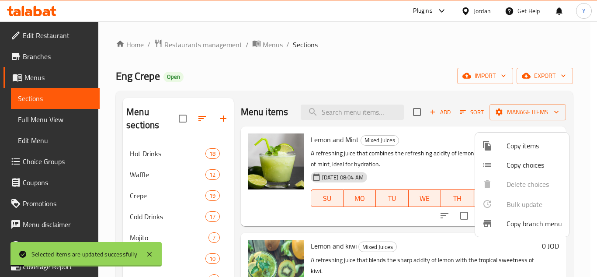
click at [422, 169] on div at bounding box center [298, 138] width 597 height 277
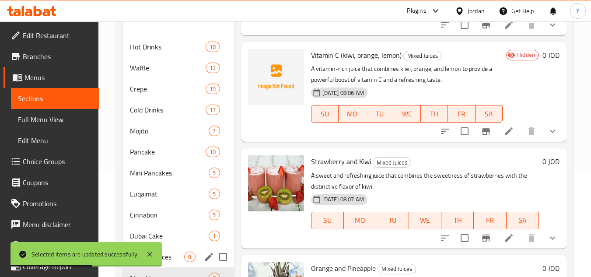
scroll to position [175, 0]
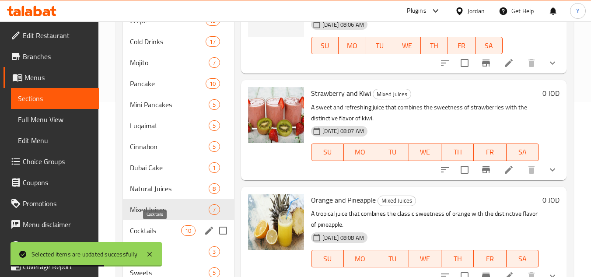
click at [176, 228] on span "Cocktails" at bounding box center [155, 230] width 51 height 10
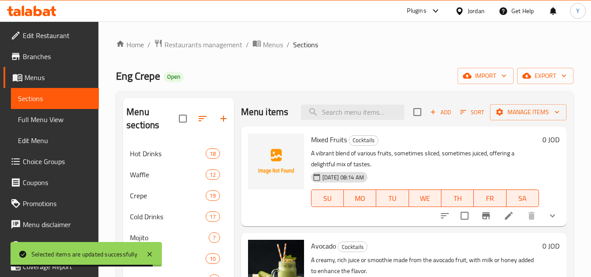
click at [340, 146] on span "Mixed Fruits" at bounding box center [329, 139] width 36 height 13
click at [339, 146] on span "Mixed Fruits" at bounding box center [329, 139] width 36 height 13
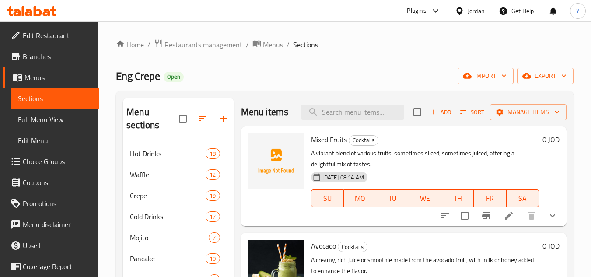
click at [434, 126] on div "Menu items Add Sort Manage items" at bounding box center [403, 112] width 325 height 28
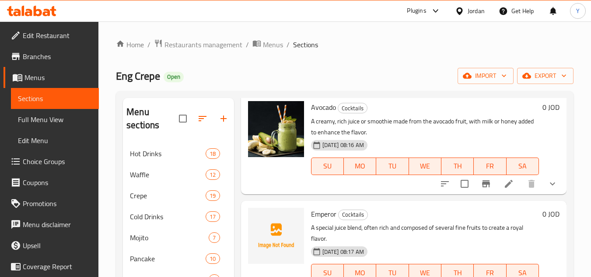
scroll to position [175, 0]
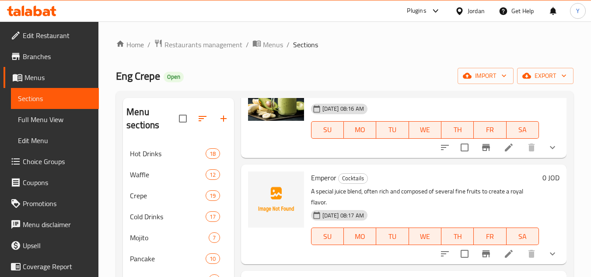
click at [323, 184] on span "Emperor" at bounding box center [323, 177] width 25 height 13
click at [479, 208] on p "A special juice blend, often rich and composed of several fine fruits to create…" at bounding box center [425, 197] width 228 height 22
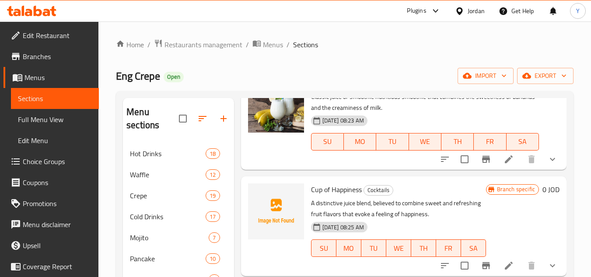
scroll to position [437, 0]
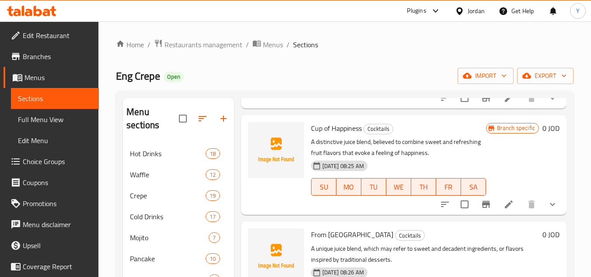
click at [341, 135] on span "Cup of Happiness" at bounding box center [336, 128] width 51 height 13
click at [434, 241] on h6 "From Waslwa Cocktails" at bounding box center [425, 234] width 228 height 12
click at [338, 241] on span "From [GEOGRAPHIC_DATA]" at bounding box center [352, 234] width 82 height 13
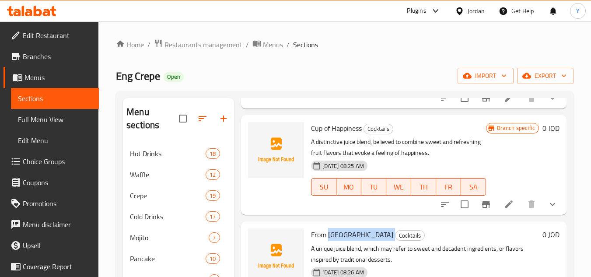
click at [338, 241] on span "From [GEOGRAPHIC_DATA]" at bounding box center [352, 234] width 82 height 13
click at [442, 241] on div "From Waslwa Cocktails A unique juice blend, which may refer to sweet and decade…" at bounding box center [424, 271] width 235 height 93
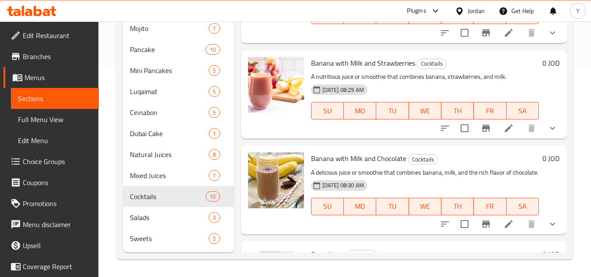
scroll to position [375, 0]
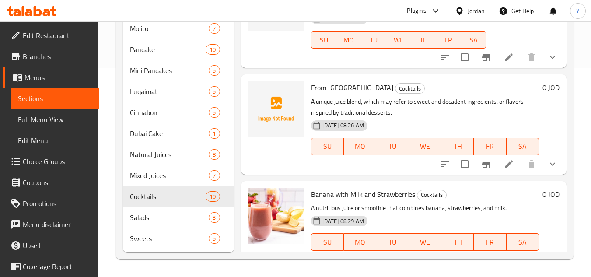
click at [462, 173] on input "checkbox" at bounding box center [464, 164] width 18 height 18
checkbox input "true"
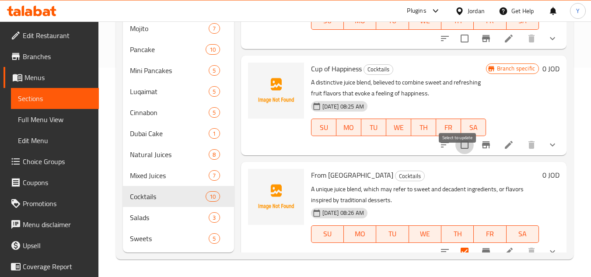
click at [463, 154] on input "checkbox" at bounding box center [464, 145] width 18 height 18
checkbox input "true"
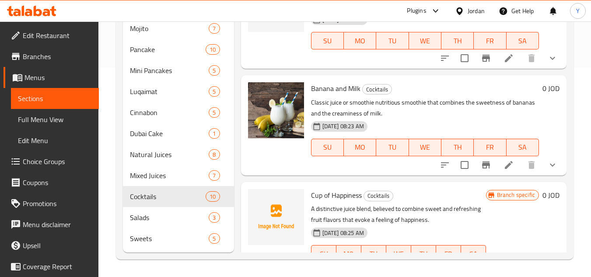
scroll to position [69, 0]
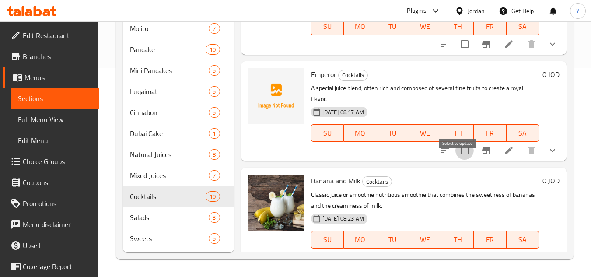
click at [455, 160] on input "checkbox" at bounding box center [464, 150] width 18 height 18
checkbox input "true"
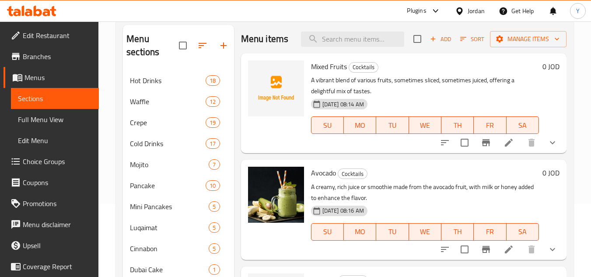
scroll to position [0, 0]
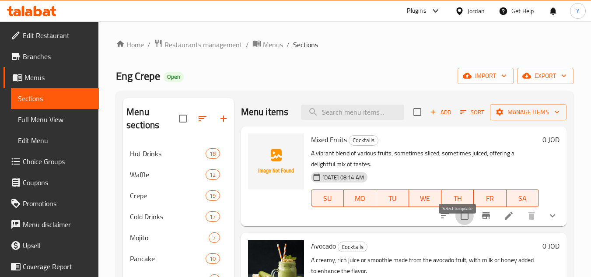
click at [455, 225] on input "checkbox" at bounding box center [464, 215] width 18 height 18
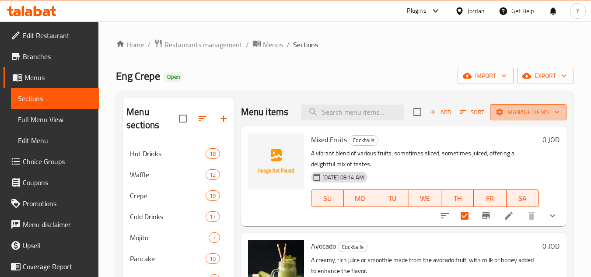
click at [525, 118] on span "Manage items" at bounding box center [528, 112] width 63 height 11
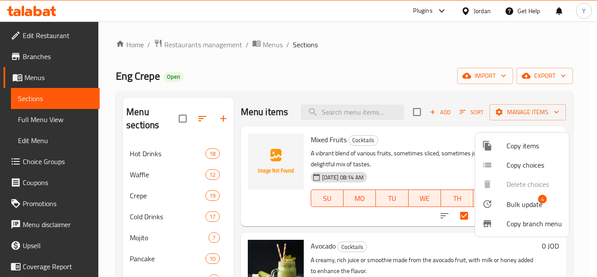
click at [506, 202] on div at bounding box center [494, 204] width 24 height 10
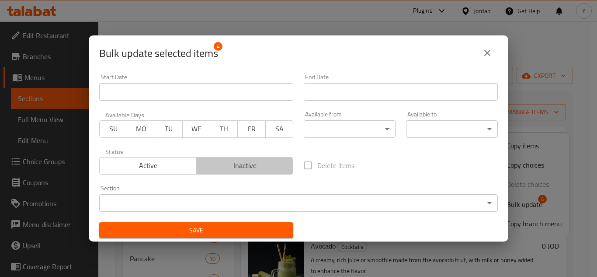
click at [275, 170] on span "Inactive" at bounding box center [245, 165] width 90 height 13
click at [244, 232] on span "Save" at bounding box center [196, 230] width 180 height 11
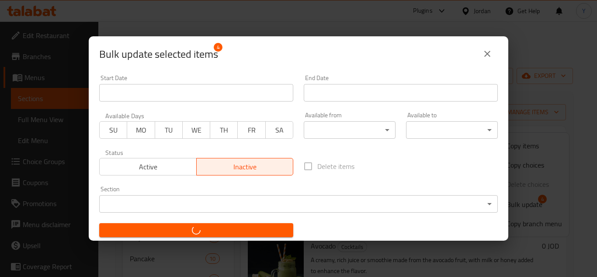
checkbox input "false"
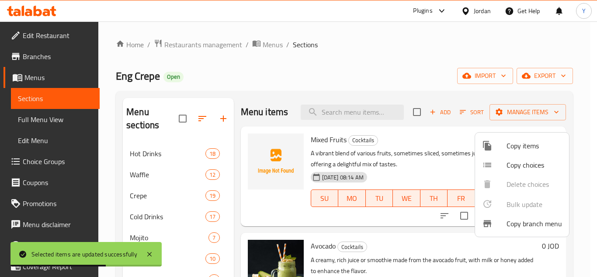
click at [428, 177] on div at bounding box center [298, 138] width 597 height 277
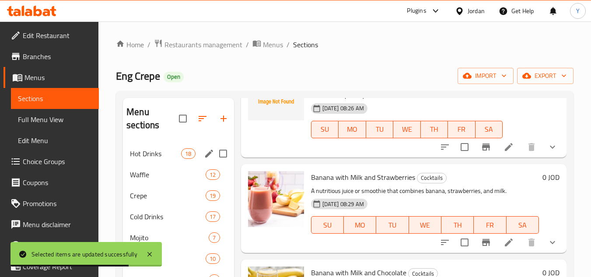
scroll to position [209, 0]
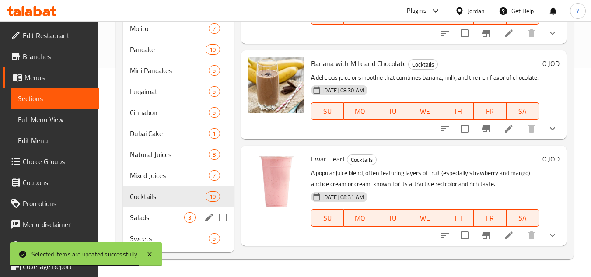
click at [153, 220] on span "Salads" at bounding box center [157, 217] width 54 height 10
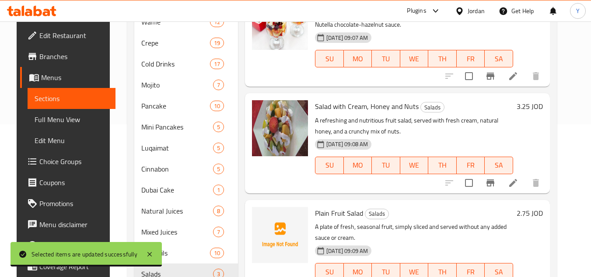
scroll to position [209, 0]
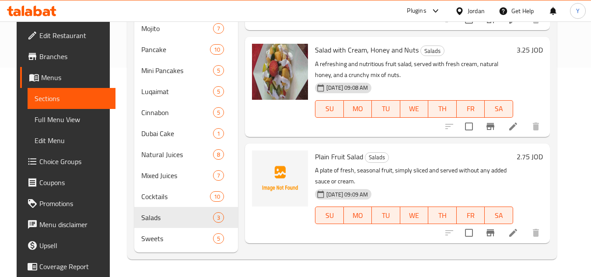
click at [478, 223] on input "checkbox" at bounding box center [469, 232] width 18 height 18
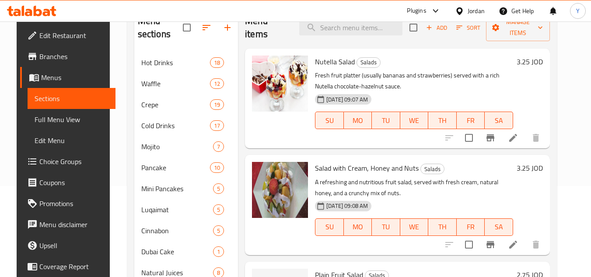
scroll to position [0, 0]
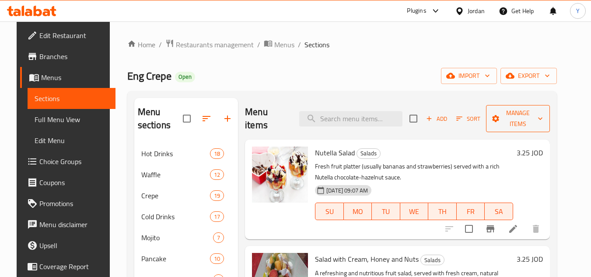
click at [517, 109] on span "Manage items" at bounding box center [518, 119] width 50 height 22
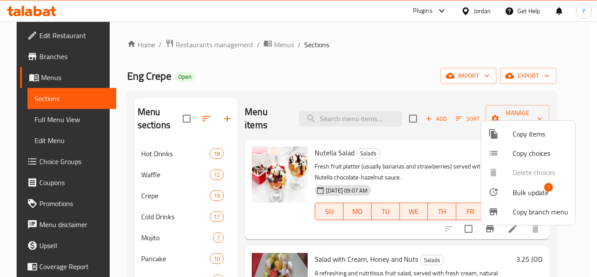
click at [496, 187] on icon at bounding box center [494, 192] width 10 height 10
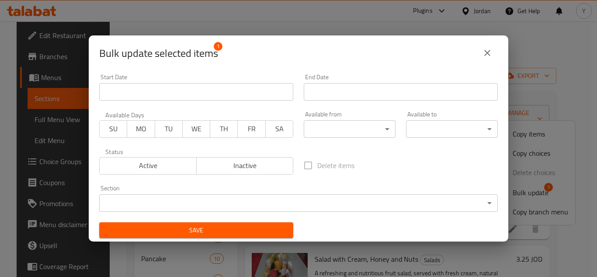
click at [247, 171] on span "Inactive" at bounding box center [245, 165] width 90 height 13
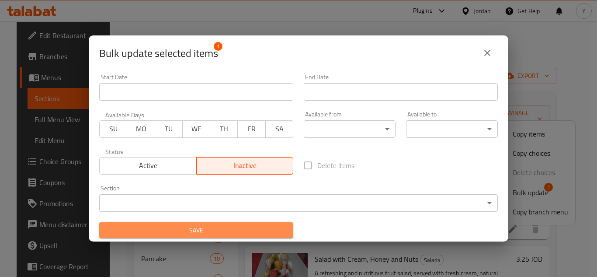
click at [225, 232] on span "Save" at bounding box center [196, 230] width 180 height 11
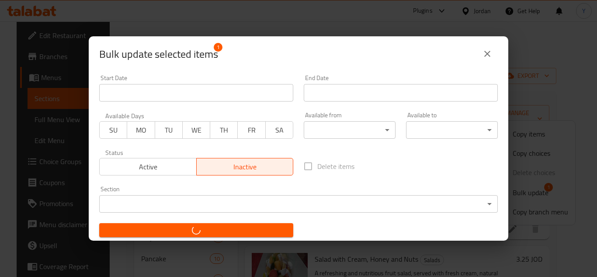
checkbox input "false"
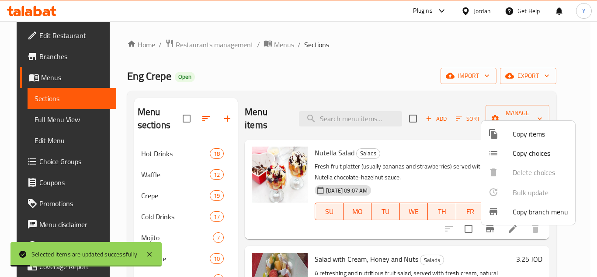
click at [423, 239] on div at bounding box center [298, 138] width 597 height 277
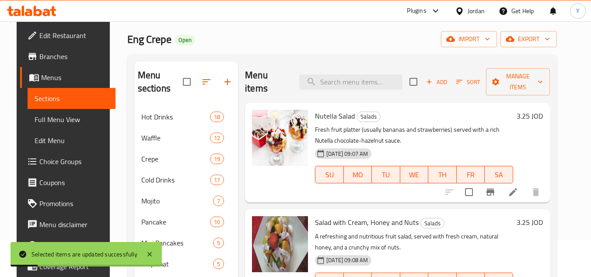
scroll to position [209, 0]
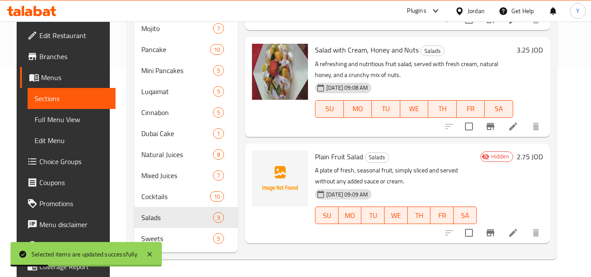
click at [353, 150] on span "Plain Fruit Salad" at bounding box center [339, 156] width 48 height 13
click at [352, 150] on span "Plain Fruit Salad" at bounding box center [339, 156] width 48 height 13
drag, startPoint x: 352, startPoint y: 140, endPoint x: 350, endPoint y: 150, distance: 9.3
click at [353, 150] on span "Plain Fruit Salad" at bounding box center [339, 156] width 48 height 13
click at [443, 227] on div "Plain Fruit Salad Salads A plate of fresh, seasonal fruit, simply sliced and se…" at bounding box center [395, 193] width 169 height 93
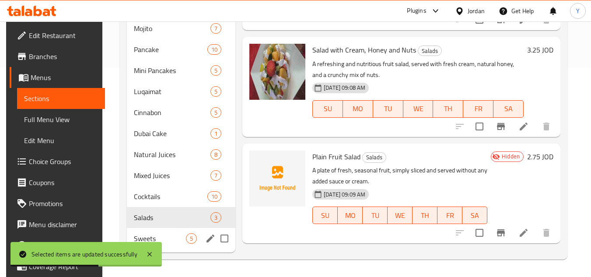
click at [154, 228] on div "Sweets 5" at bounding box center [181, 238] width 108 height 21
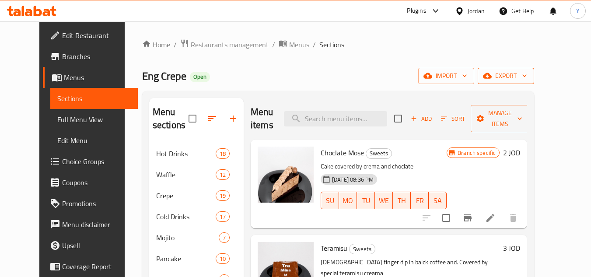
click at [527, 78] on span "export" at bounding box center [506, 75] width 42 height 11
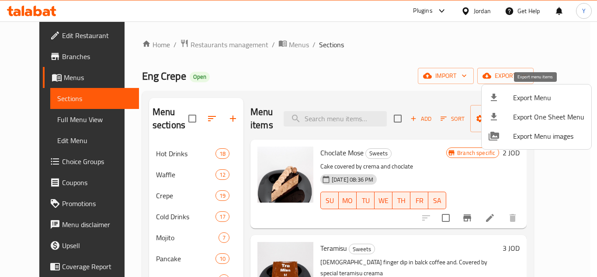
click at [527, 99] on span "Export Menu" at bounding box center [548, 97] width 71 height 10
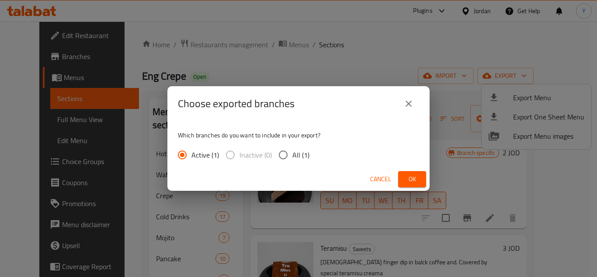
click at [293, 153] on span "All (1)" at bounding box center [301, 155] width 17 height 10
click at [293, 153] on input "All (1)" at bounding box center [283, 155] width 18 height 18
radio input "true"
click at [412, 179] on span "Ok" at bounding box center [412, 179] width 14 height 11
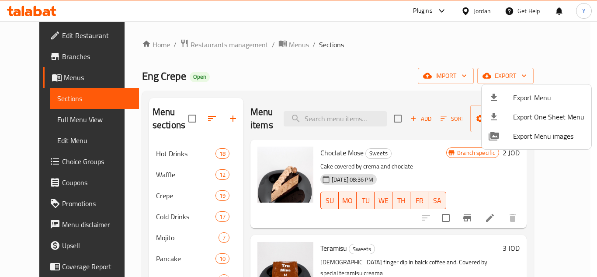
click at [369, 96] on div at bounding box center [298, 138] width 597 height 277
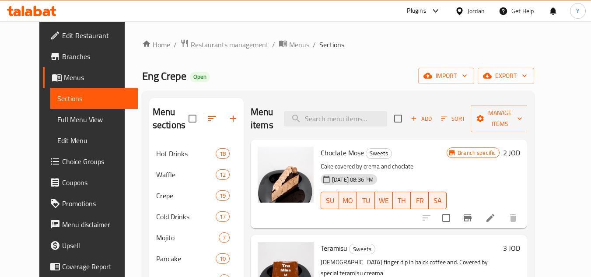
click at [473, 10] on div "Jordan" at bounding box center [476, 11] width 17 height 10
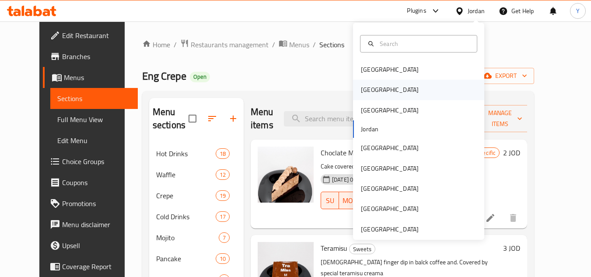
click at [398, 87] on div "Egypt" at bounding box center [418, 90] width 131 height 20
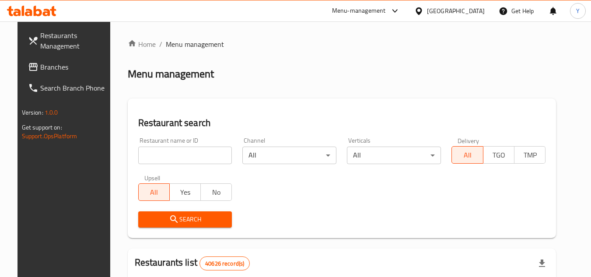
click at [40, 63] on span "Branches" at bounding box center [74, 67] width 69 height 10
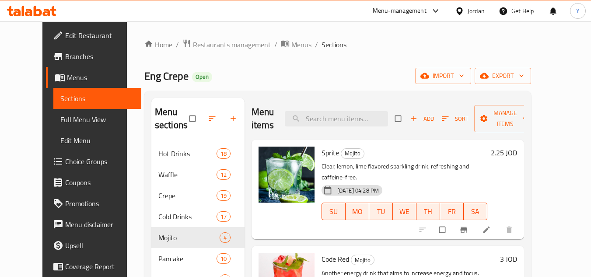
click at [65, 165] on span "Choice Groups" at bounding box center [99, 161] width 69 height 10
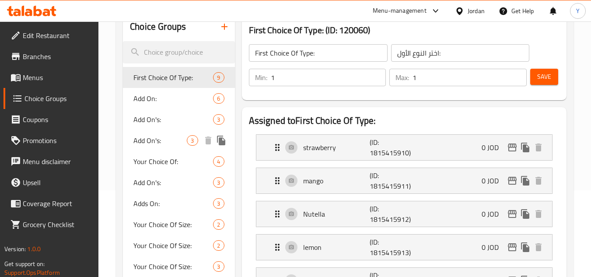
scroll to position [87, 0]
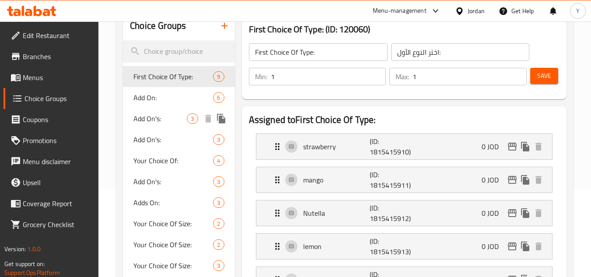
drag, startPoint x: 172, startPoint y: 115, endPoint x: 183, endPoint y: 115, distance: 10.5
click at [172, 115] on span "Add On's:" at bounding box center [159, 118] width 53 height 10
type input "Add On's:"
type input "الإضافات:"
type input "0"
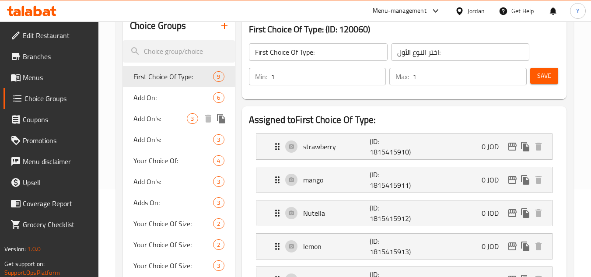
type input "3"
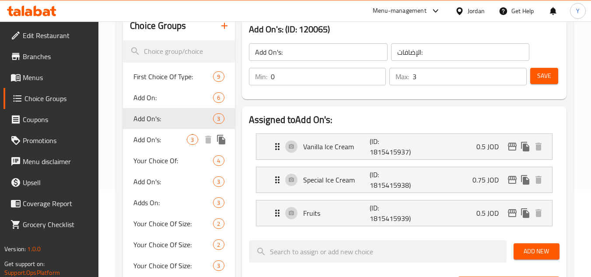
click at [195, 132] on div "Add On's: 3" at bounding box center [179, 139] width 112 height 21
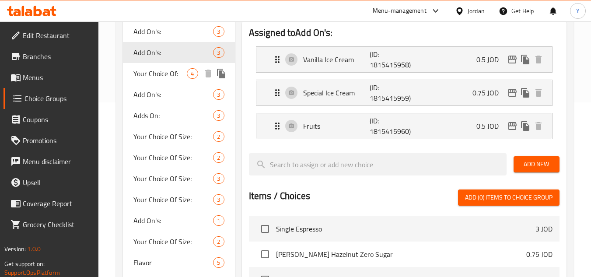
scroll to position [175, 0]
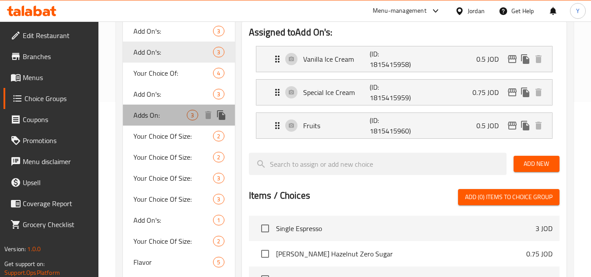
click at [175, 113] on span "Adds On:" at bounding box center [159, 115] width 53 height 10
type input "Adds On:"
type input "اضافات:"
type input "1"
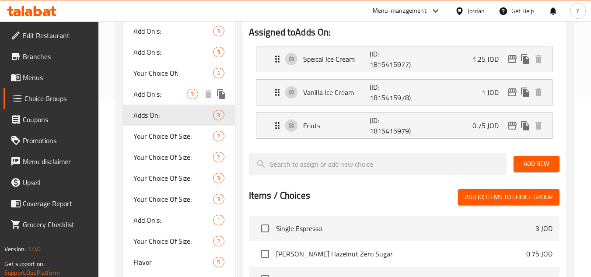
click at [169, 90] on span "Add On's:" at bounding box center [159, 94] width 53 height 10
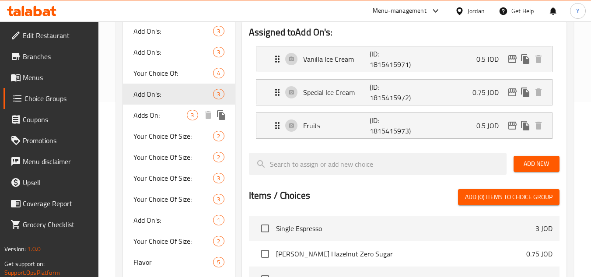
type input "Add On's:"
type input "الإضافات:"
type input "3"
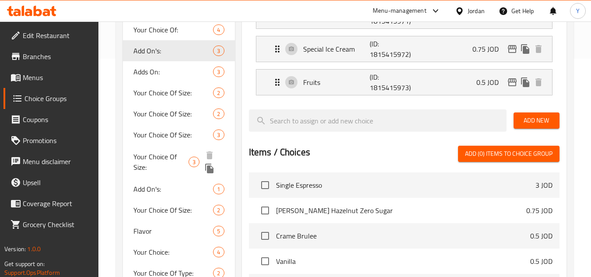
scroll to position [219, 0]
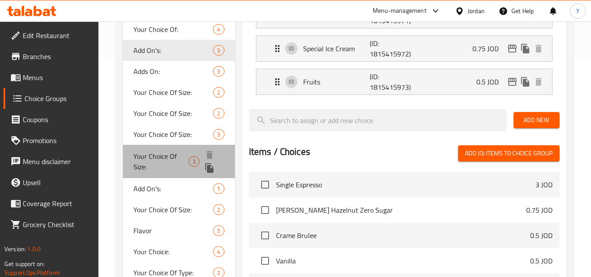
click at [175, 149] on div "Your Choice Of Size: 3" at bounding box center [179, 161] width 112 height 33
type input "Your Choice Of Size:"
type input "إختيارك من الحجم:"
type input "1"
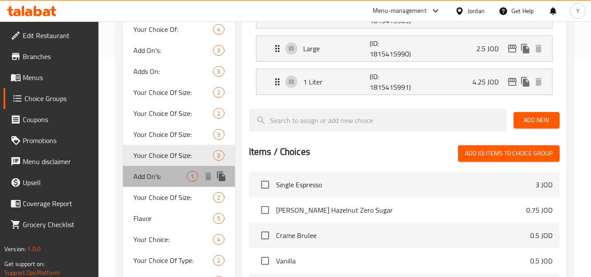
click at [171, 183] on div "Add On's: 1" at bounding box center [179, 176] width 112 height 21
type input "Add On's:"
type input "الإضافات:"
type input "0"
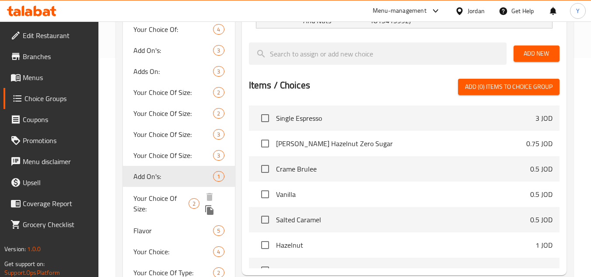
drag, startPoint x: 170, startPoint y: 199, endPoint x: 164, endPoint y: 219, distance: 20.8
click at [169, 199] on span "Your Choice Of Size:" at bounding box center [160, 203] width 55 height 21
type input "Your Choice Of Size:"
type input "إختيارك من الحجم:"
type input "1"
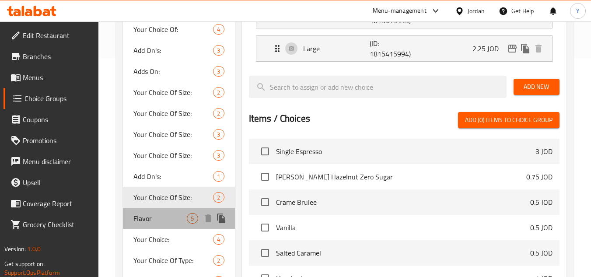
click at [164, 225] on div "Flavor 5" at bounding box center [179, 218] width 112 height 21
type input "Flavor"
type input "الطعم"
type input "5"
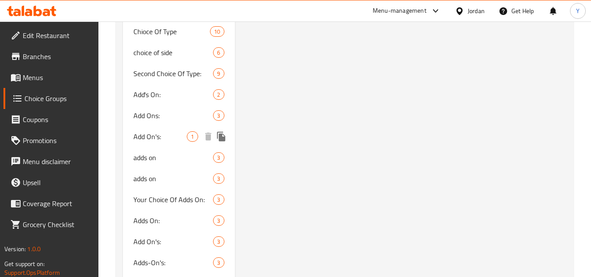
scroll to position [1301, 0]
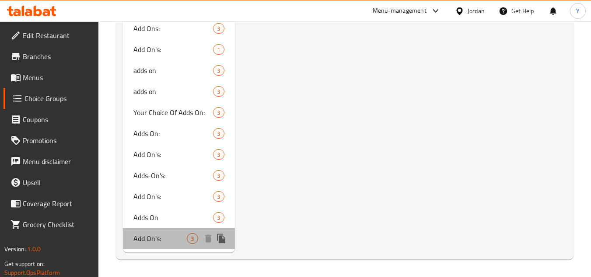
click at [178, 240] on span "Add On's:" at bounding box center [159, 238] width 53 height 10
type input "Add On's:"
type input "الإضافات:"
type input "0"
type input "3"
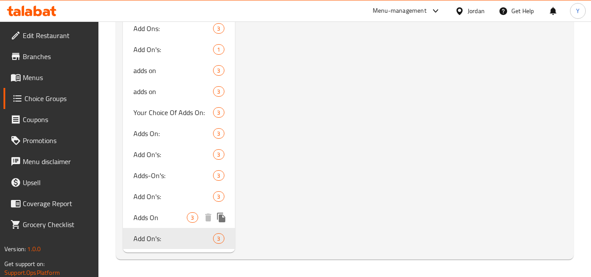
click at [178, 209] on div "Adds On 3" at bounding box center [179, 217] width 112 height 21
type input "Adds On"
type input "اضافه"
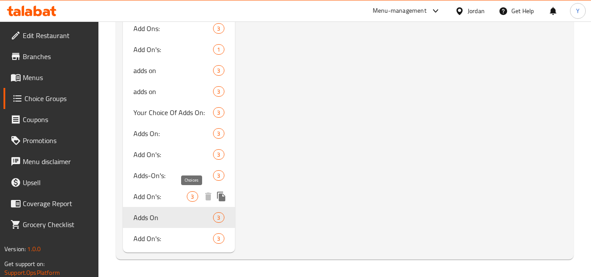
click at [192, 198] on span "3" at bounding box center [192, 196] width 10 height 8
type input "Add On's:"
type input "الإضافات:"
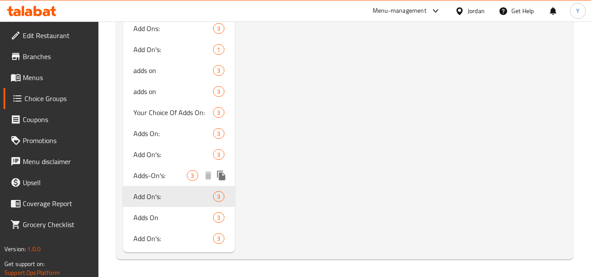
click at [182, 178] on span "Adds-On's:" at bounding box center [159, 175] width 53 height 10
type input "Adds-On's:"
type input "اضافات:"
type input "1"
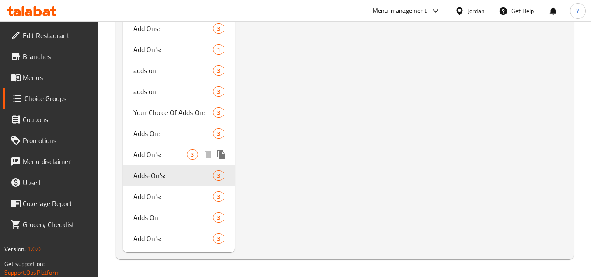
click at [183, 154] on span "Add On's:" at bounding box center [159, 154] width 53 height 10
type input "Add On's:"
type input "3"
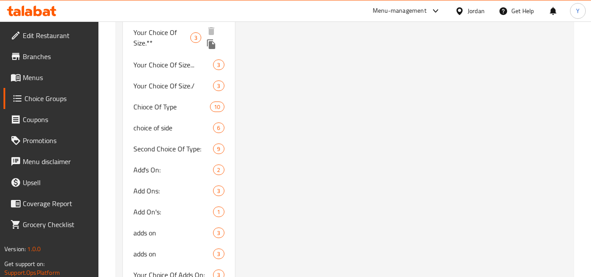
scroll to position [1213, 0]
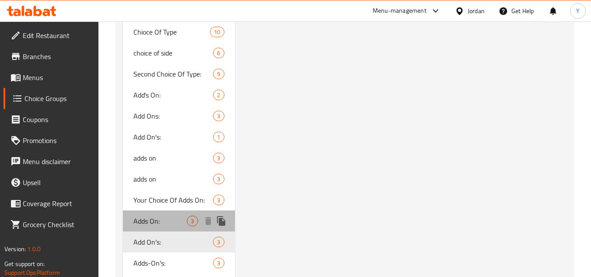
click at [162, 227] on div "Adds On: 3" at bounding box center [179, 220] width 112 height 21
type input "Adds On:"
type input "اضافه:"
type input "1"
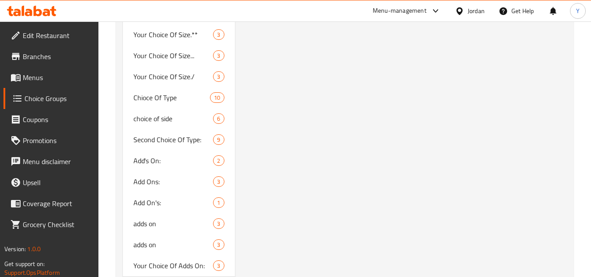
scroll to position [1301, 0]
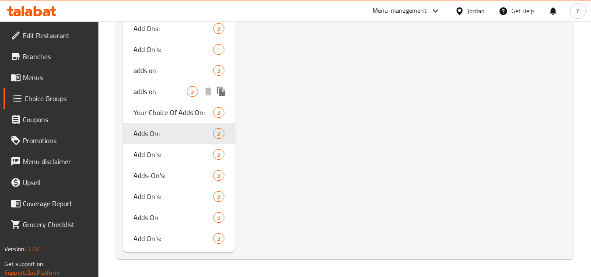
click at [164, 95] on span "adds on" at bounding box center [159, 91] width 53 height 10
type input "adds on"
type input "اضافه"
type input "3"
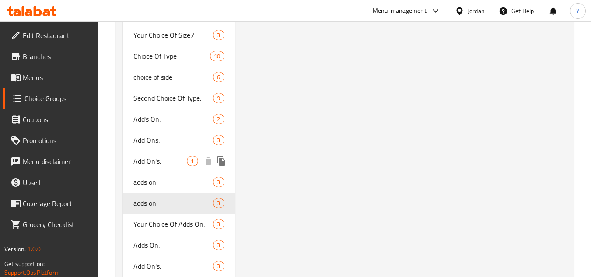
scroll to position [1225, 0]
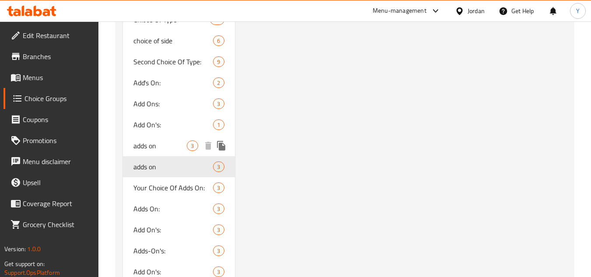
click at [174, 144] on span "adds on" at bounding box center [159, 145] width 53 height 10
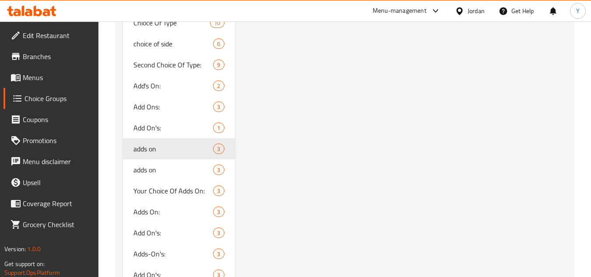
scroll to position [1225, 0]
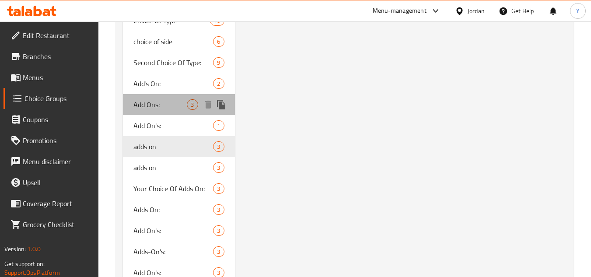
click at [179, 103] on span "Add Ons:" at bounding box center [159, 104] width 53 height 10
type input "Add Ons:"
type input "الإضافات:"
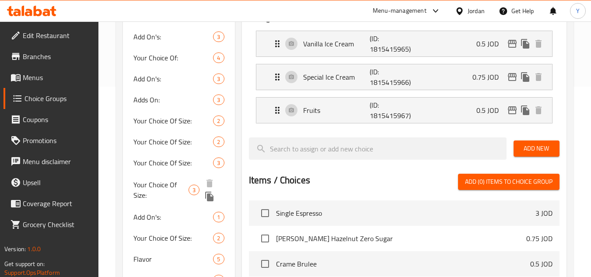
scroll to position [175, 0]
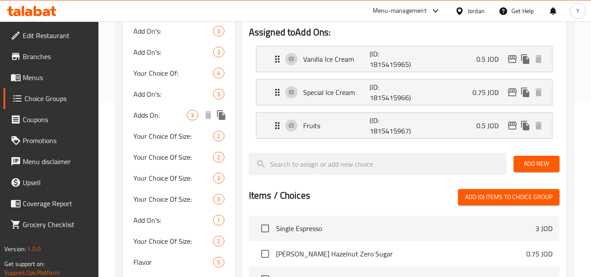
click at [195, 119] on span "3" at bounding box center [192, 115] width 10 height 8
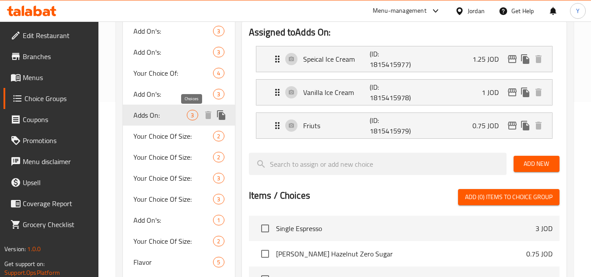
type input "Adds On:"
type input "اضافات:"
type input "1"
click at [180, 103] on div "Add On's: 3" at bounding box center [179, 94] width 112 height 21
type input "Add On's:"
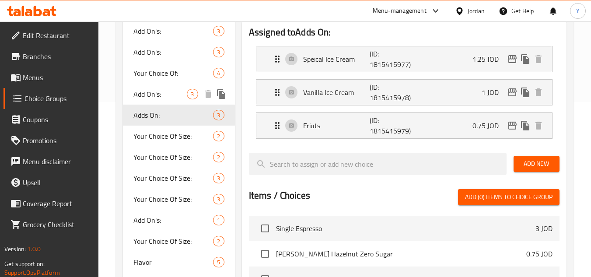
type input "الإضافات:"
type input "3"
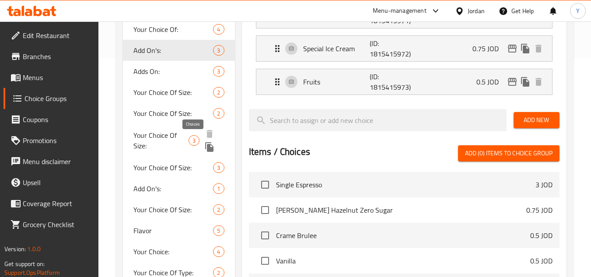
scroll to position [0, 0]
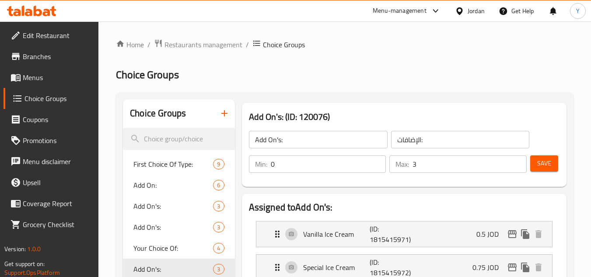
click at [223, 117] on icon "button" at bounding box center [224, 113] width 10 height 10
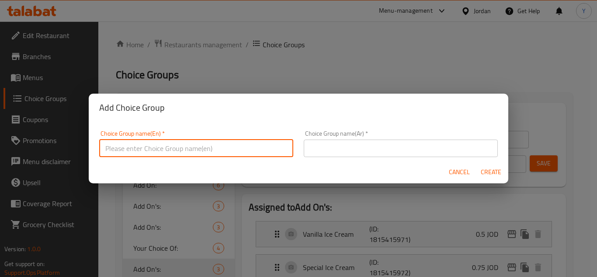
click at [203, 150] on input "text" at bounding box center [196, 148] width 194 height 17
type input "Add On For Smoothie:"
click at [405, 160] on div "Choice Group name(Ar)   * Choice Group name(Ar) *" at bounding box center [401, 143] width 205 height 37
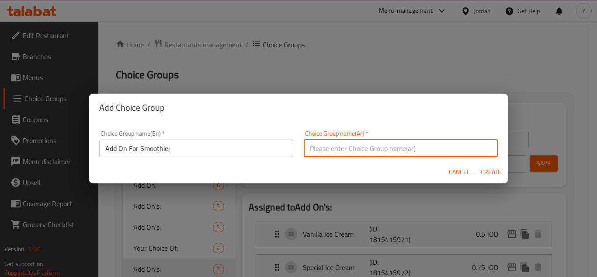
click at [421, 154] on input "text" at bounding box center [401, 148] width 194 height 17
type input "إضافة للسموثي:"
click at [477, 164] on button "Create" at bounding box center [491, 172] width 28 height 16
type input "Add On For Smoothie:"
type input "إضافة للسموثي:"
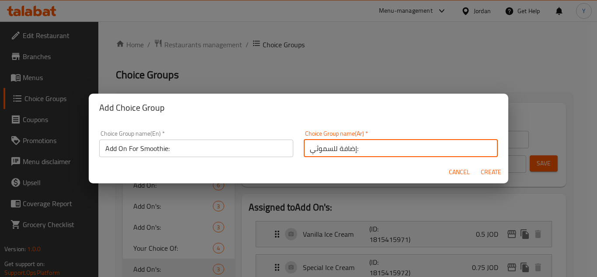
type input "0"
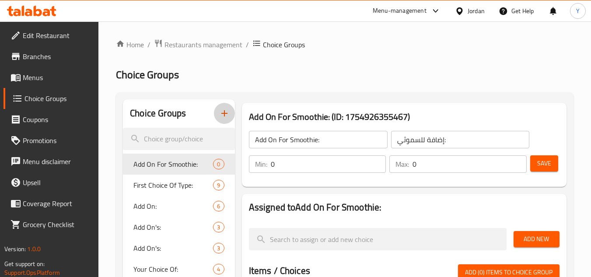
click at [538, 234] on span "Add New" at bounding box center [536, 239] width 32 height 11
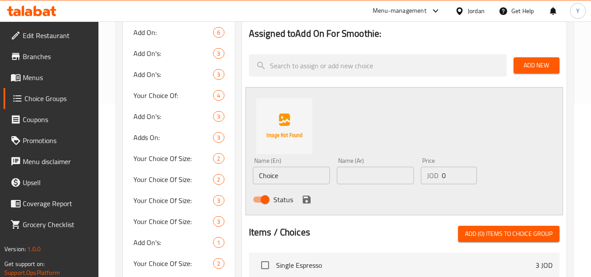
scroll to position [219, 0]
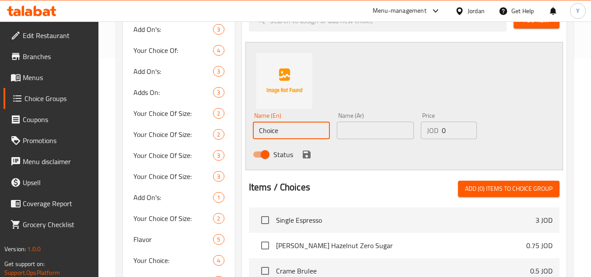
drag, startPoint x: 289, startPoint y: 133, endPoint x: 102, endPoint y: 120, distance: 187.2
paste input "Flavor"
type input "Flavor"
click at [366, 127] on input "text" at bounding box center [375, 130] width 77 height 17
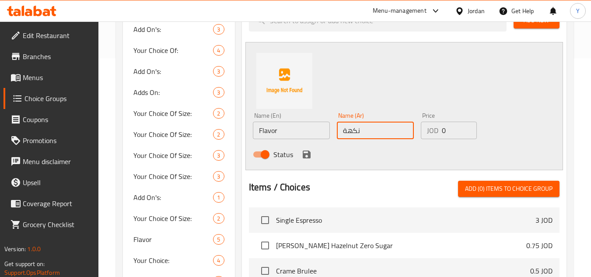
type input "نكهة"
